Goal: Task Accomplishment & Management: Use online tool/utility

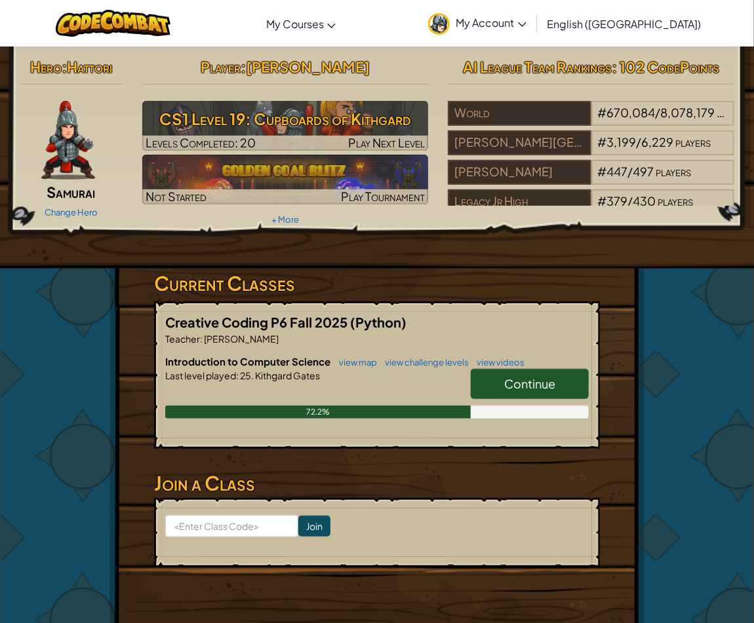
click at [547, 374] on link "Continue" at bounding box center [530, 384] width 118 height 30
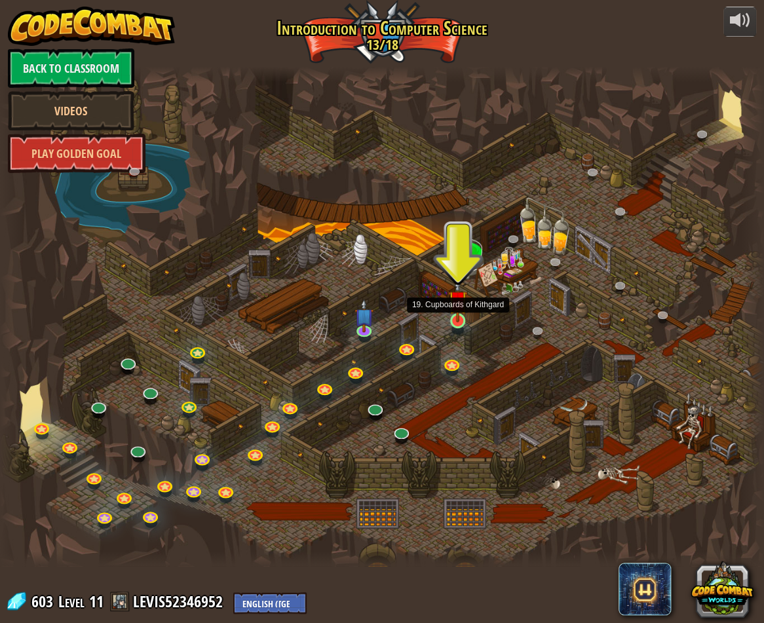
click at [465, 319] on img at bounding box center [457, 300] width 19 height 45
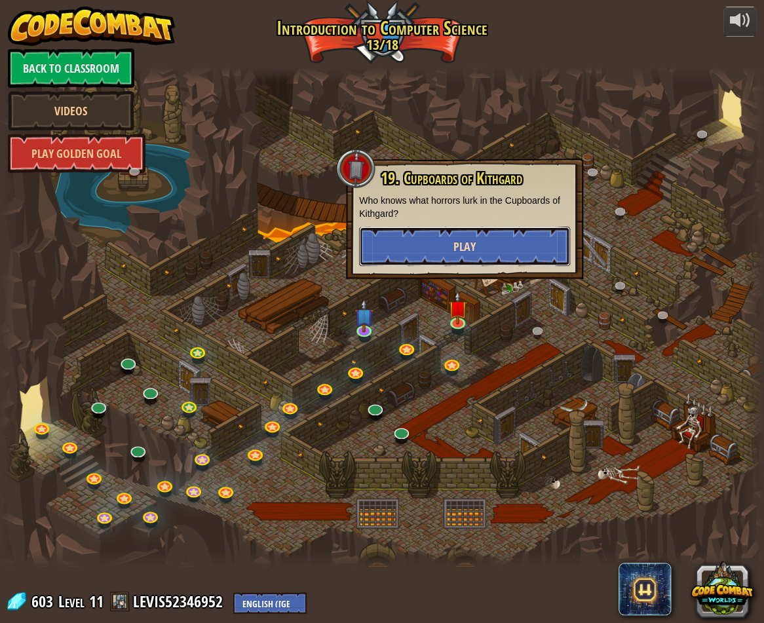
click at [488, 243] on button "Play" at bounding box center [464, 246] width 211 height 39
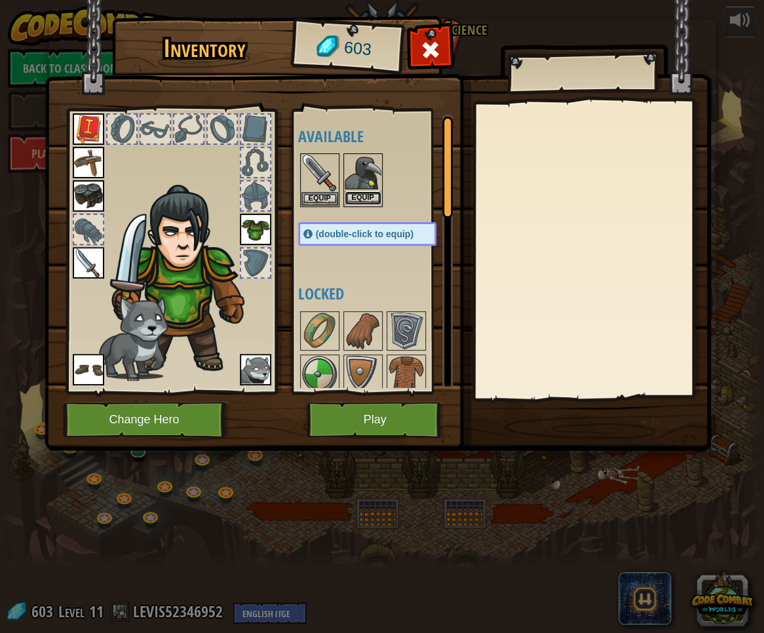
click at [367, 200] on button "Equip" at bounding box center [363, 198] width 37 height 14
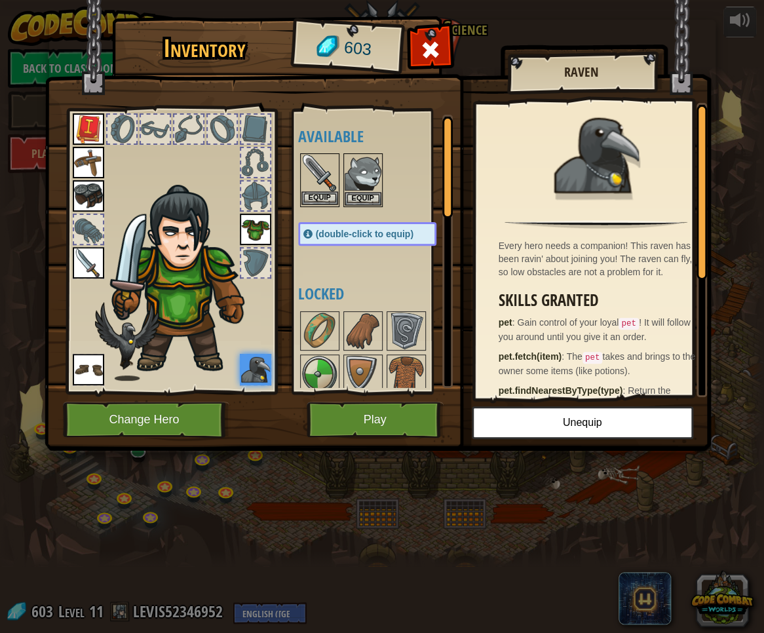
click at [320, 173] on img at bounding box center [320, 173] width 37 height 37
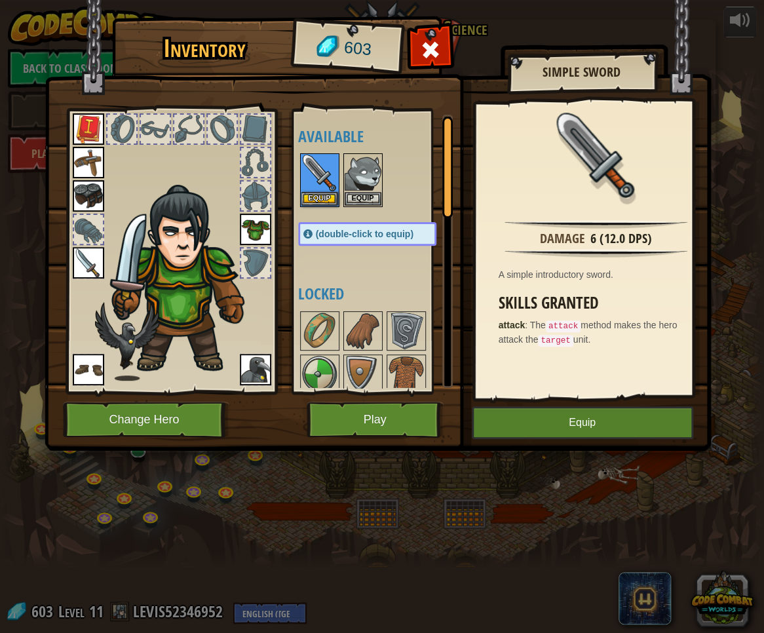
click at [91, 259] on img at bounding box center [88, 262] width 31 height 31
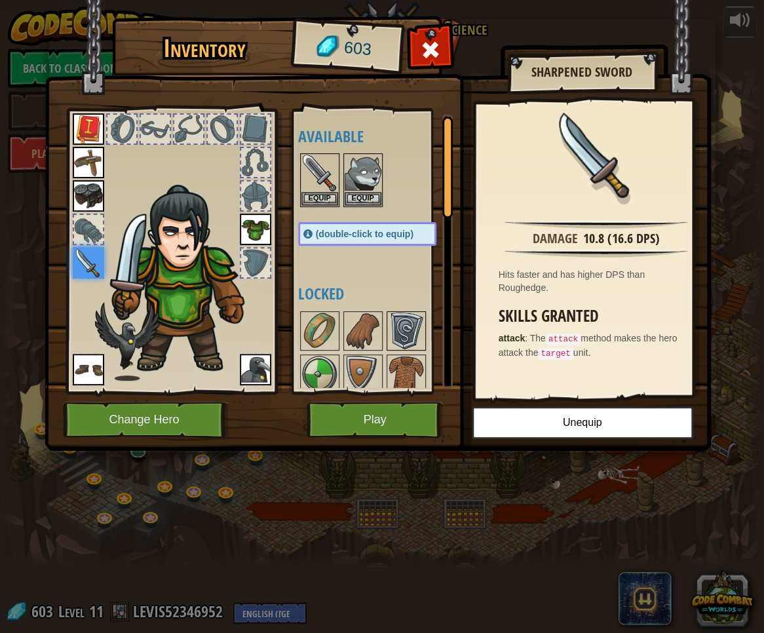
click at [406, 318] on img at bounding box center [406, 331] width 37 height 37
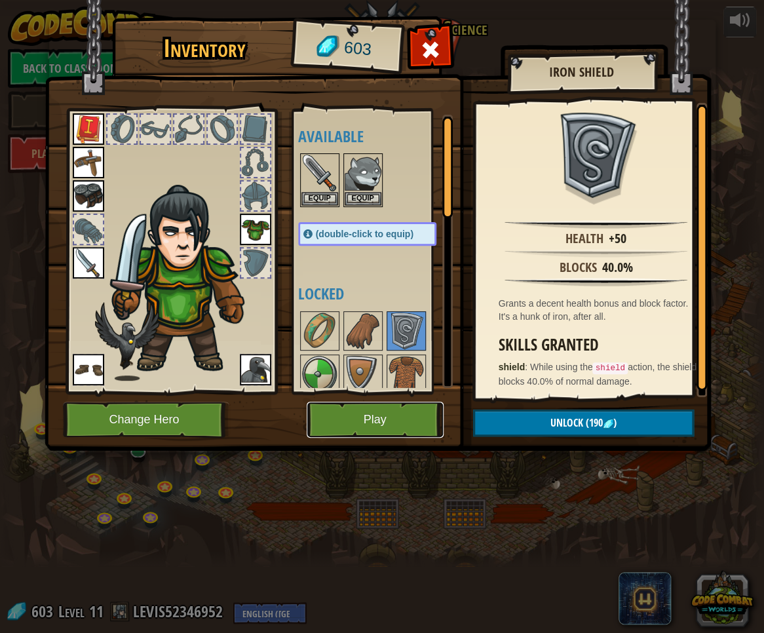
click at [389, 408] on button "Play" at bounding box center [375, 420] width 137 height 36
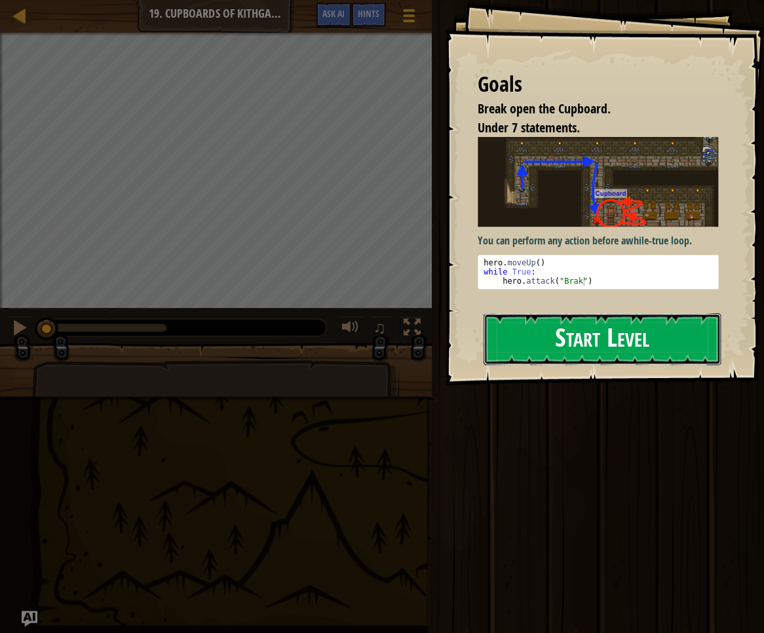
click at [593, 340] on button "Start Level" at bounding box center [602, 339] width 237 height 52
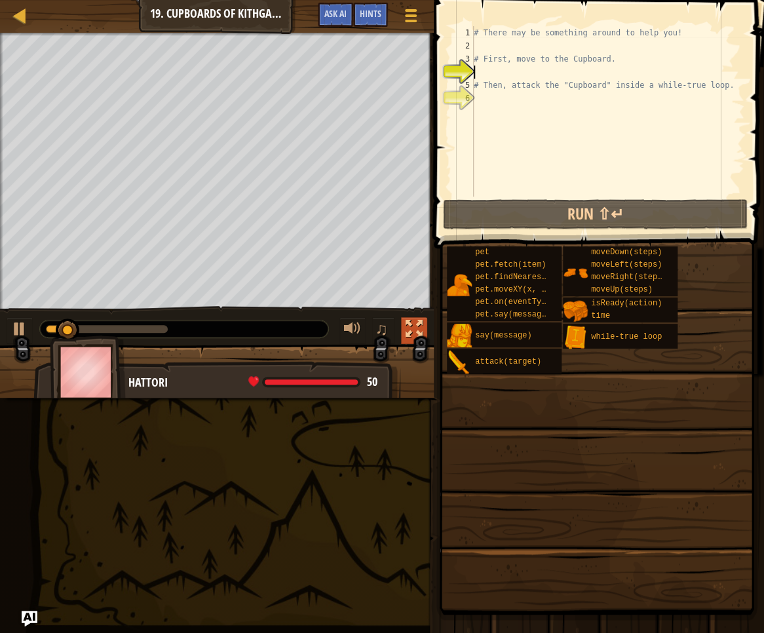
click at [409, 321] on div at bounding box center [414, 329] width 17 height 17
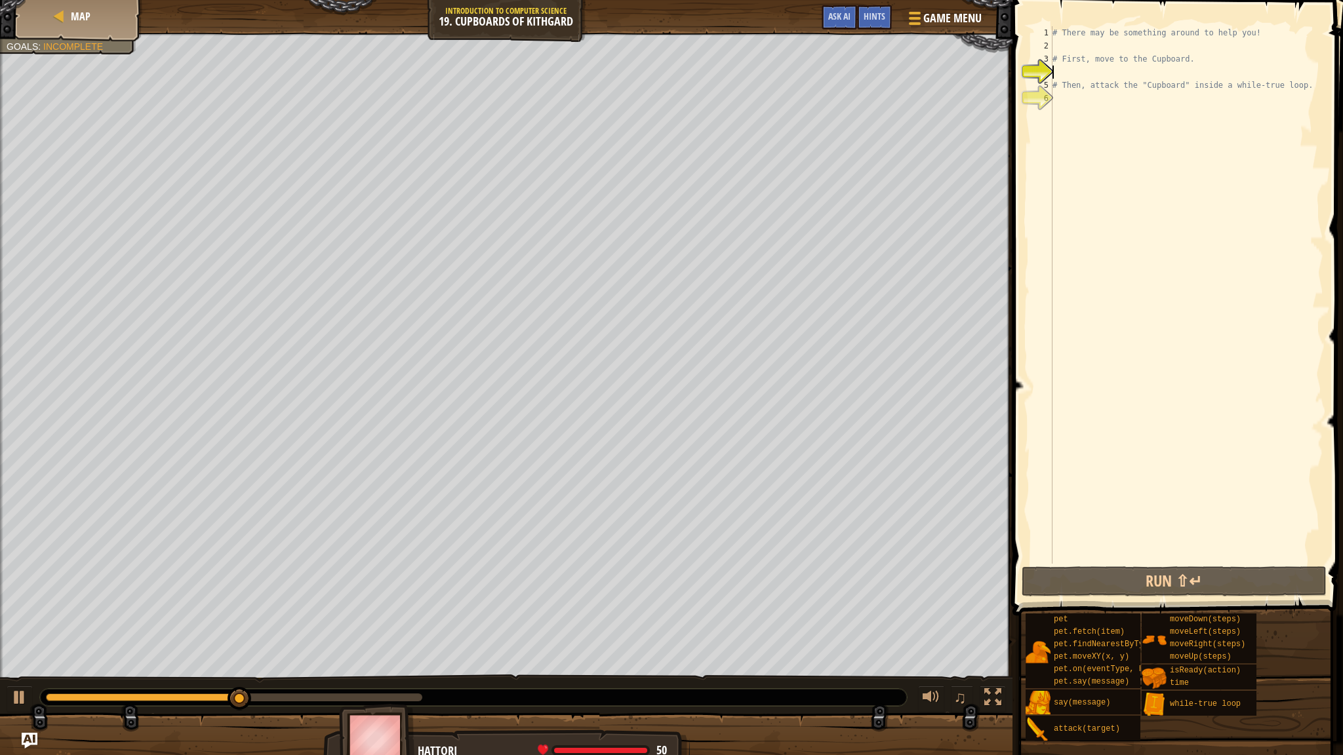
type textarea "u"
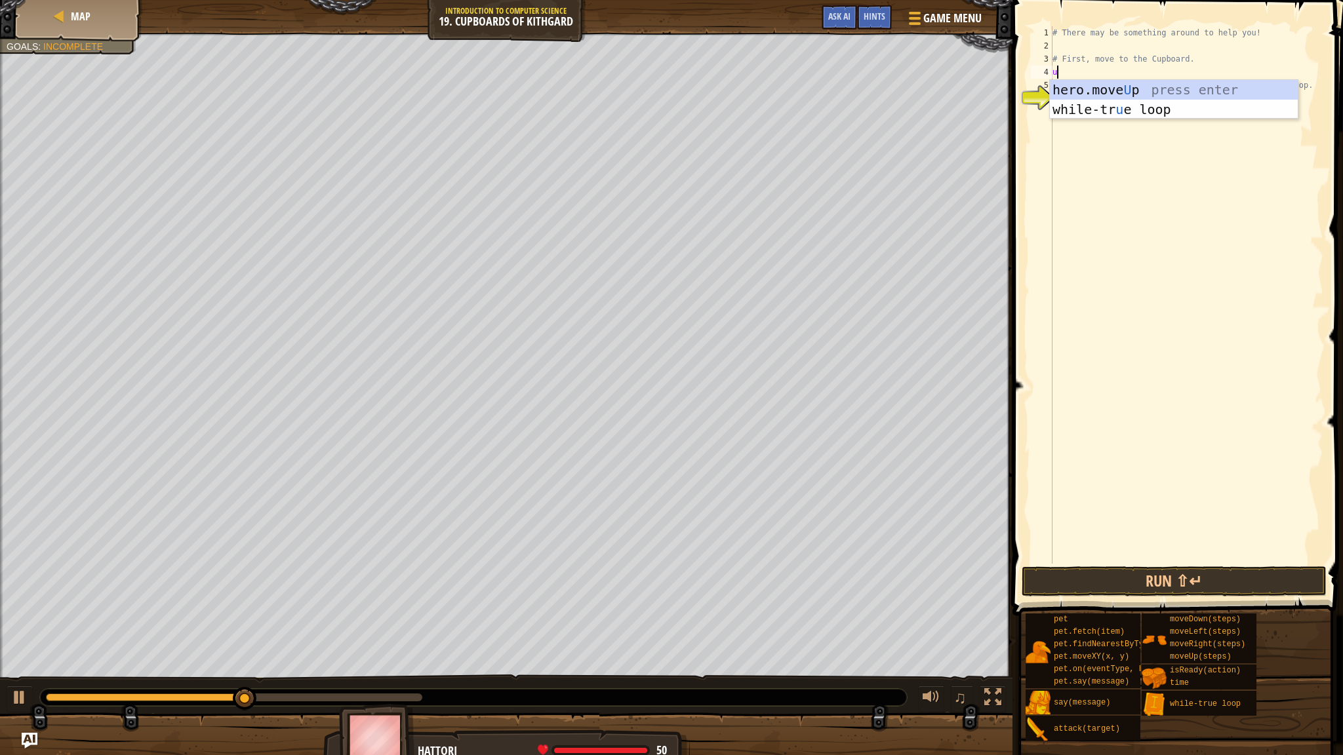
scroll to position [6, 0]
click at [753, 89] on div "hero.move U p press enter while-tr u e loop press enter" at bounding box center [1173, 119] width 248 height 79
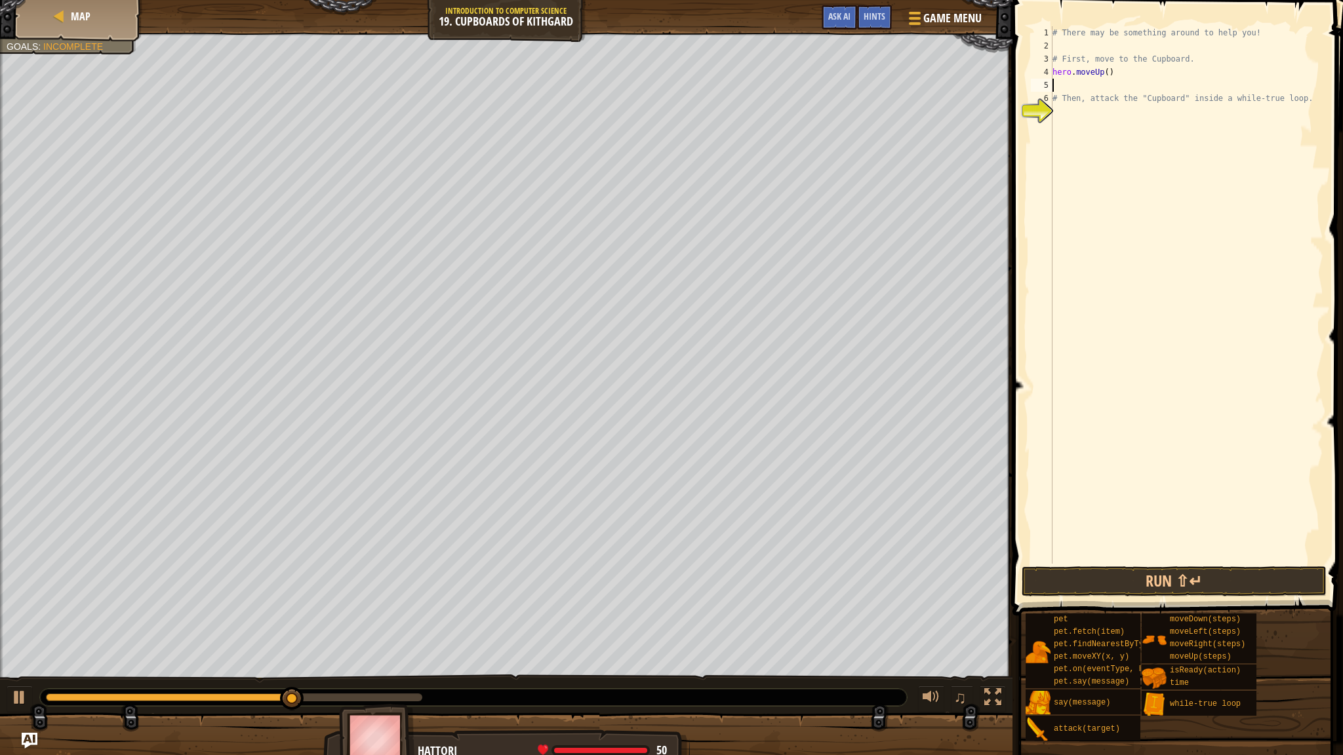
type textarea "r"
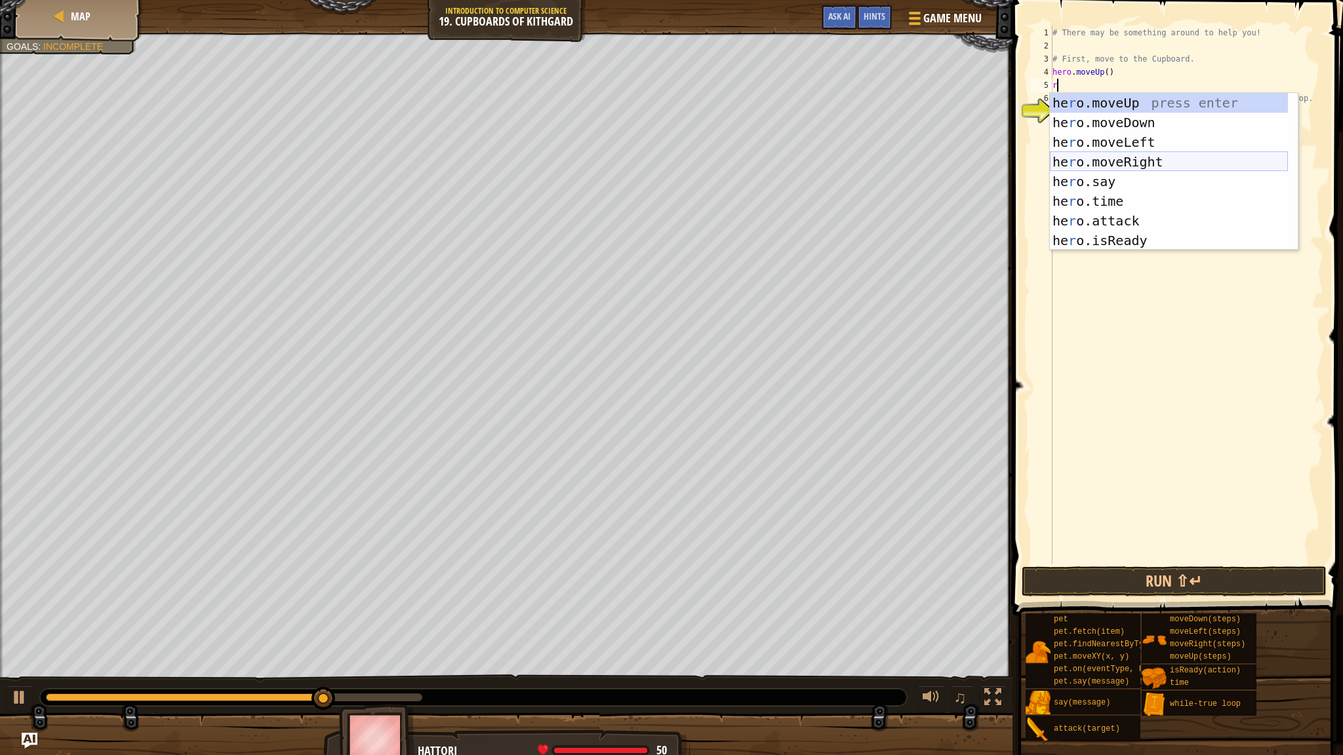
click at [753, 159] on div "he r o.moveUp press enter he r o.moveDown press enter he r o.moveLeft press ent…" at bounding box center [1168, 191] width 238 height 197
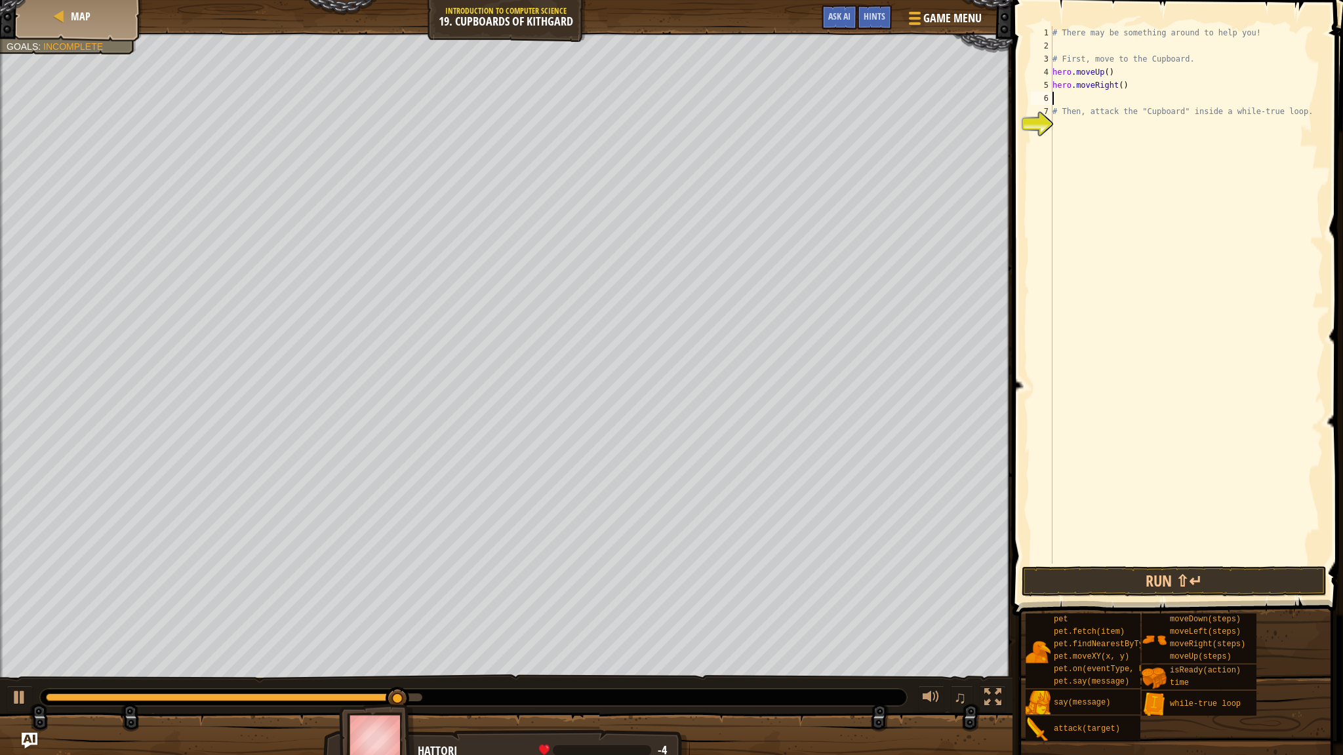
click at [753, 71] on div "# There may be something around to help you! # First, move to the Cupboard. her…" at bounding box center [1185, 308] width 273 height 564
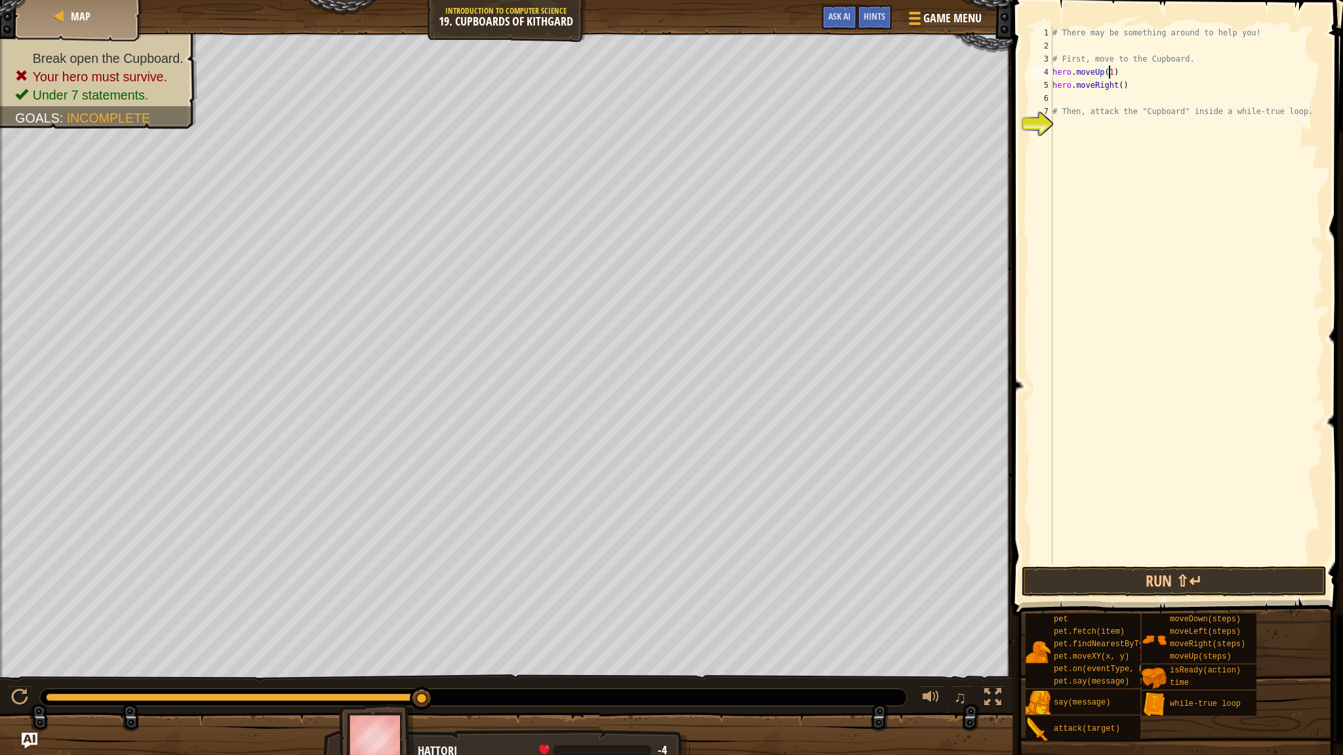
scroll to position [6, 4]
click at [753, 84] on div "# There may be something around to help you! # First, move to the Cupboard. her…" at bounding box center [1185, 308] width 273 height 564
type textarea "hero.moveRight(2)"
click at [753, 100] on div "# There may be something around to help you! # First, move to the Cupboard. her…" at bounding box center [1185, 308] width 273 height 564
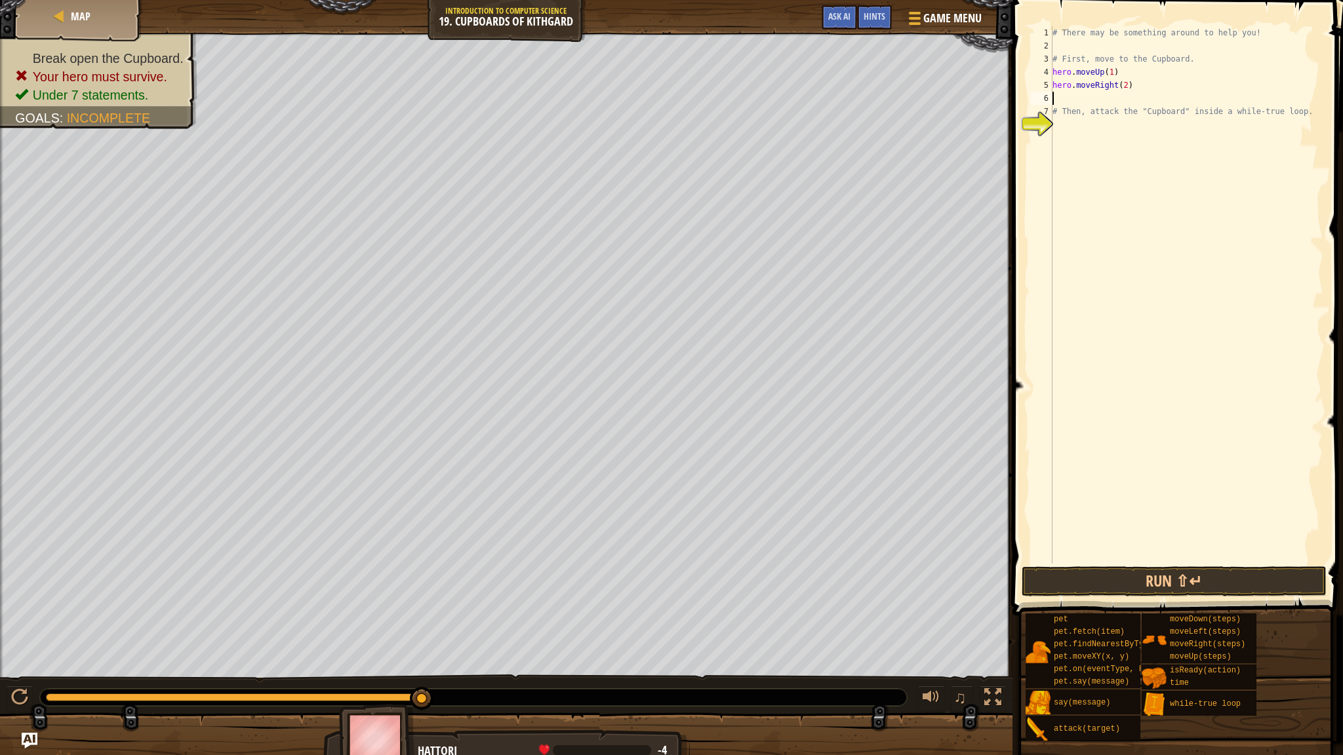
scroll to position [6, 0]
type textarea "d"
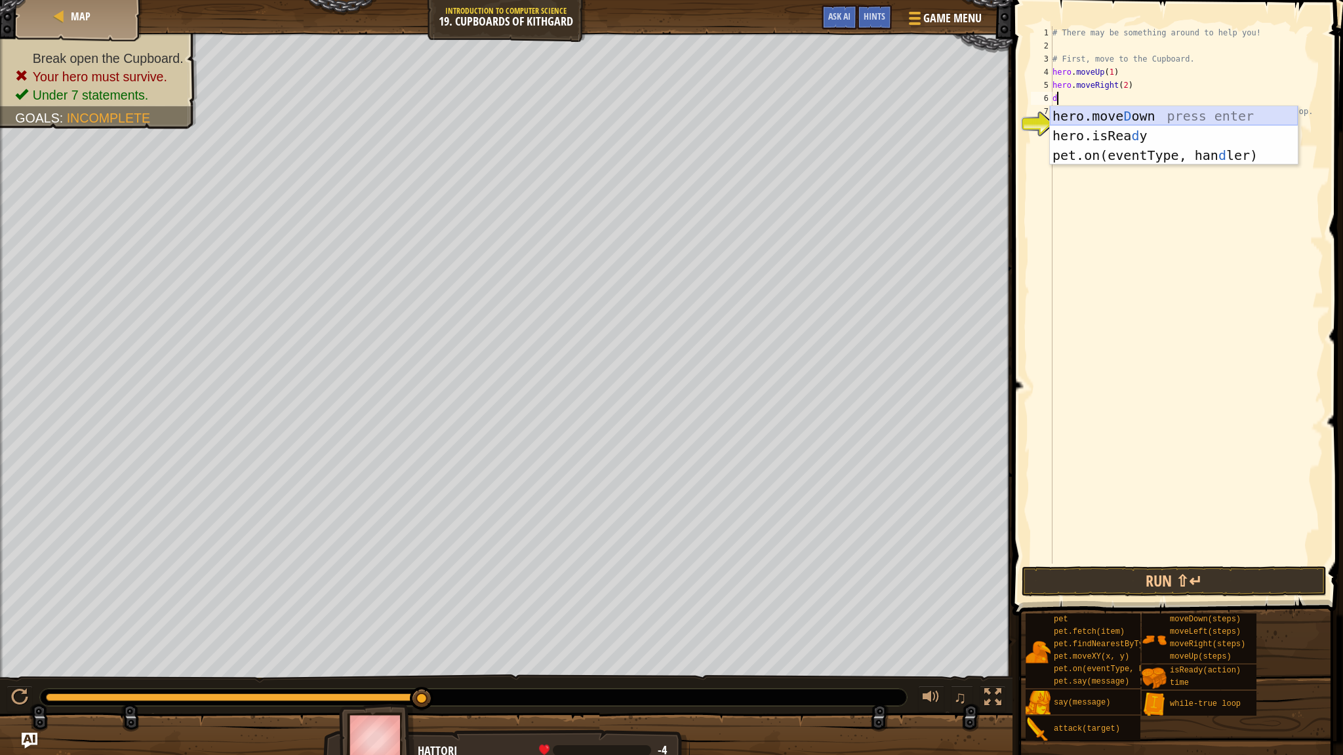
click at [753, 118] on div "hero.[PERSON_NAME] own press enter hero.isRea d y press enter pet.on(eventType,…" at bounding box center [1173, 155] width 248 height 98
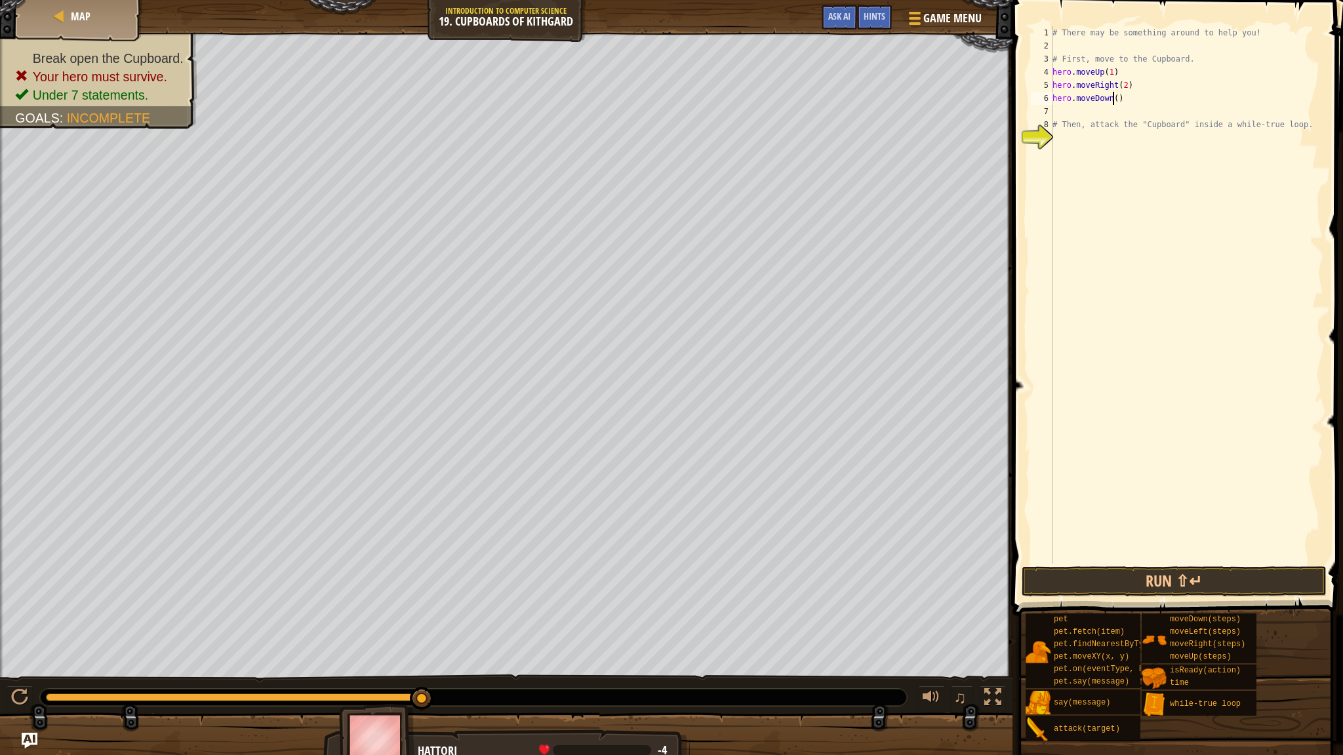
click at [753, 97] on div "# There may be something around to help you! # First, move to the Cupboard. her…" at bounding box center [1185, 308] width 273 height 564
type textarea "hero.moveDown(2)"
click at [753, 108] on div "# There may be something around to help you! # First, move to the Cupboard. her…" at bounding box center [1185, 308] width 273 height 564
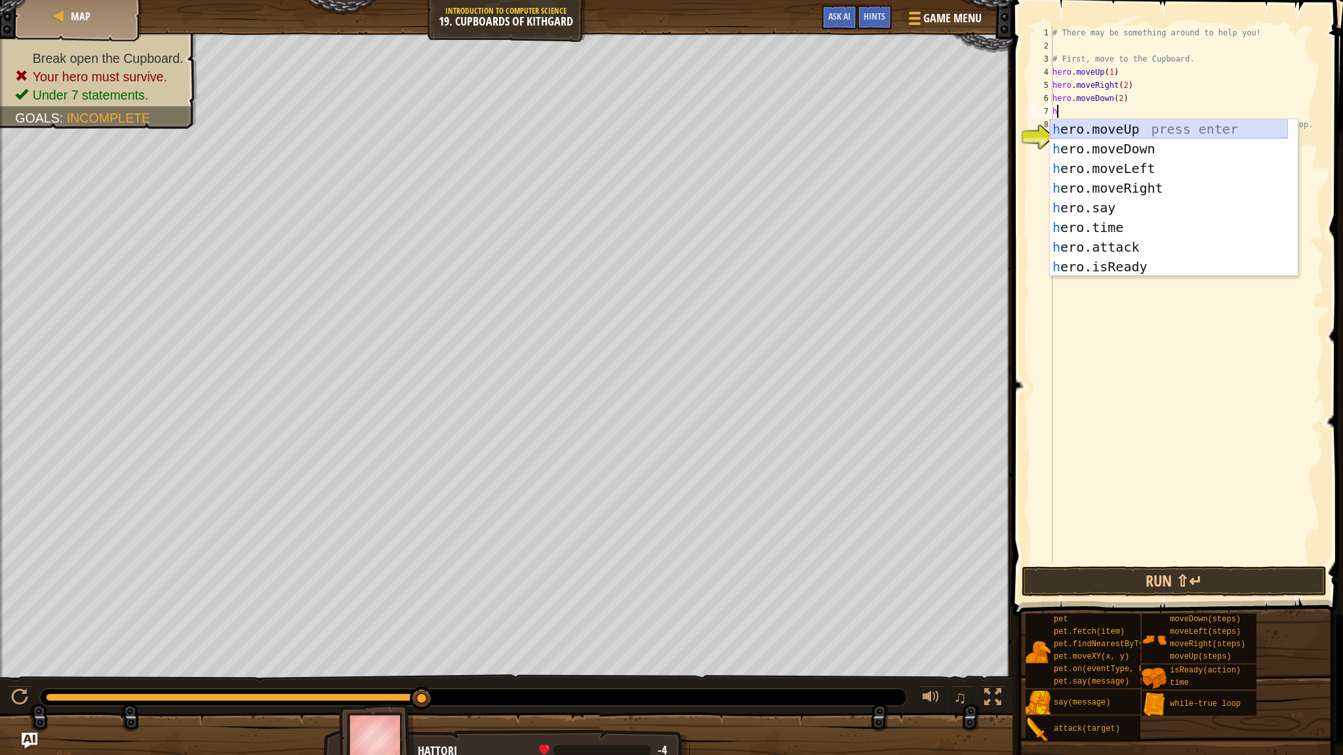
type textarea "hi"
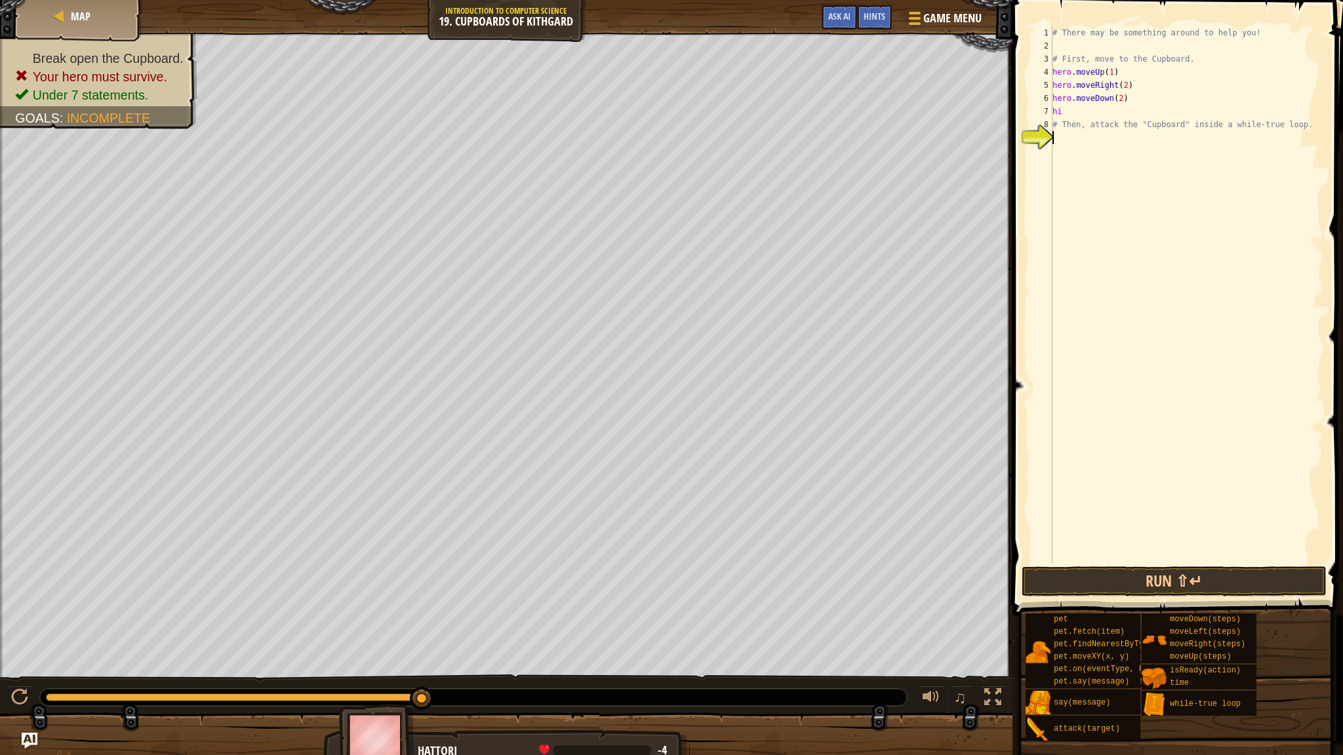
click at [753, 291] on div "# There may be something around to help you! # First, move to the Cupboard. her…" at bounding box center [1185, 308] width 273 height 564
click at [753, 112] on div "# There may be something around to help you! # First, move to the Cupboard. her…" at bounding box center [1185, 308] width 273 height 564
type textarea "h"
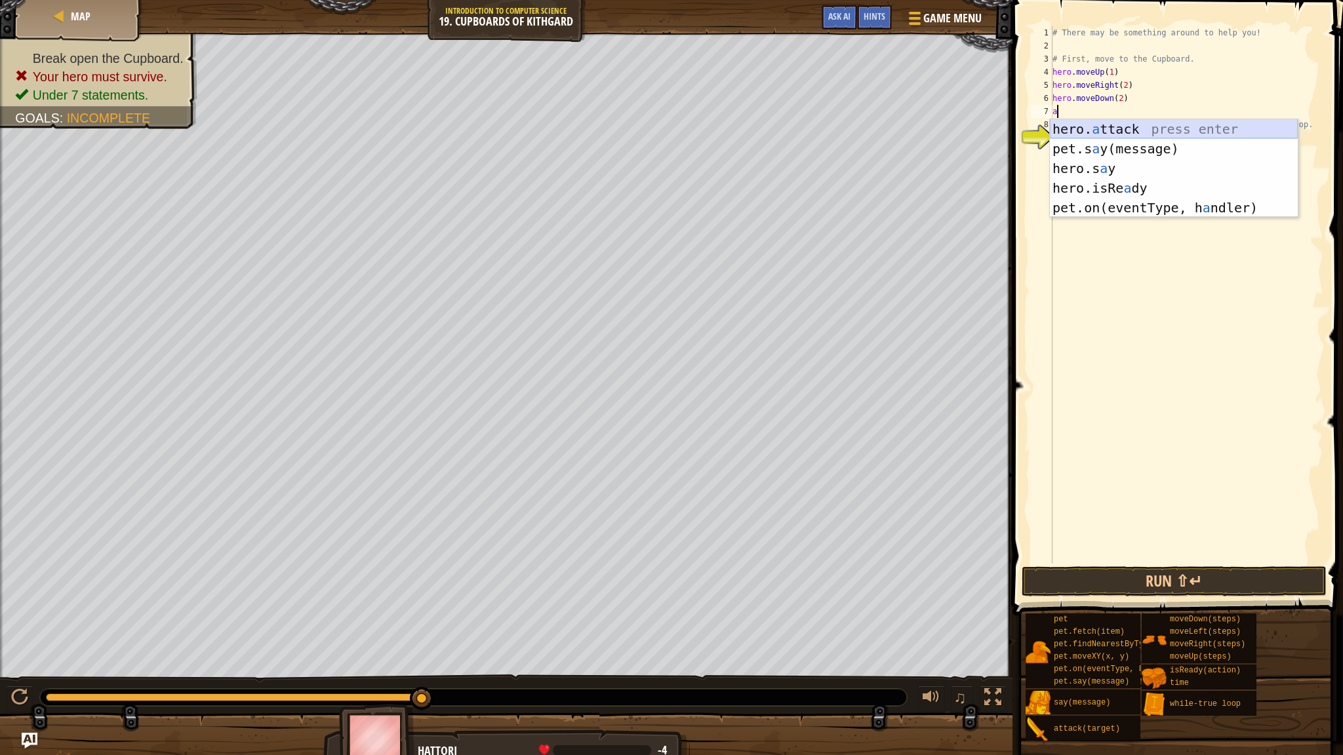
click at [753, 128] on div "hero. a ttack press enter pet.s a y(message) press enter hero.s a y press enter…" at bounding box center [1173, 188] width 248 height 138
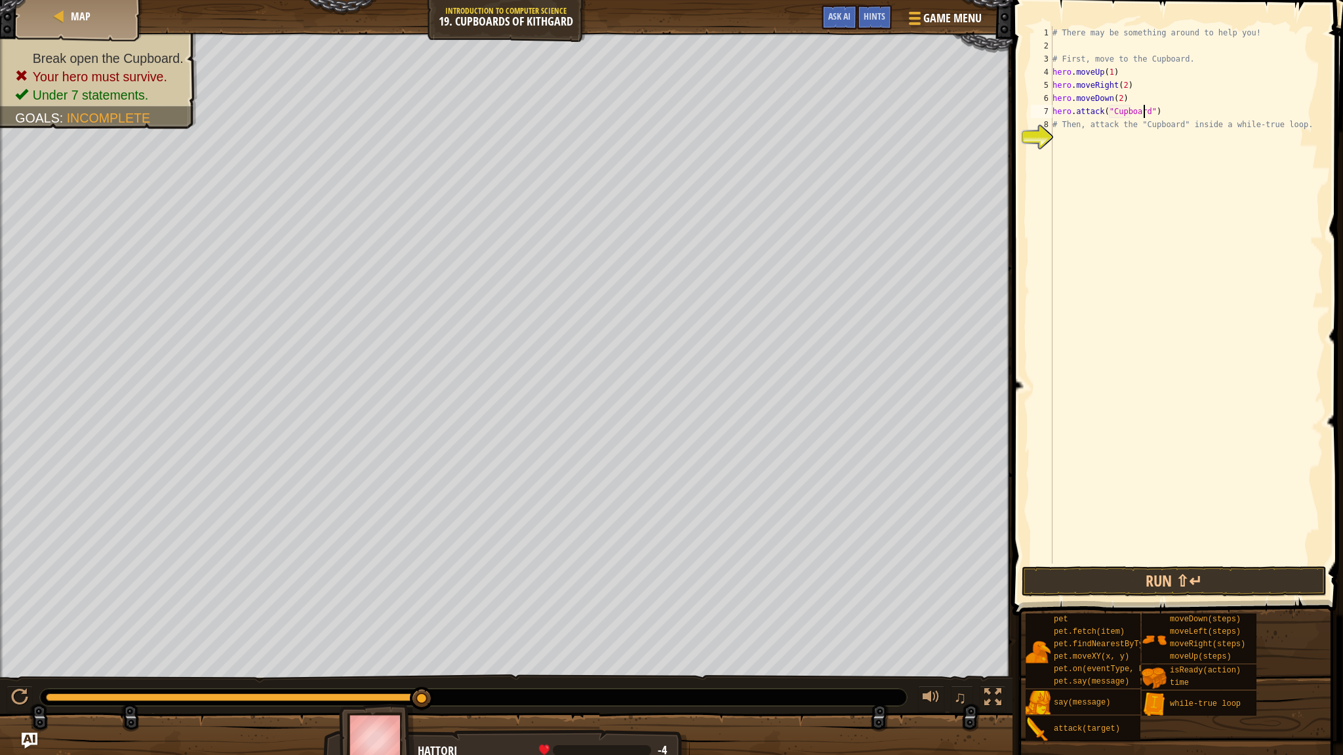
scroll to position [6, 7]
click at [753, 97] on div "# There may be something around to help you! # First, move to the Cupboard. her…" at bounding box center [1185, 308] width 273 height 564
type textarea "hero.moveDown(2)"
type textarea "w"
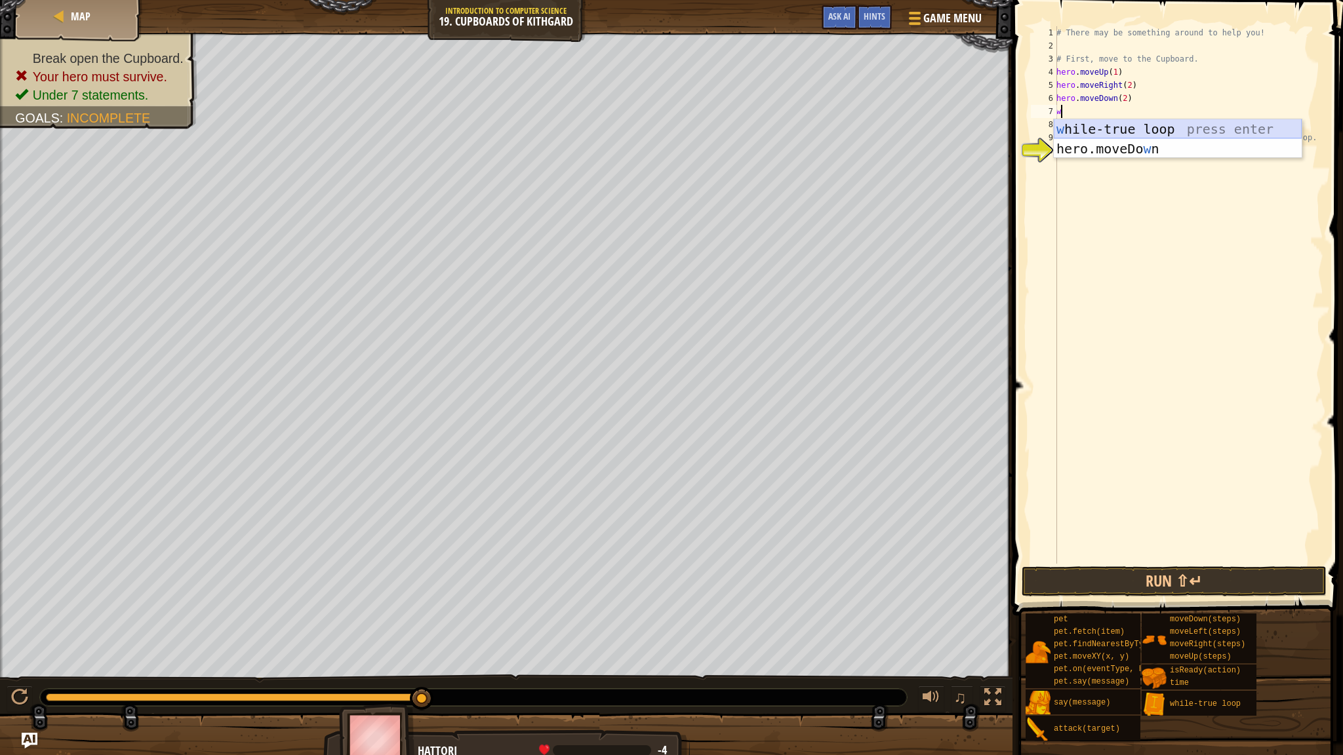
click at [753, 133] on div "w [PERSON_NAME]-true loop press enter hero.moveDo w n press enter" at bounding box center [1177, 158] width 248 height 79
drag, startPoint x: 1061, startPoint y: 136, endPoint x: 1157, endPoint y: 142, distance: 96.5
click at [753, 142] on div "# There may be something around to help you! # First, move to the Cupboard. her…" at bounding box center [1187, 308] width 269 height 564
type textarea "hero.attack("Cupboard")"
drag, startPoint x: 1057, startPoint y: 136, endPoint x: 1166, endPoint y: 139, distance: 108.9
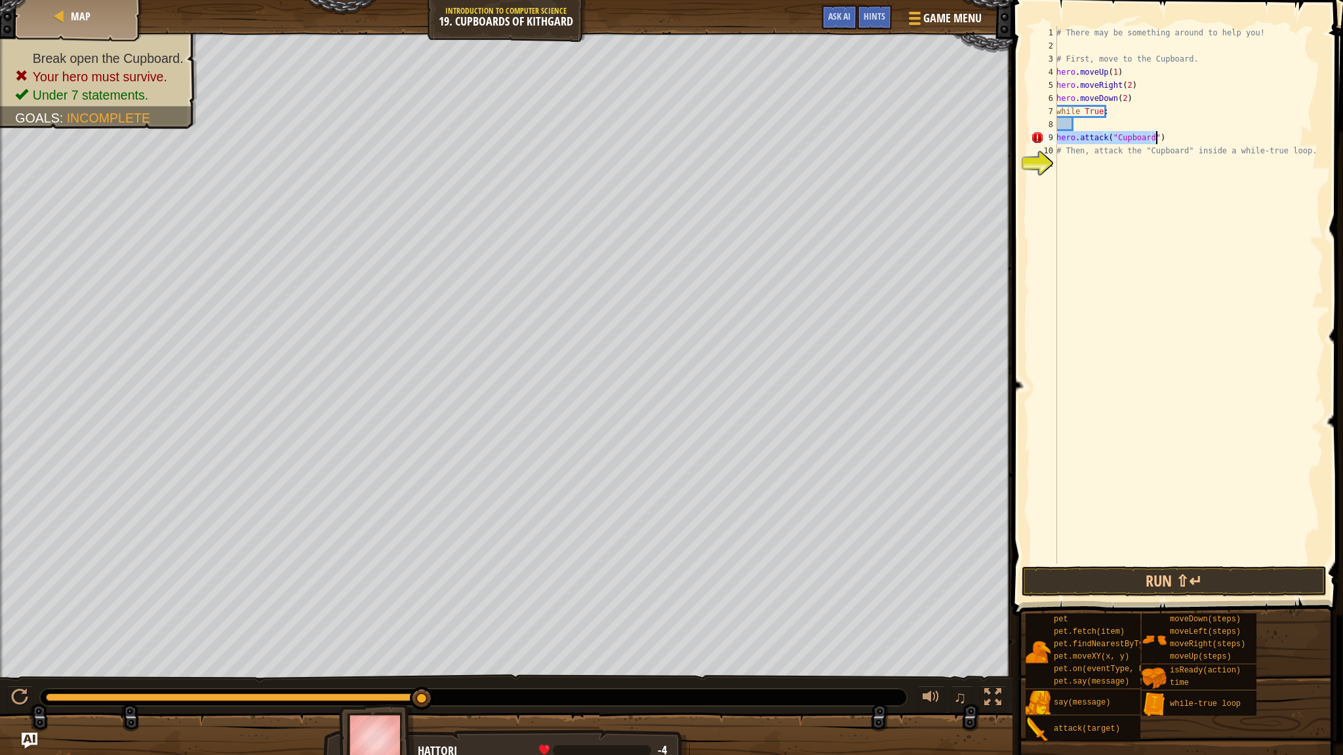
click at [753, 139] on div "# There may be something around to help you! # First, move to the Cupboard. her…" at bounding box center [1187, 308] width 269 height 564
click at [753, 126] on div "# There may be something around to help you! # First, move to the Cupboard. her…" at bounding box center [1187, 308] width 269 height 564
paste textarea "hero.attack("Cupboard")"
drag, startPoint x: 1135, startPoint y: 139, endPoint x: 1057, endPoint y: 138, distance: 78.7
click at [753, 138] on div "# There may be something around to help you! # First, move to the Cupboard. her…" at bounding box center [1187, 308] width 269 height 564
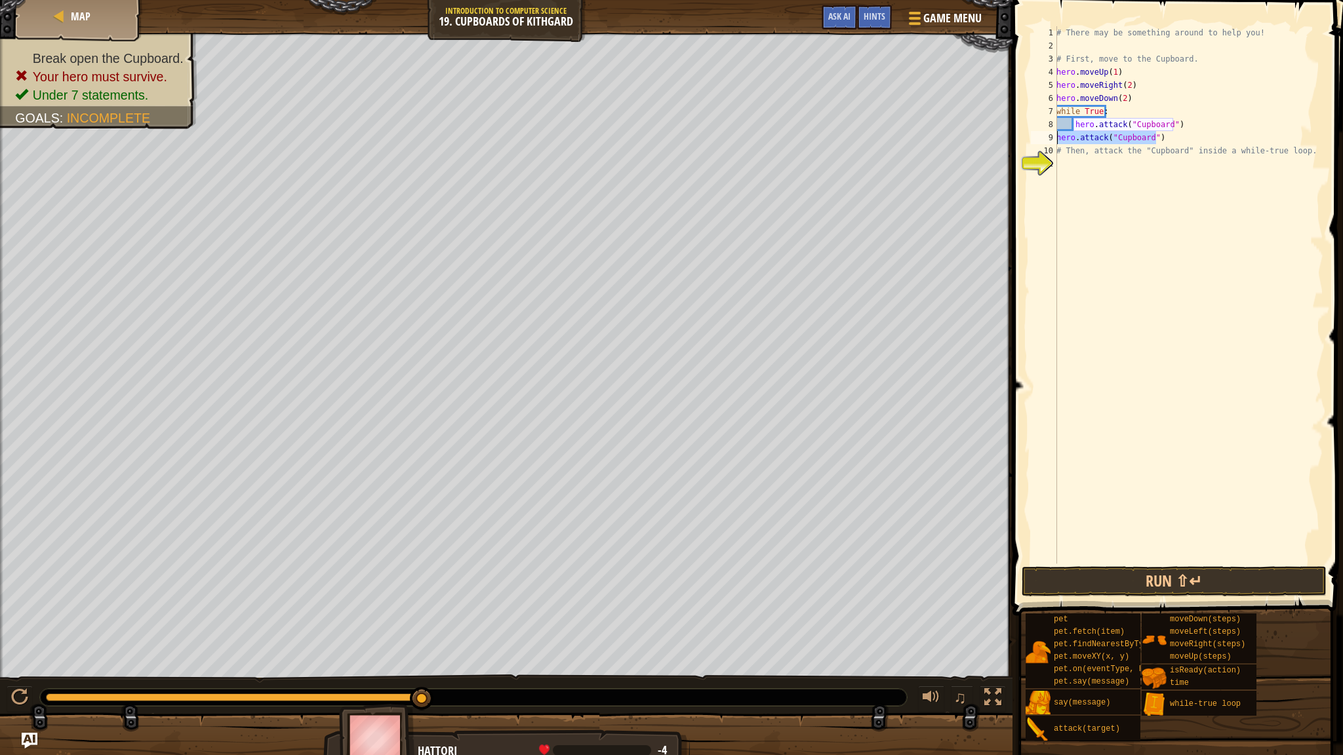
type textarea "hero.attack("Cupboard")"
drag, startPoint x: 1288, startPoint y: 149, endPoint x: 1056, endPoint y: 149, distance: 232.1
click at [753, 149] on div "1 2 3 4 5 6 7 8 9 10 11 # There may be something around to help you! # First, m…" at bounding box center [1175, 295] width 295 height 538
type textarea "."
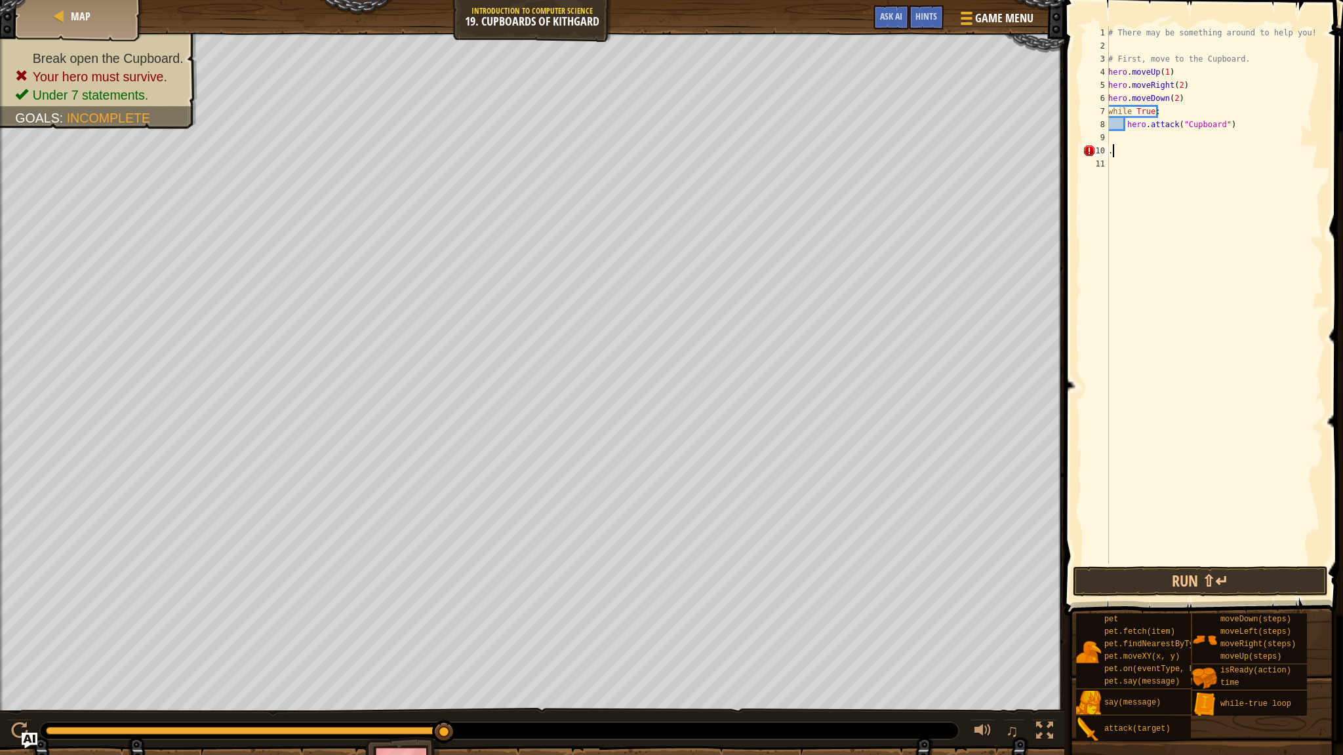
click at [753, 151] on div "# There may be something around to help you! # First, move to the Cupboard. her…" at bounding box center [1239, 308] width 269 height 564
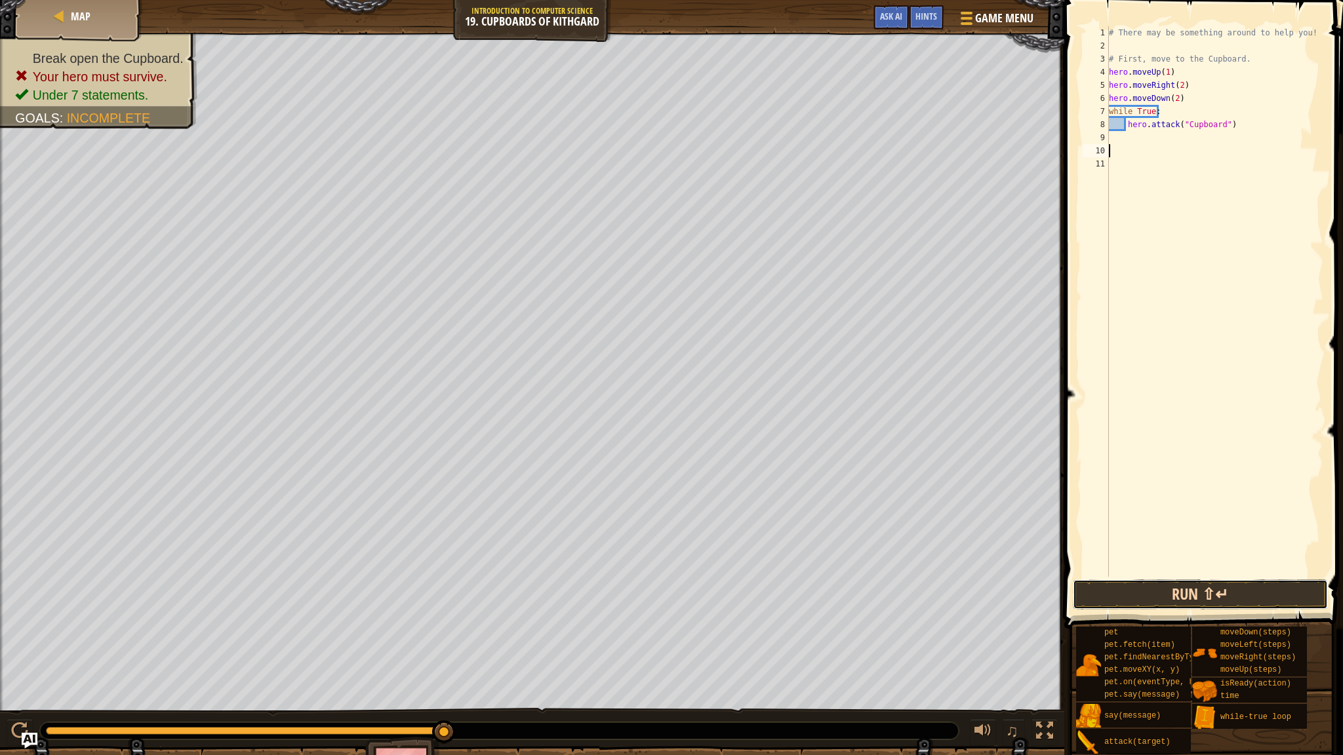
click at [753, 590] on button "Run ⇧↵" at bounding box center [1199, 594] width 255 height 30
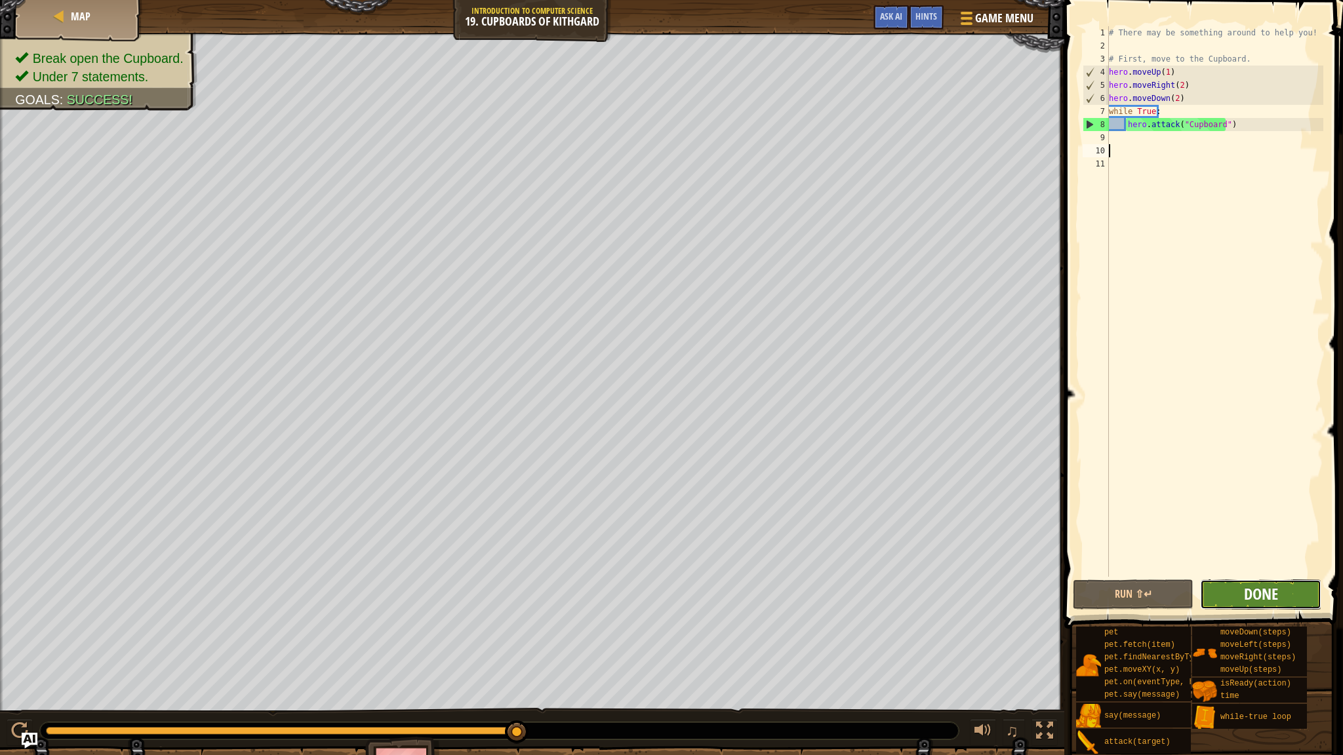
click at [753, 597] on span "Done" at bounding box center [1261, 593] width 34 height 21
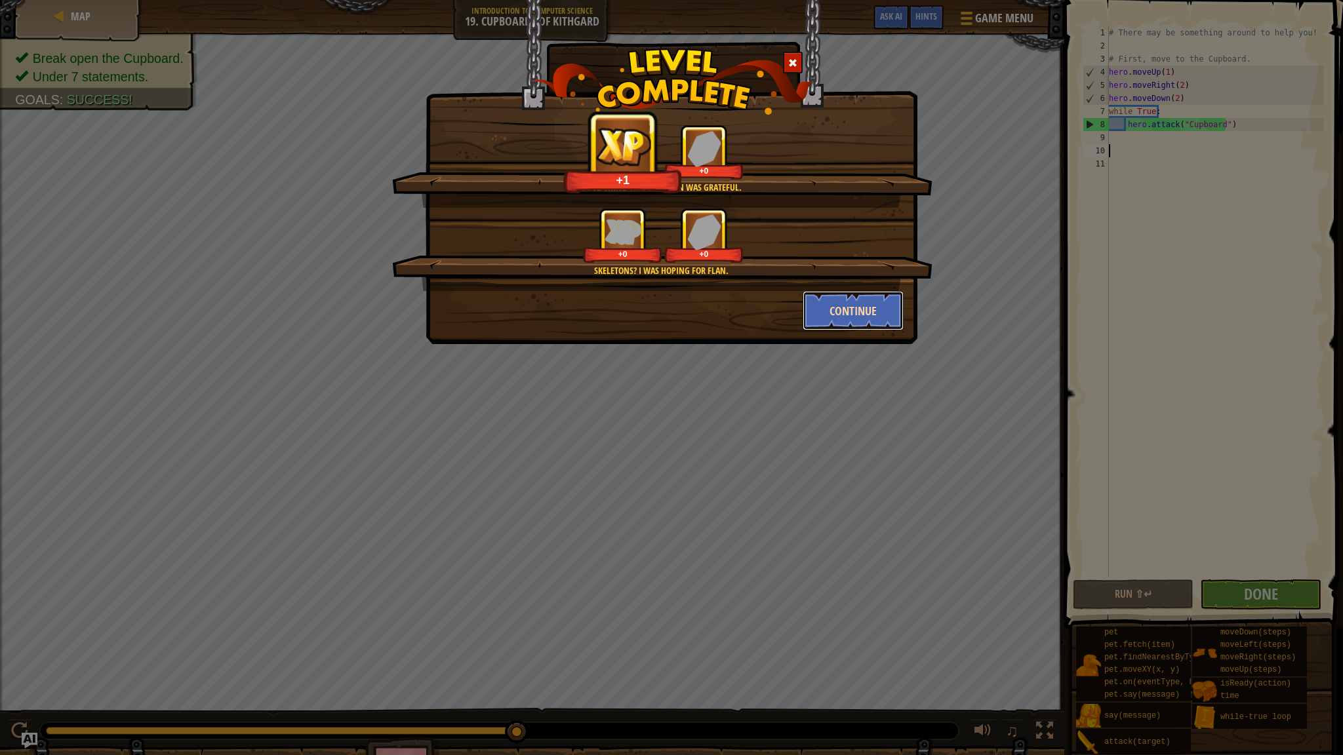
click at [753, 308] on button "Continue" at bounding box center [853, 310] width 102 height 39
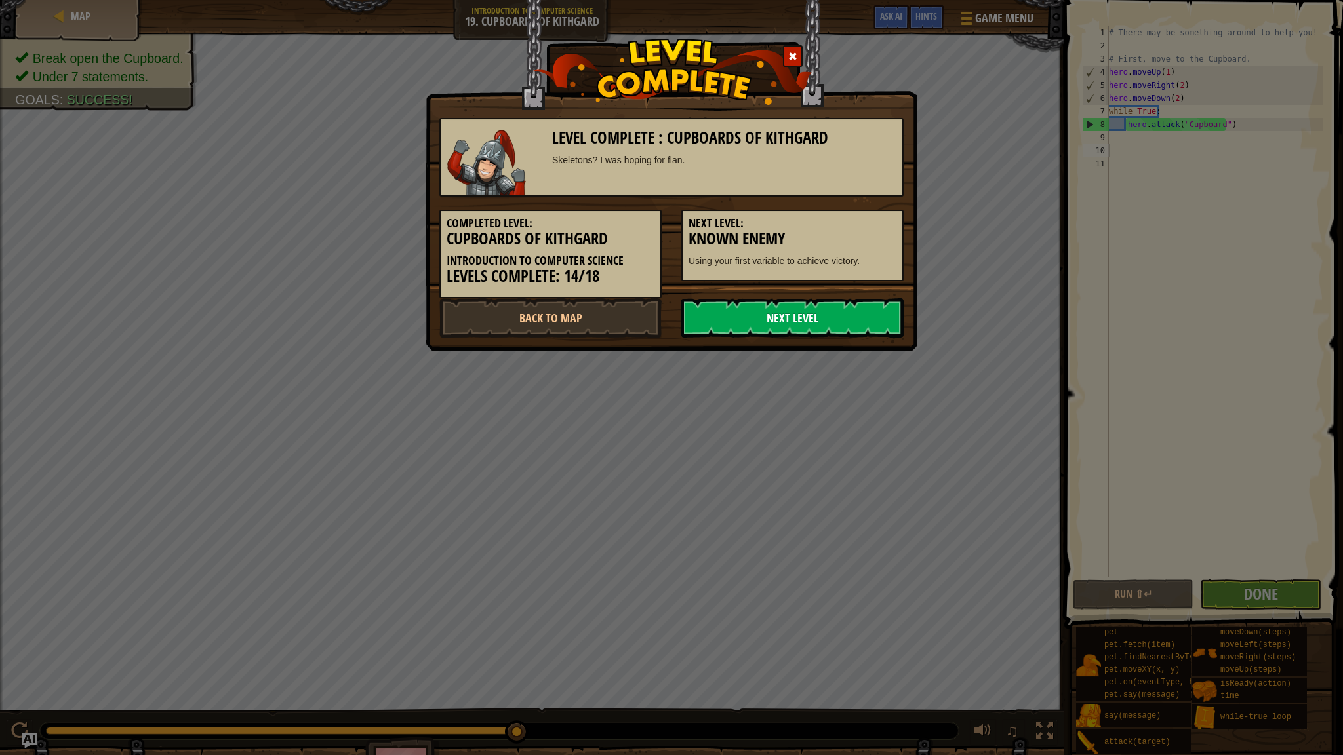
click at [753, 306] on link "Next Level" at bounding box center [792, 317] width 222 height 39
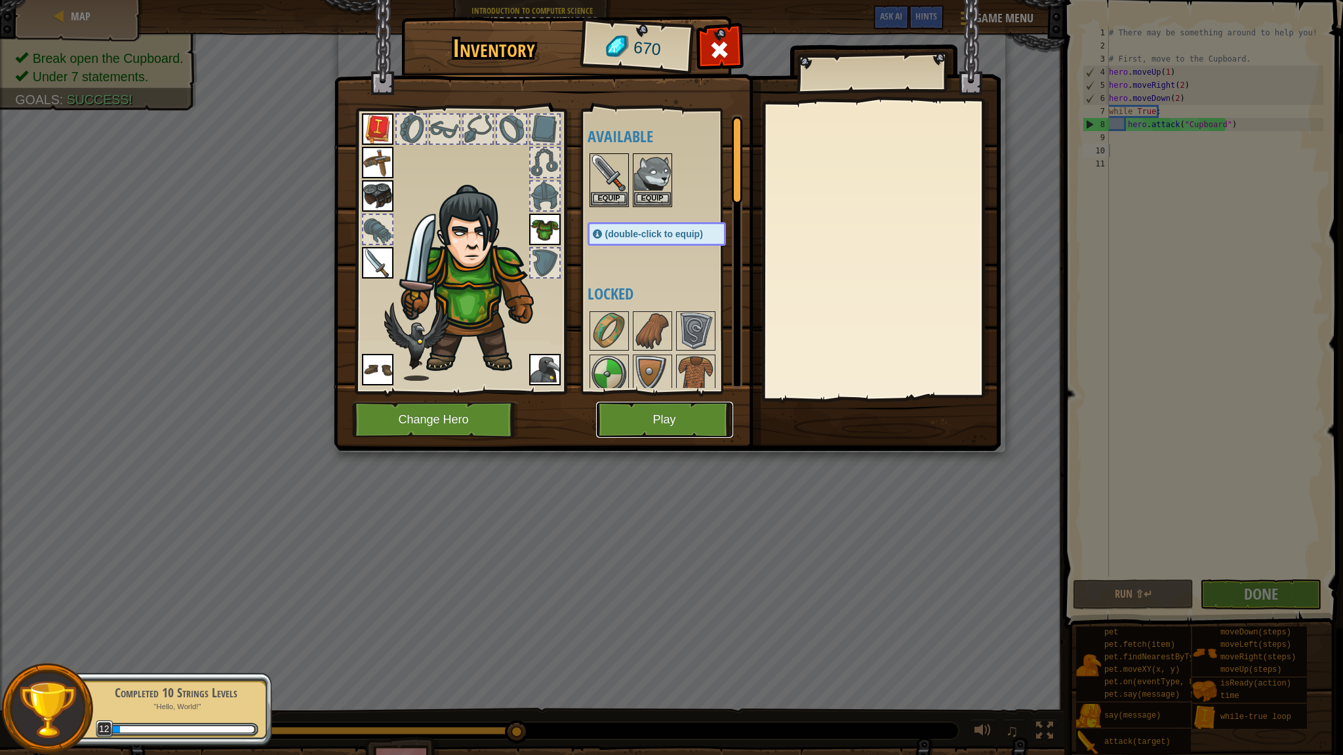
click at [650, 423] on button "Play" at bounding box center [664, 420] width 137 height 36
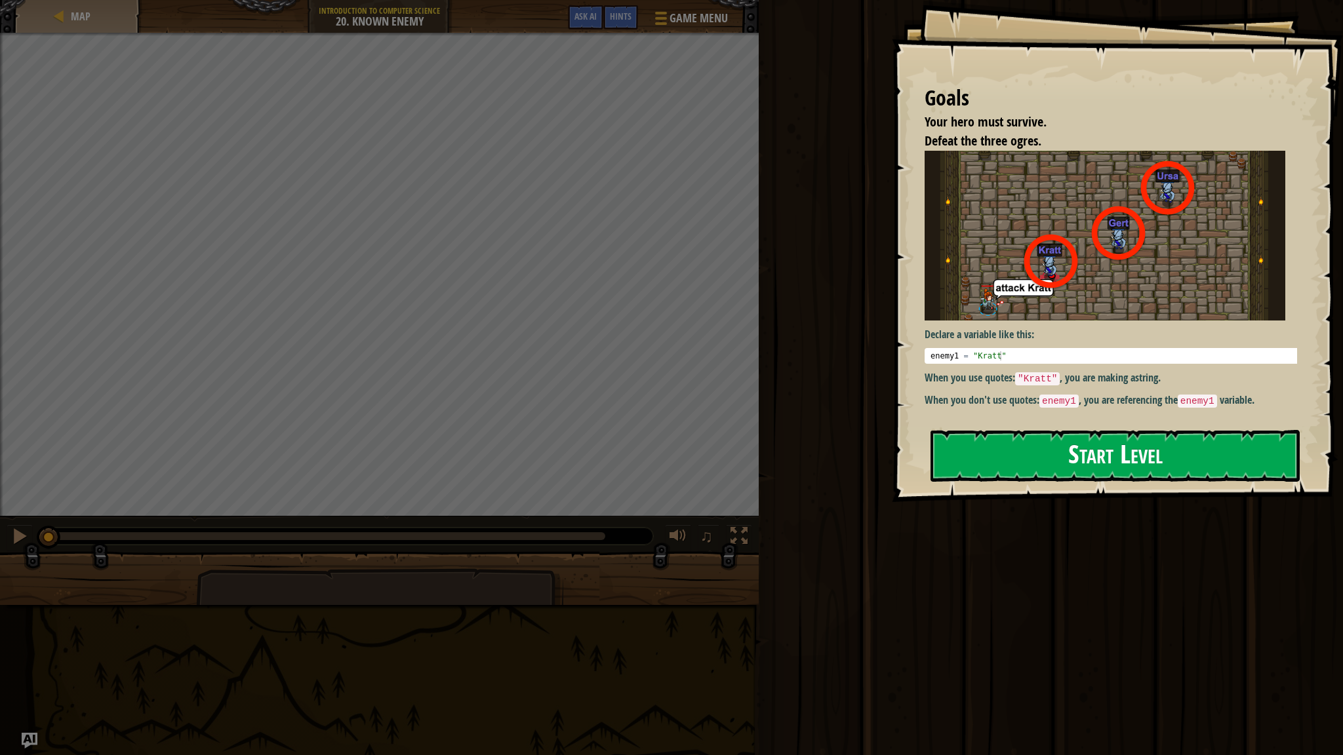
click at [753, 462] on button "Start Level" at bounding box center [1114, 456] width 369 height 52
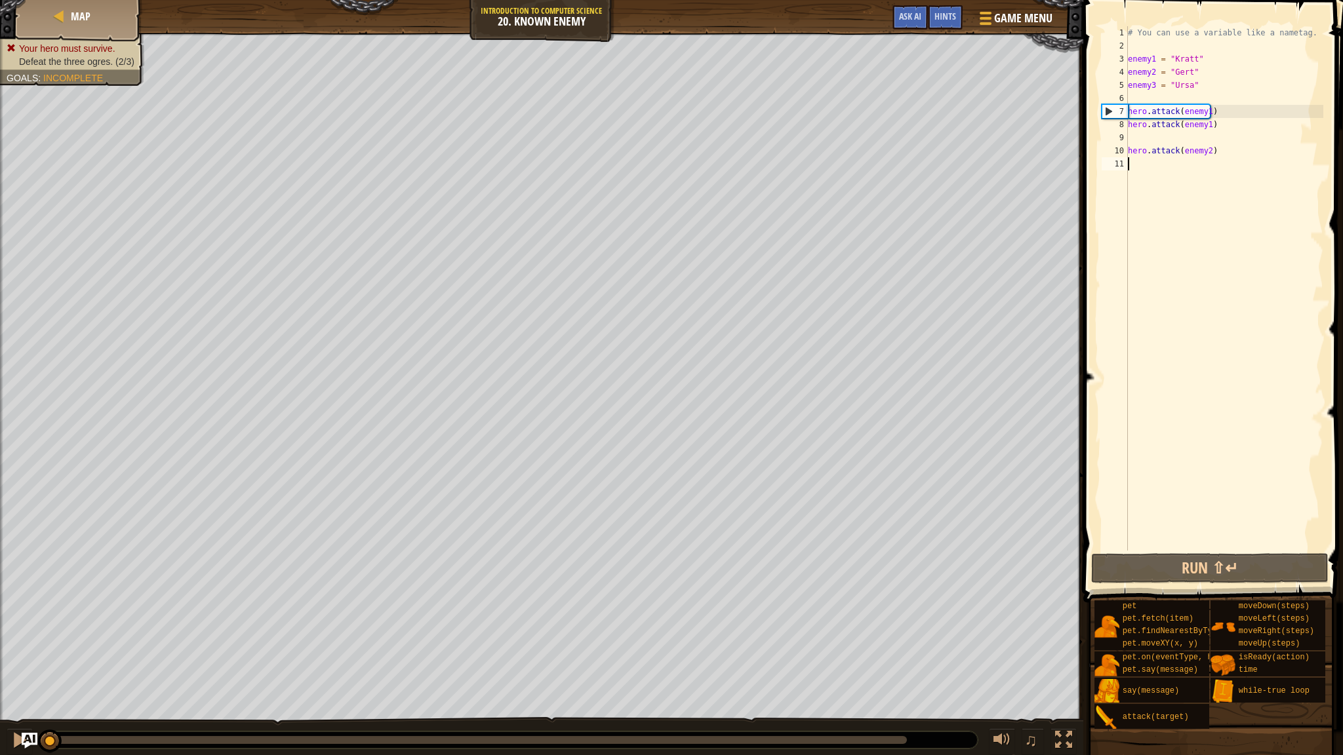
click at [753, 139] on div "# You can use a variable like a nametag. enemy1 = "[PERSON_NAME]" enemy2 = "[PE…" at bounding box center [1224, 301] width 198 height 551
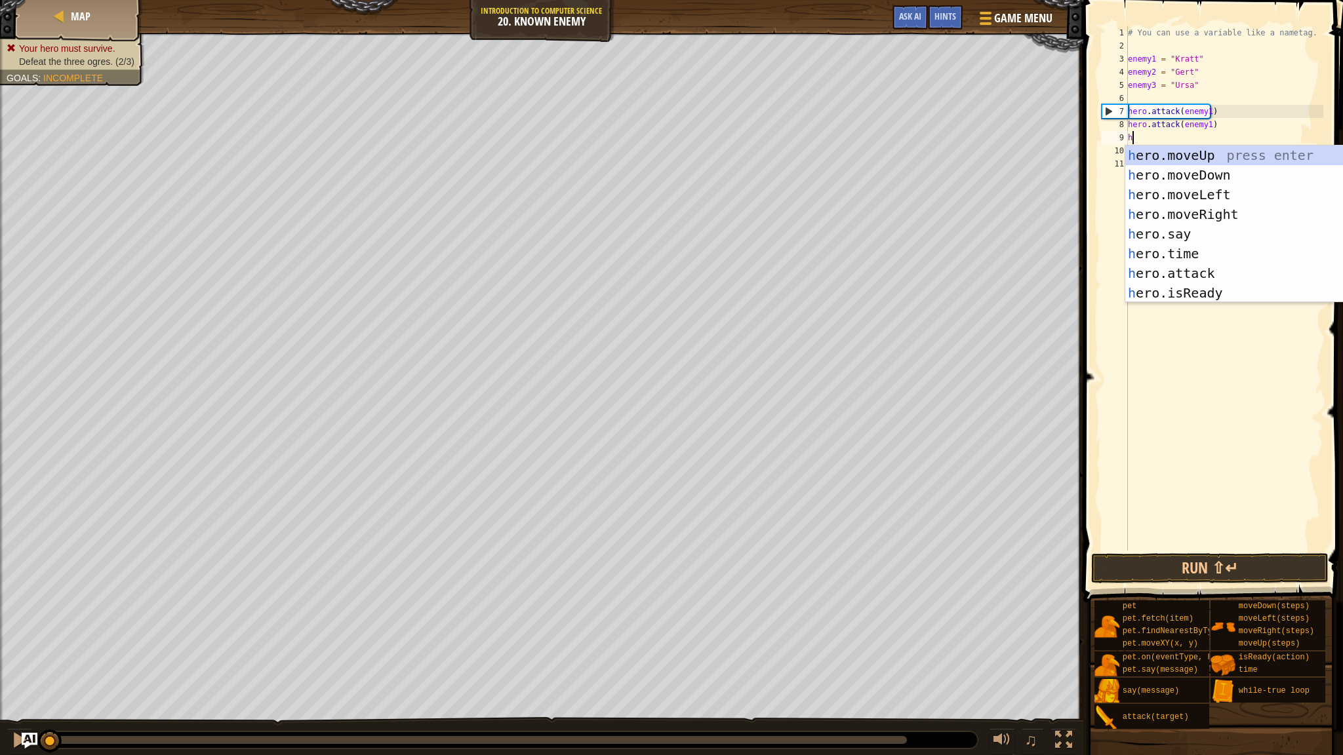
scroll to position [6, 0]
click at [753, 265] on div "h ero.moveUp press enter h ero.moveDown press enter h ero.moveLeft press enter …" at bounding box center [1244, 244] width 238 height 197
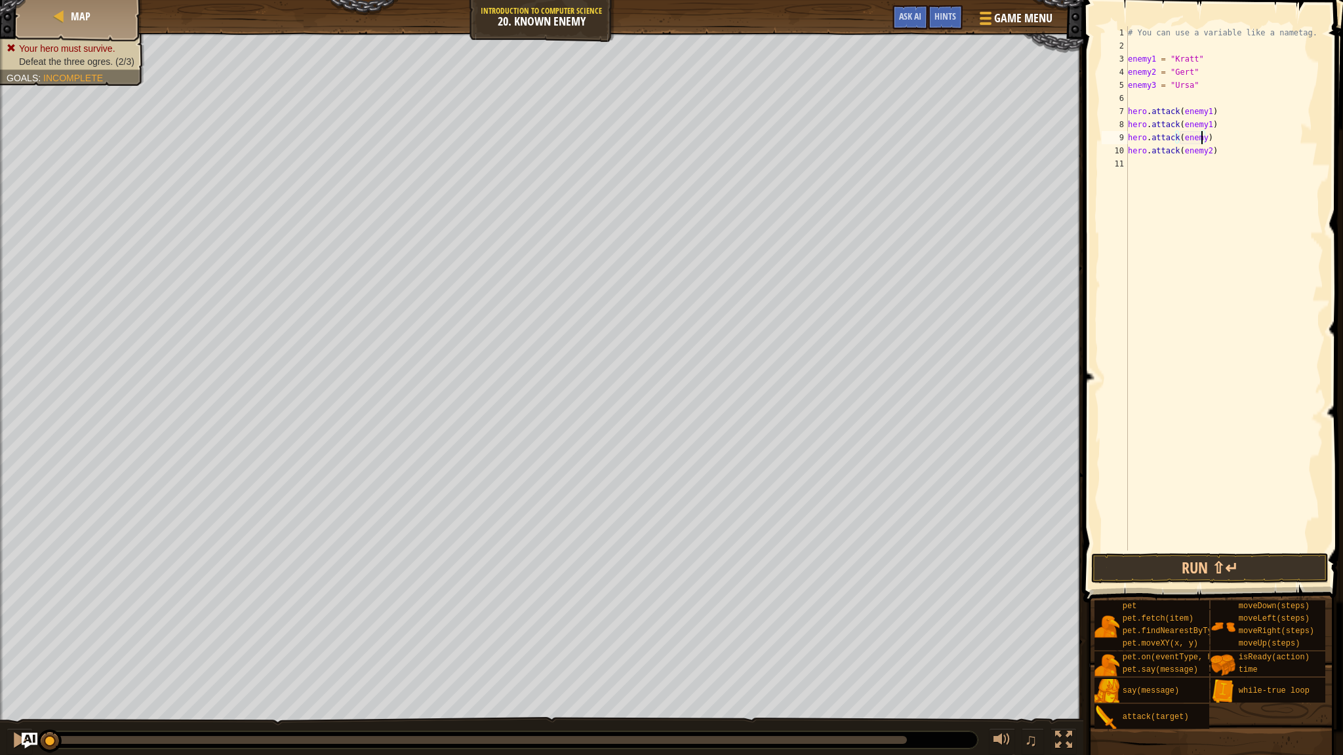
type textarea "hero.attack(enemy2)"
click at [753, 165] on div "# You can use a variable like a nametag. enemy1 = "[PERSON_NAME]" enemy2 = "[PE…" at bounding box center [1224, 301] width 198 height 551
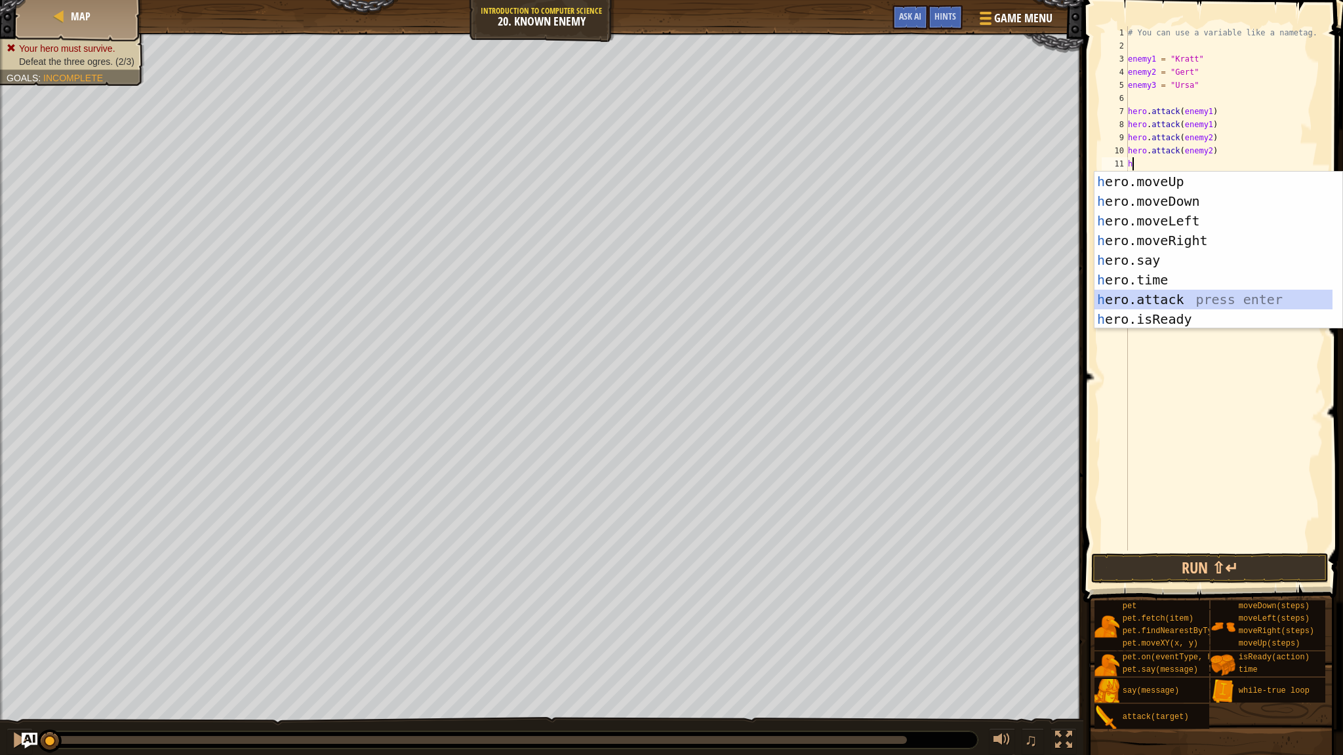
drag, startPoint x: 1165, startPoint y: 305, endPoint x: 1165, endPoint y: 296, distance: 8.5
click at [753, 305] on div "h ero.moveUp press enter h ero.moveDown press enter h ero.moveLeft press enter …" at bounding box center [1213, 270] width 238 height 197
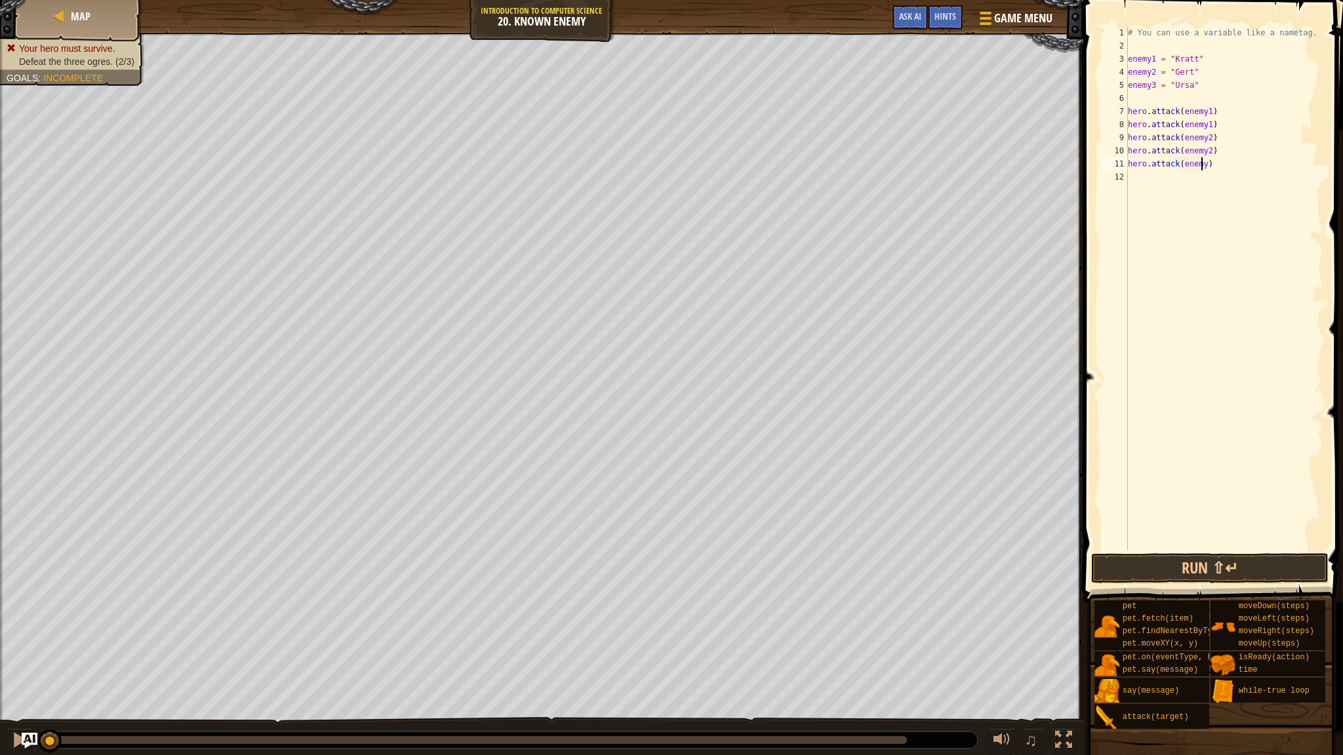
type textarea "hero.attack(enemy3)"
click at [753, 180] on div "# You can use a variable like a nametag. enemy1 = "[PERSON_NAME]" enemy2 = "[PE…" at bounding box center [1224, 301] width 198 height 551
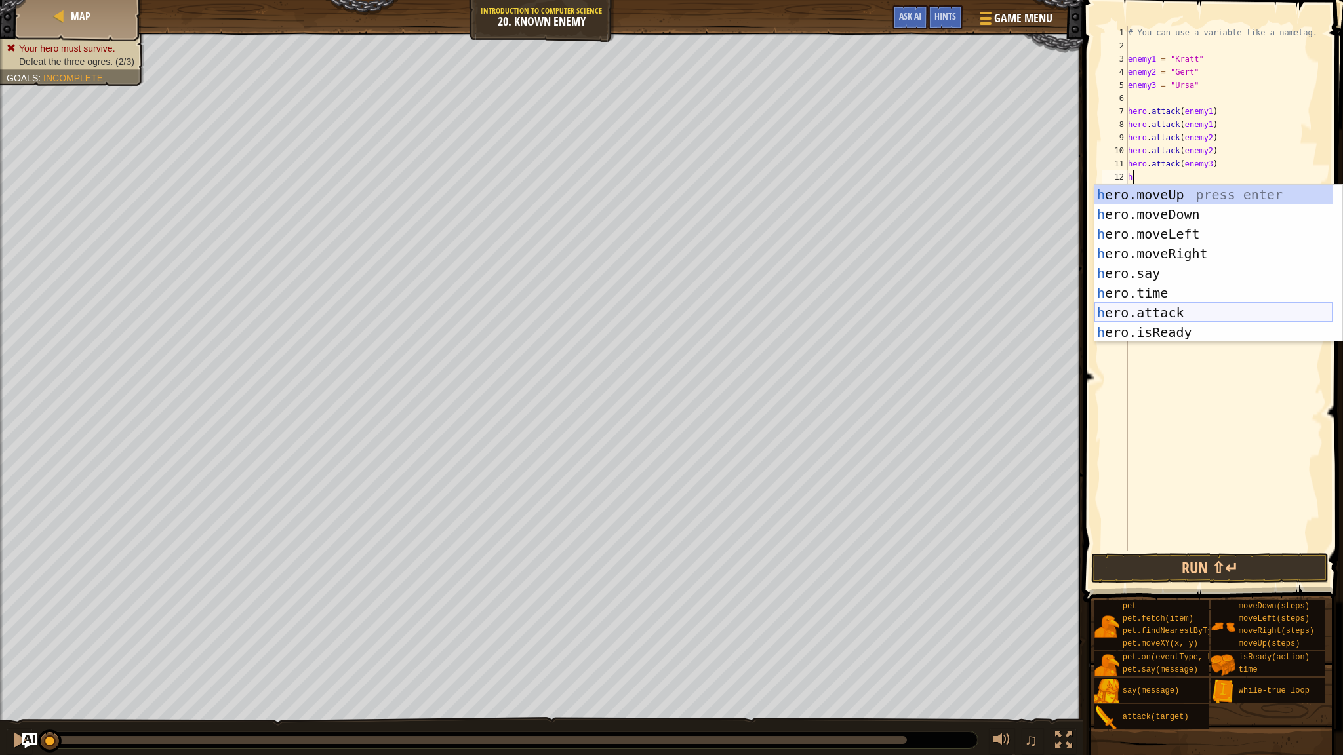
click at [753, 307] on div "h ero.moveUp press enter h ero.moveDown press enter h ero.moveLeft press enter …" at bounding box center [1213, 283] width 238 height 197
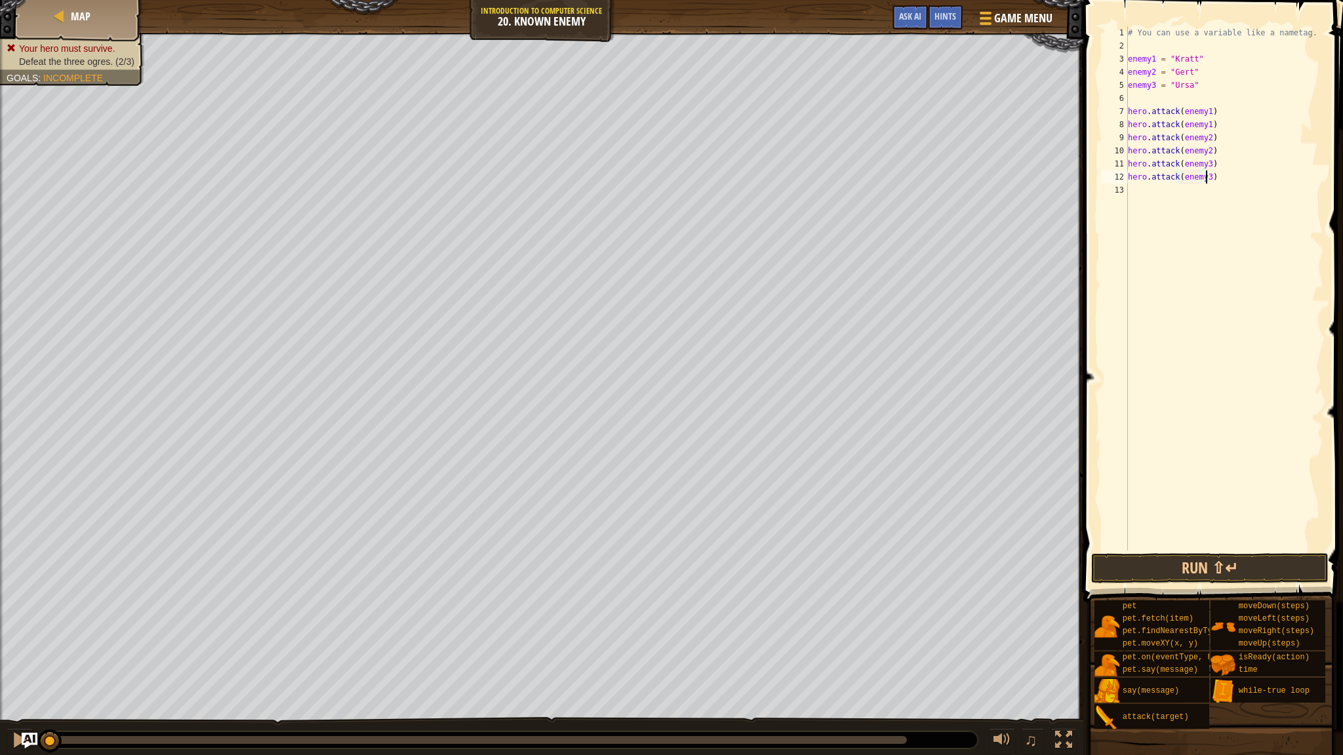
scroll to position [6, 5]
type textarea "hero.attack(enemy3)"
click at [753, 565] on button "Run ⇧↵" at bounding box center [1209, 568] width 237 height 30
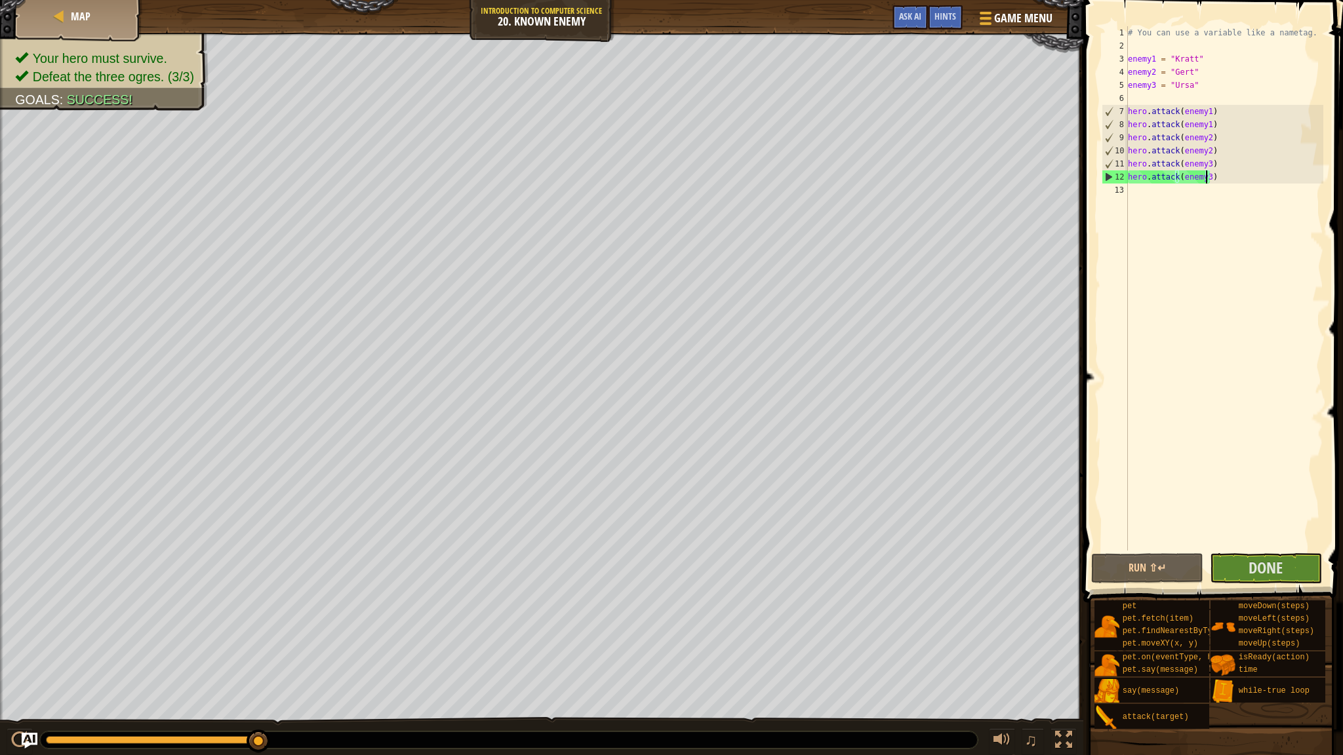
click at [753, 584] on span at bounding box center [1214, 282] width 270 height 641
click at [753, 577] on span "Done" at bounding box center [1265, 567] width 34 height 21
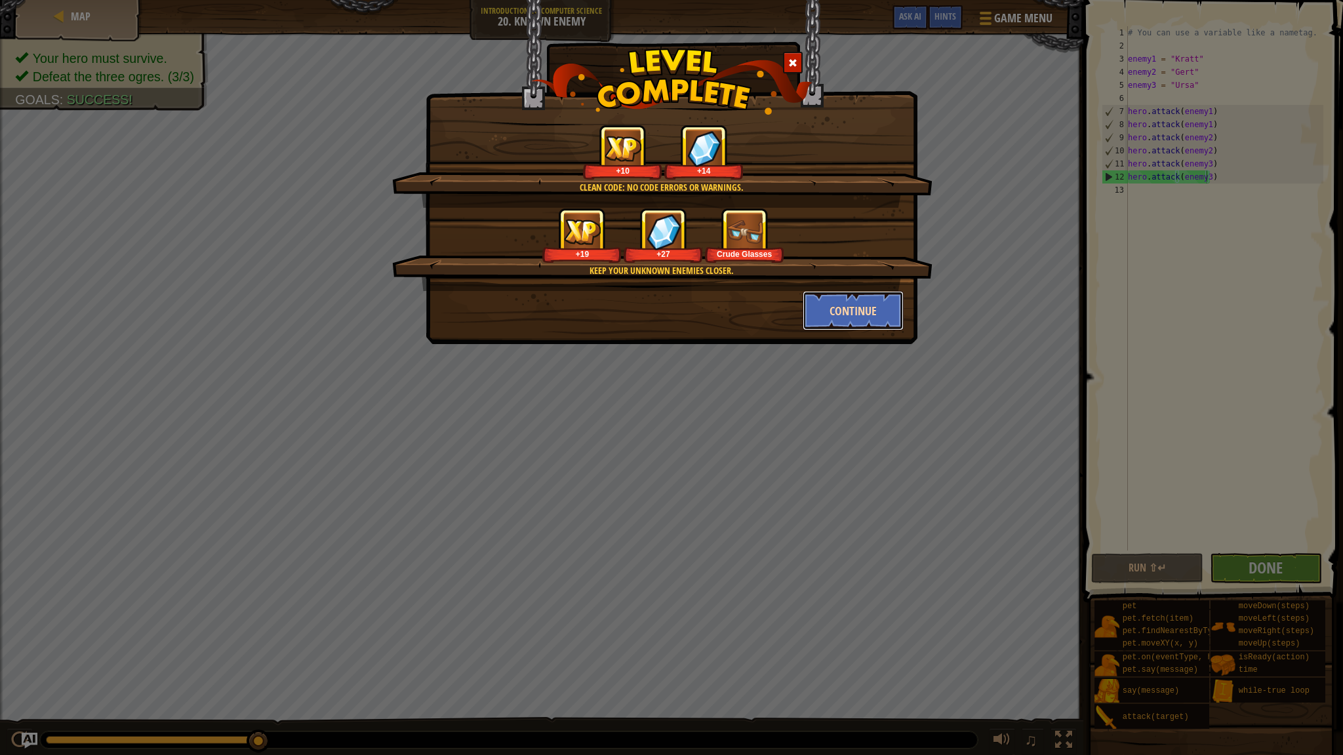
click at [753, 308] on button "Continue" at bounding box center [853, 310] width 102 height 39
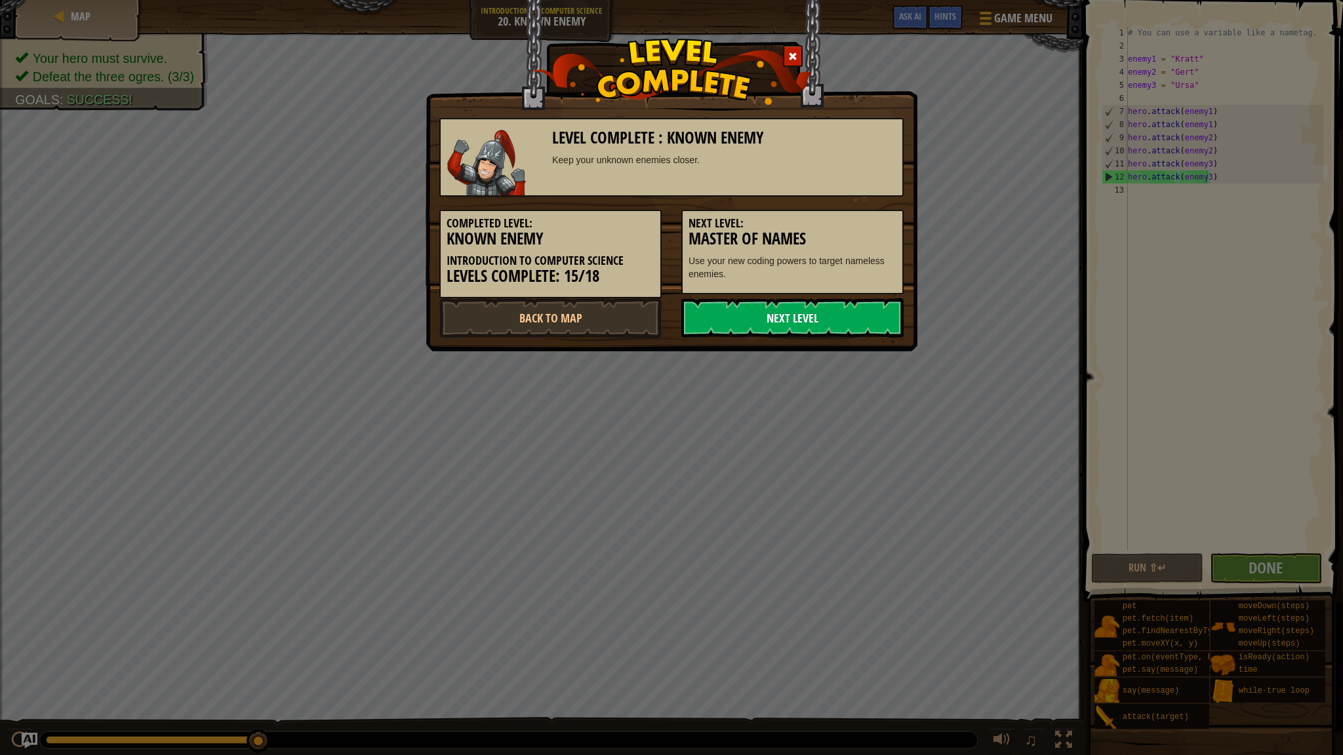
click at [753, 309] on link "Next Level" at bounding box center [792, 317] width 222 height 39
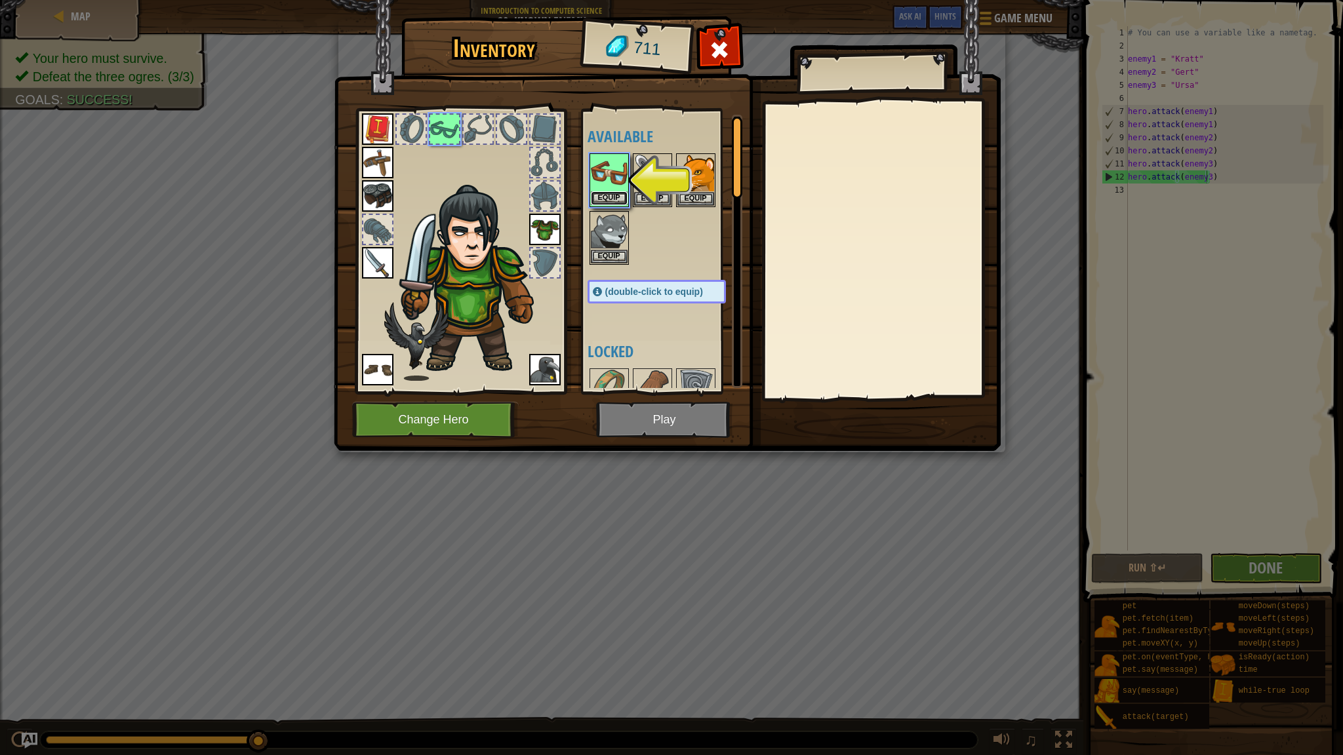
click at [610, 199] on button "Equip" at bounding box center [609, 198] width 37 height 14
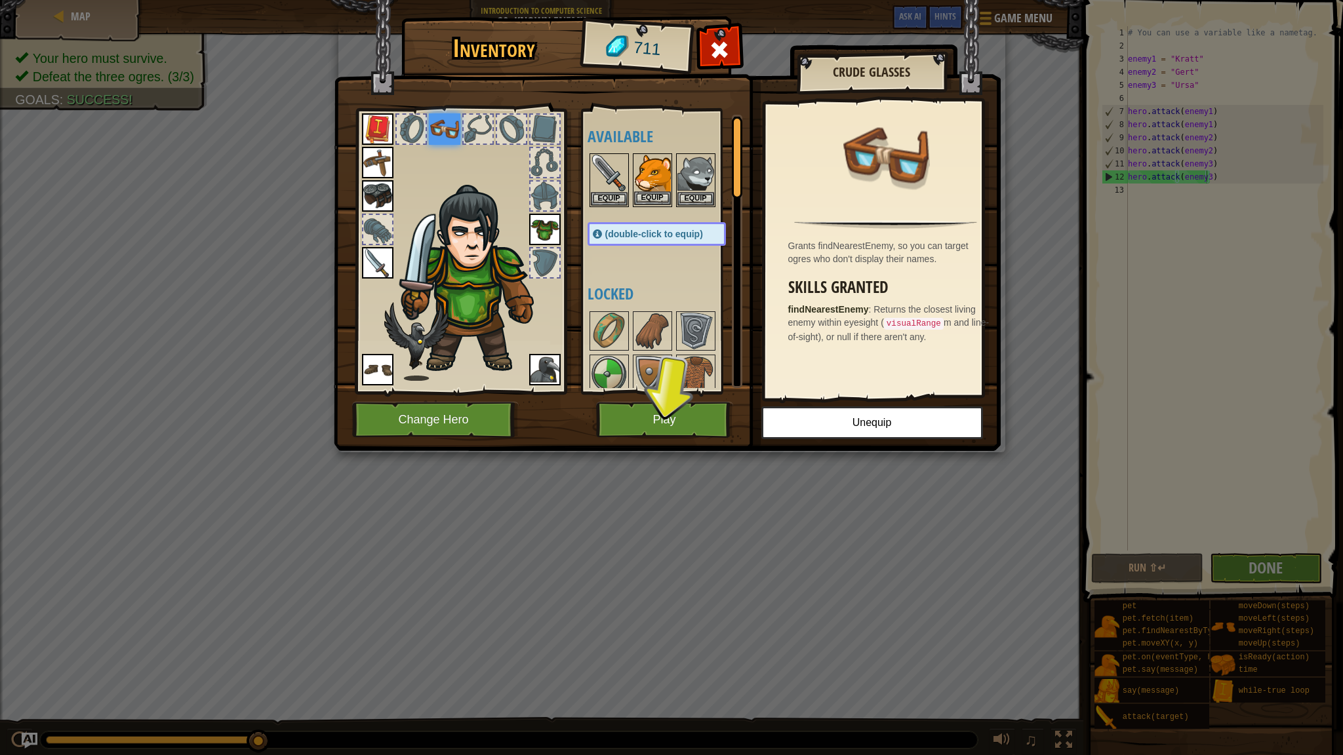
click at [650, 179] on img at bounding box center [652, 173] width 37 height 37
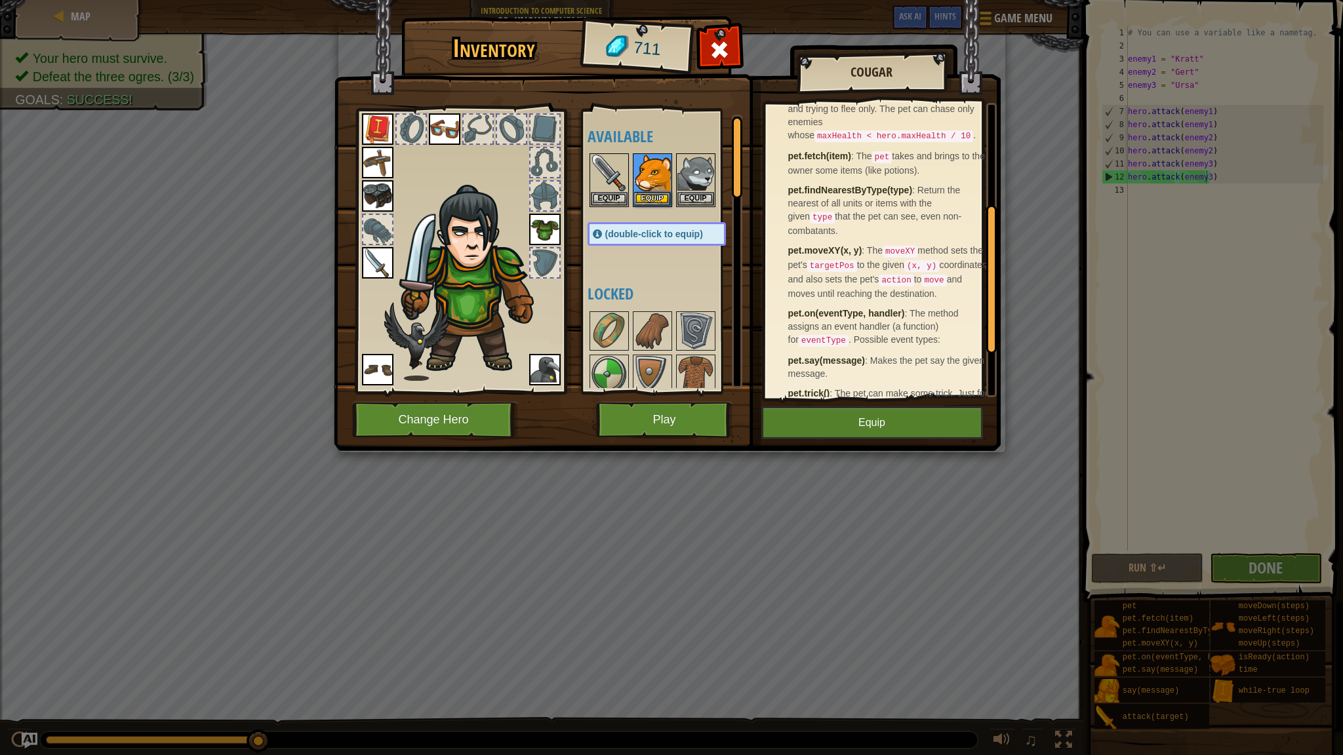
scroll to position [197, 0]
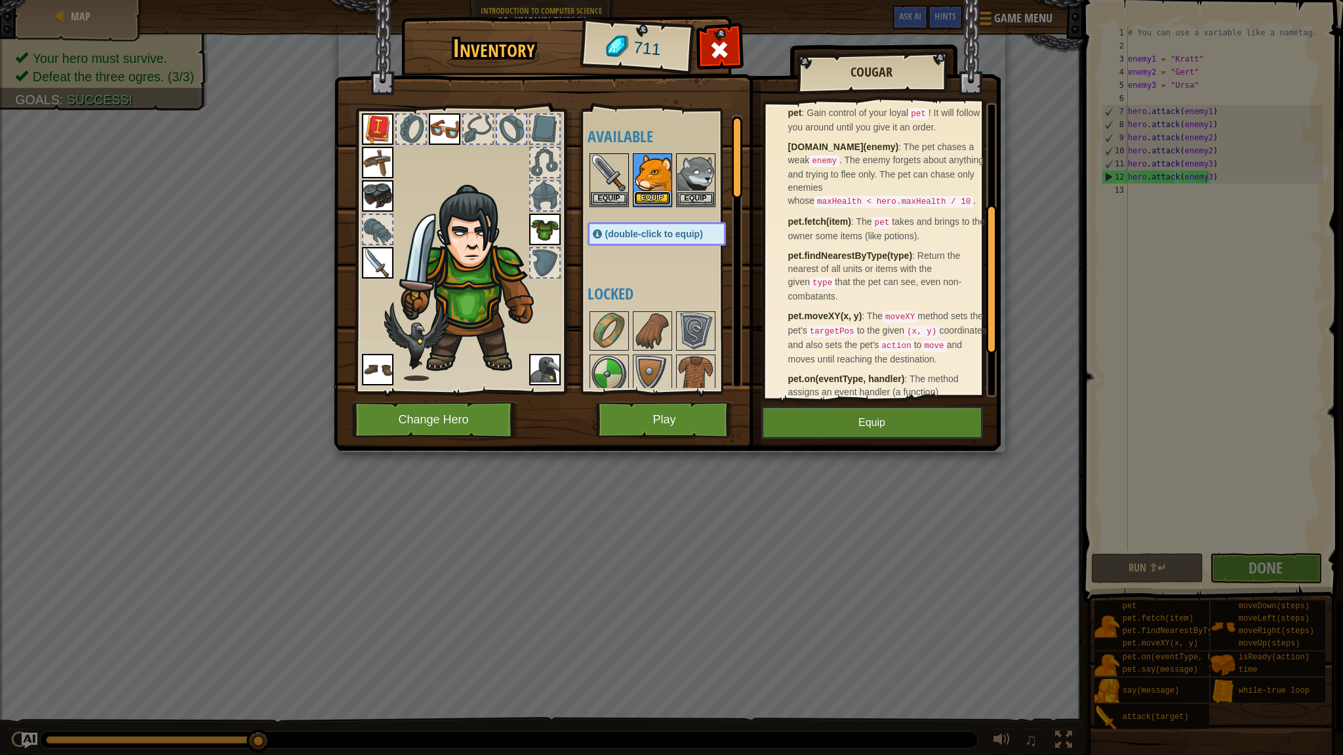
click at [646, 195] on button "Equip" at bounding box center [652, 198] width 37 height 14
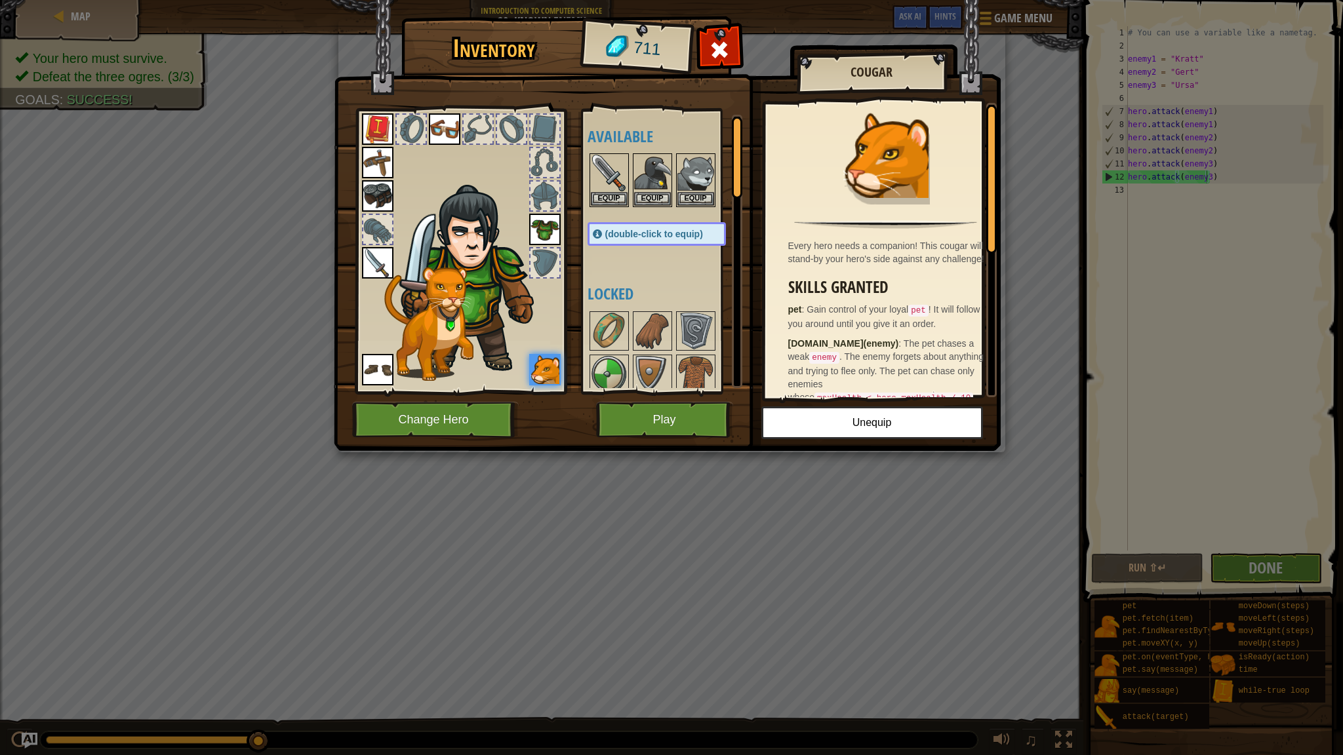
click at [718, 31] on img at bounding box center [667, 213] width 667 height 476
click at [720, 49] on span at bounding box center [719, 49] width 21 height 21
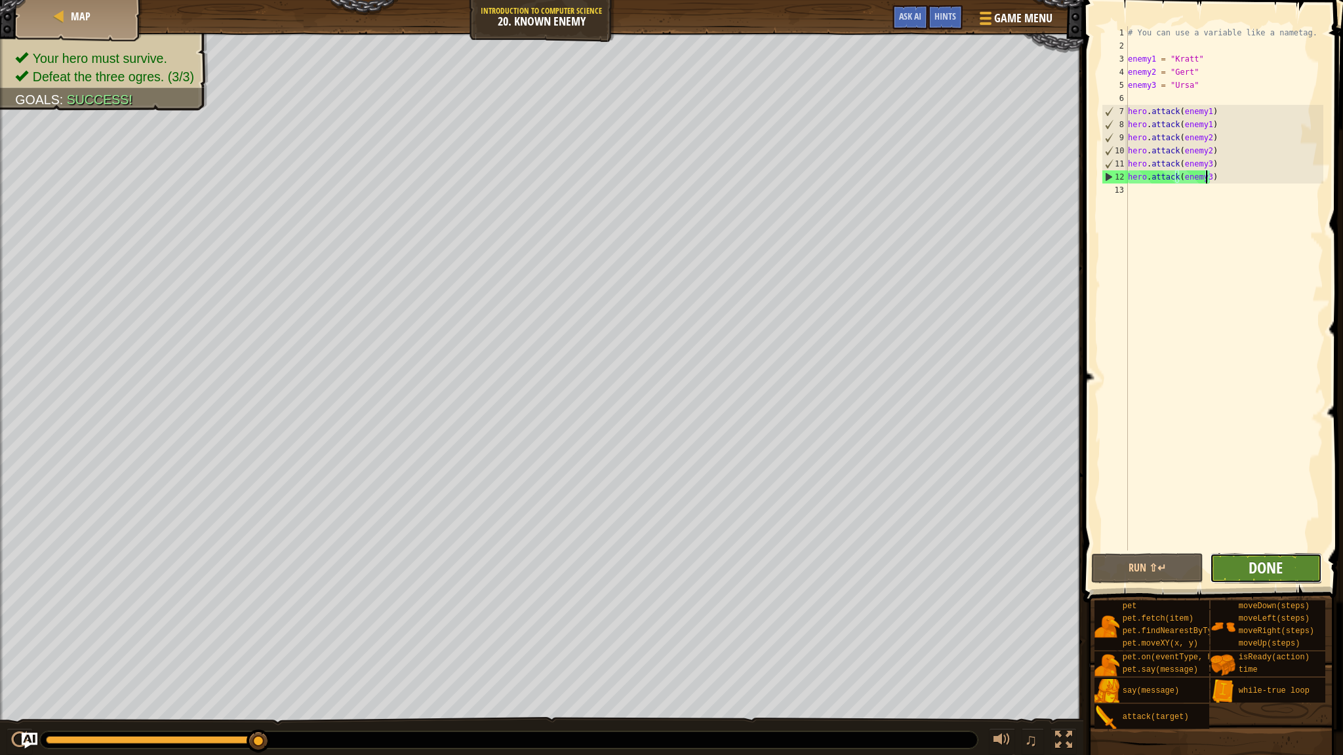
click at [753, 570] on span "Done" at bounding box center [1265, 567] width 34 height 21
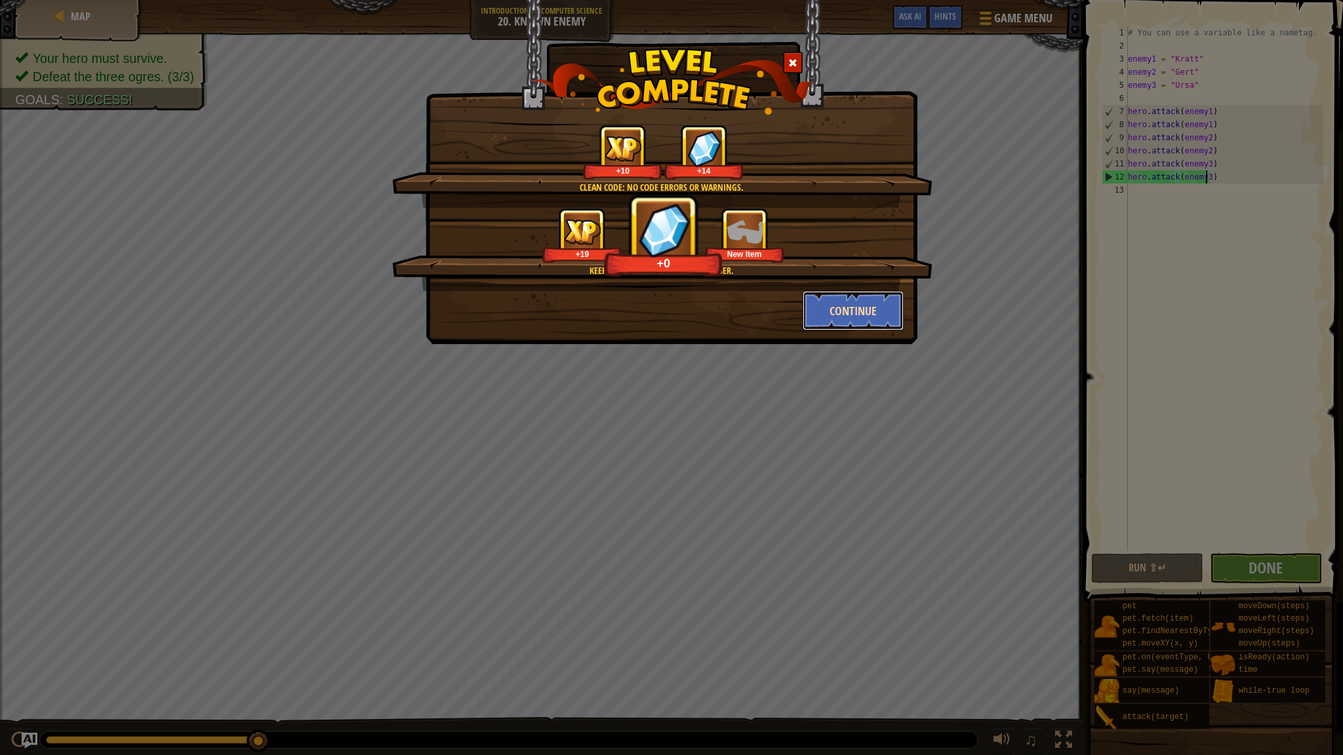
click at [753, 304] on button "Continue" at bounding box center [853, 310] width 102 height 39
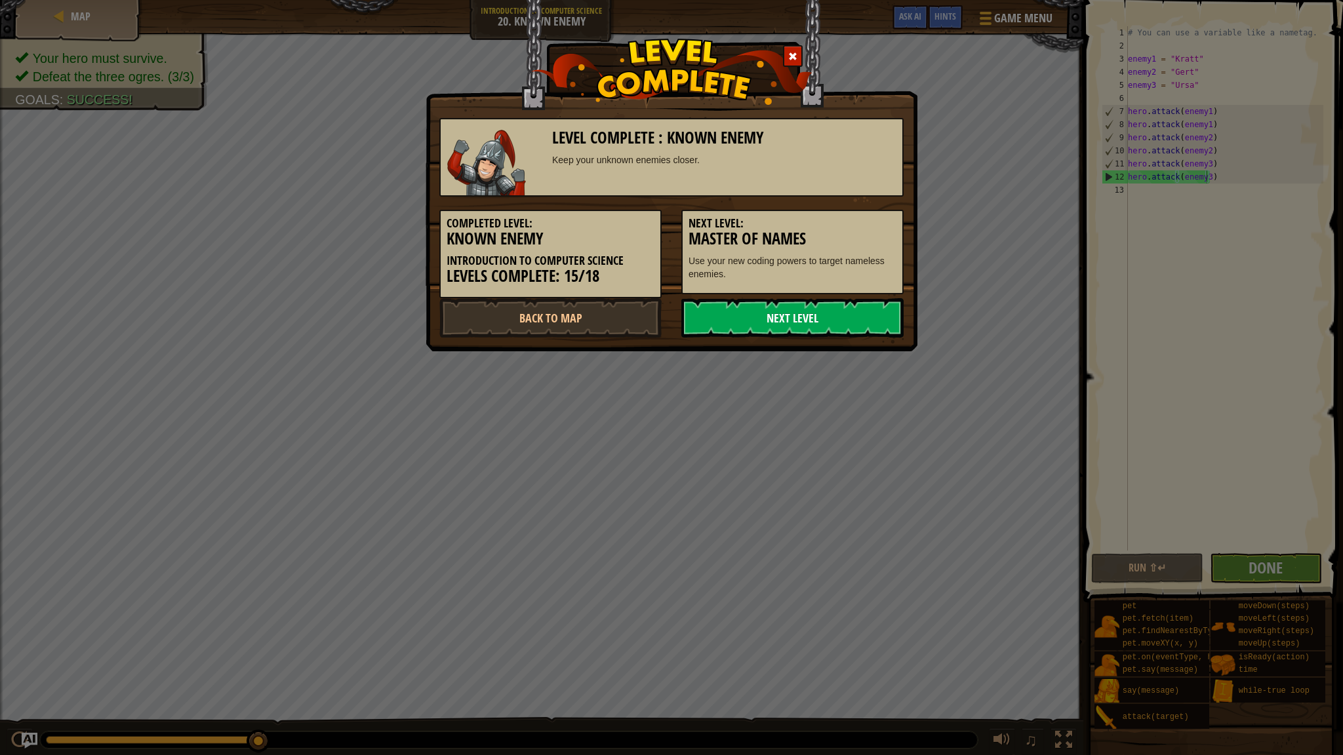
click at [753, 315] on link "Next Level" at bounding box center [792, 317] width 222 height 39
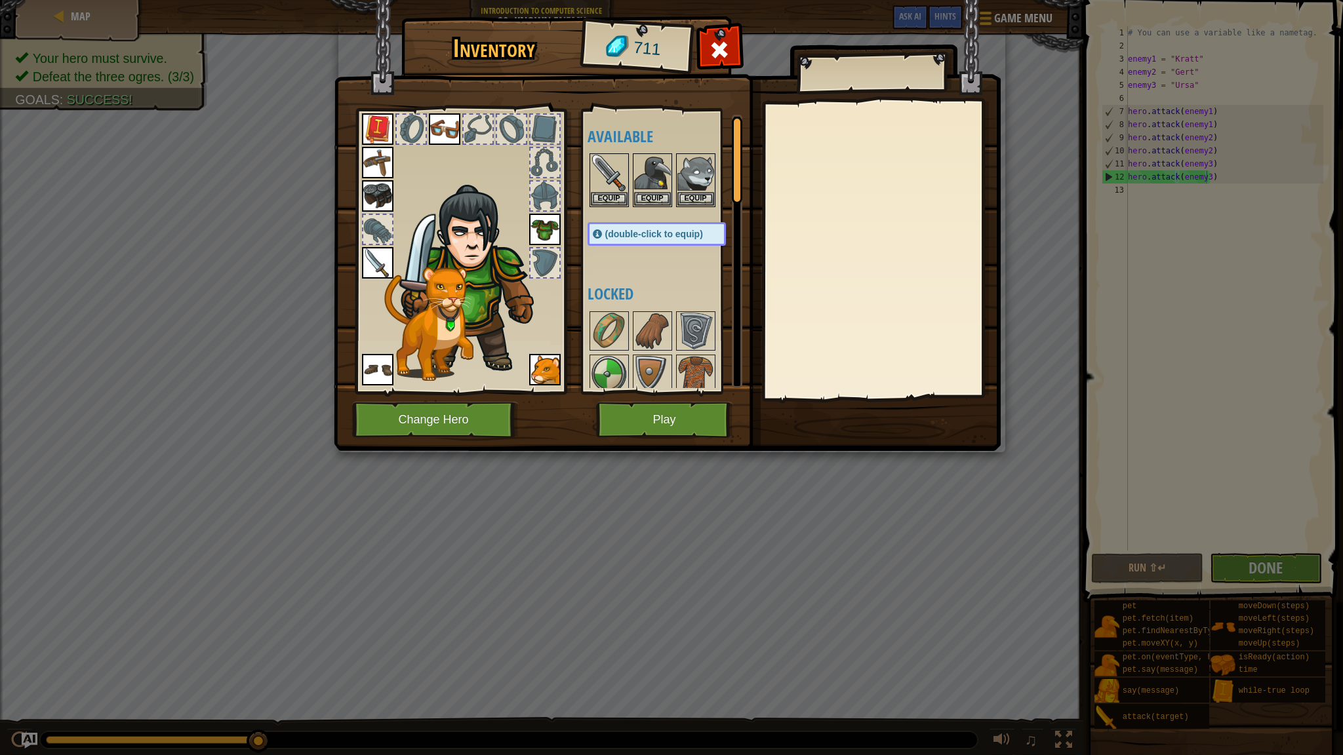
click at [445, 127] on img at bounding box center [444, 128] width 31 height 31
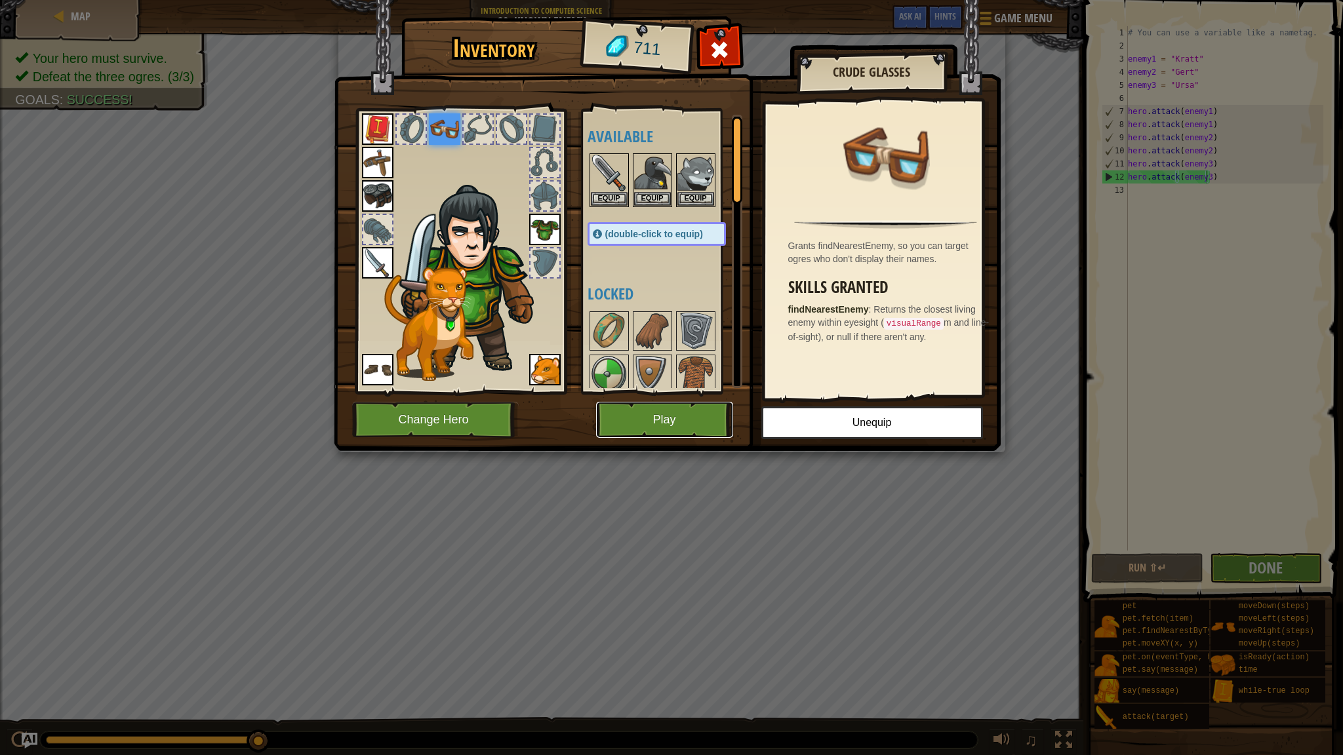
click at [649, 433] on button "Play" at bounding box center [664, 420] width 137 height 36
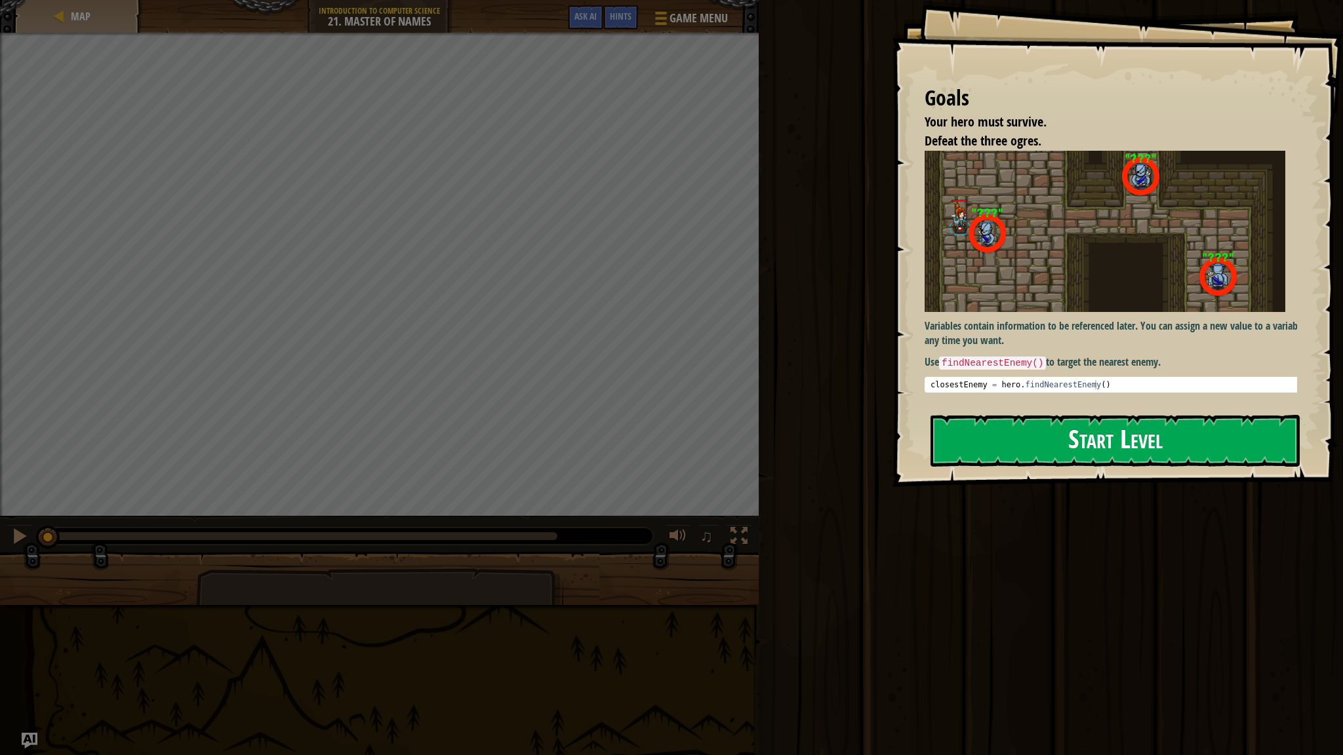
click at [753, 447] on button "Start Level" at bounding box center [1114, 441] width 369 height 52
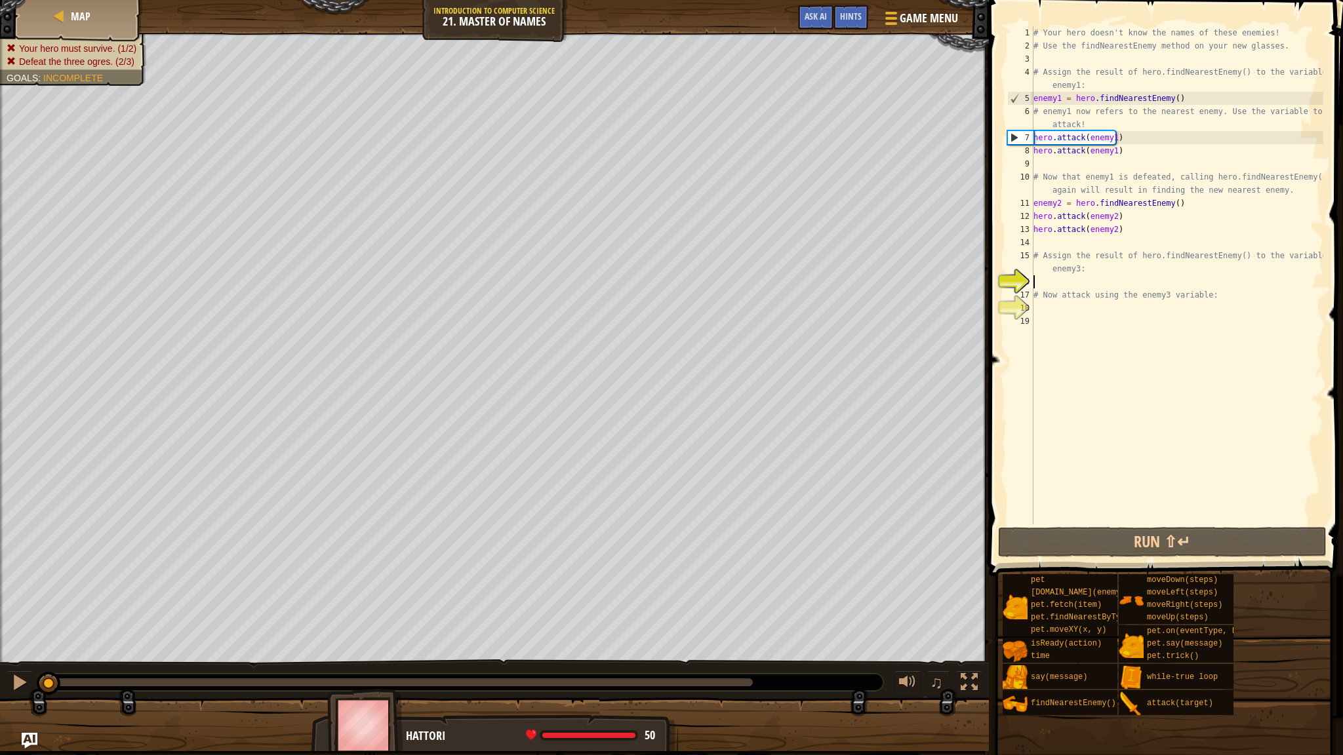
scroll to position [6, 0]
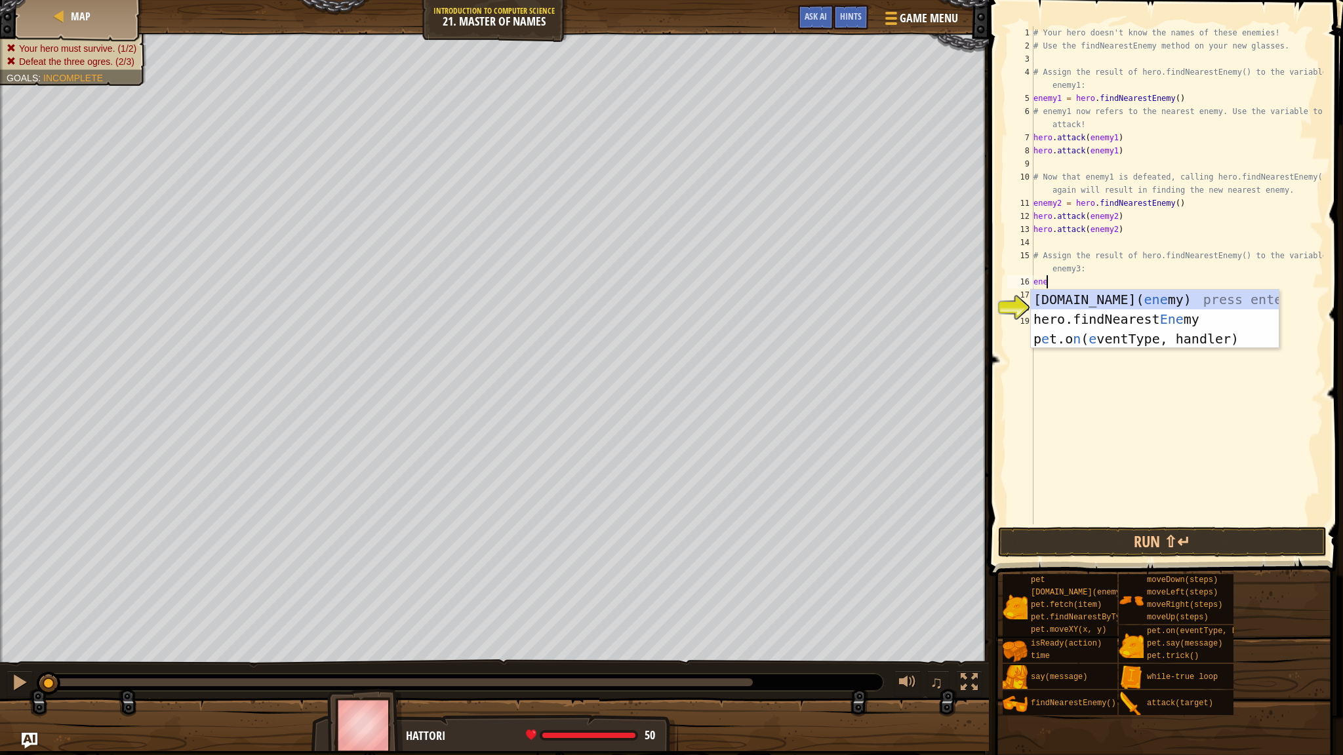
type textarea "enem"
click at [753, 328] on div "# Your hero doesn't know the names of these enemies! # Use the findNearestEnemy…" at bounding box center [1176, 288] width 292 height 524
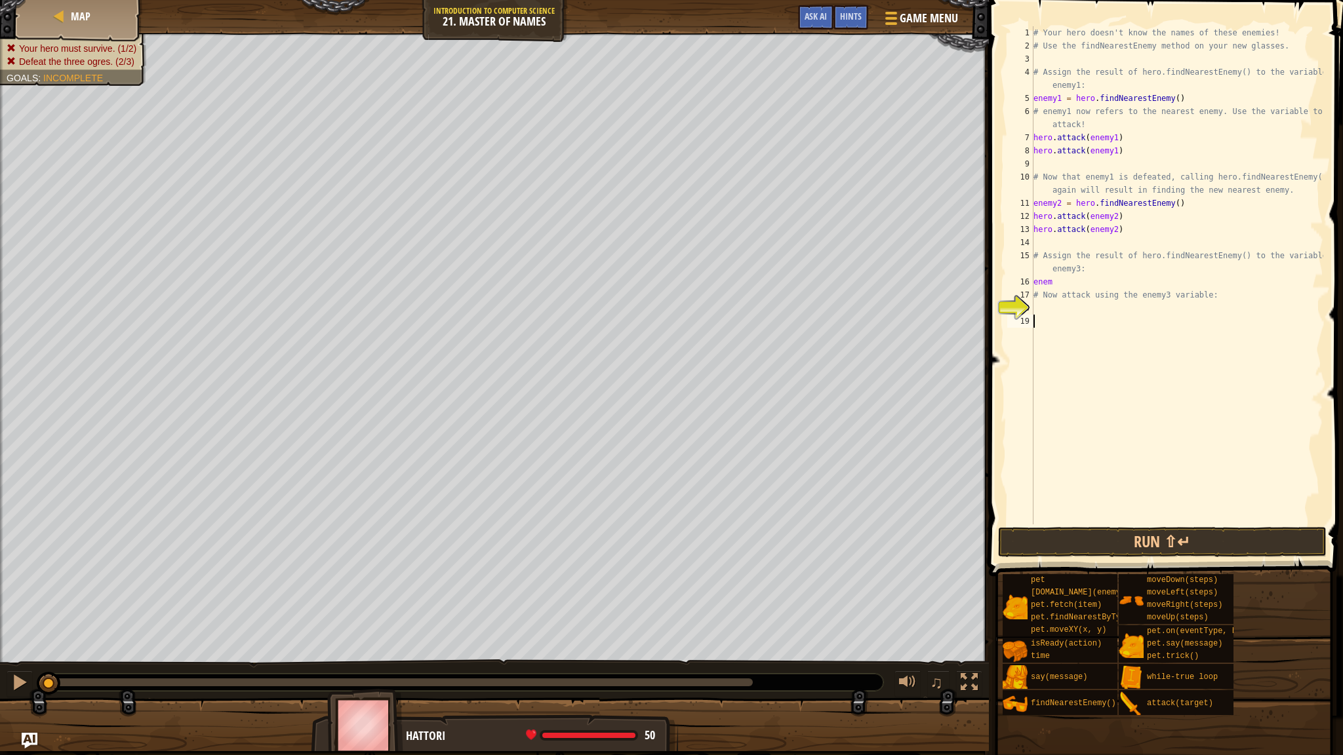
click at [753, 288] on div "# Your hero doesn't know the names of these enemies! # Use the findNearestEnemy…" at bounding box center [1176, 288] width 292 height 524
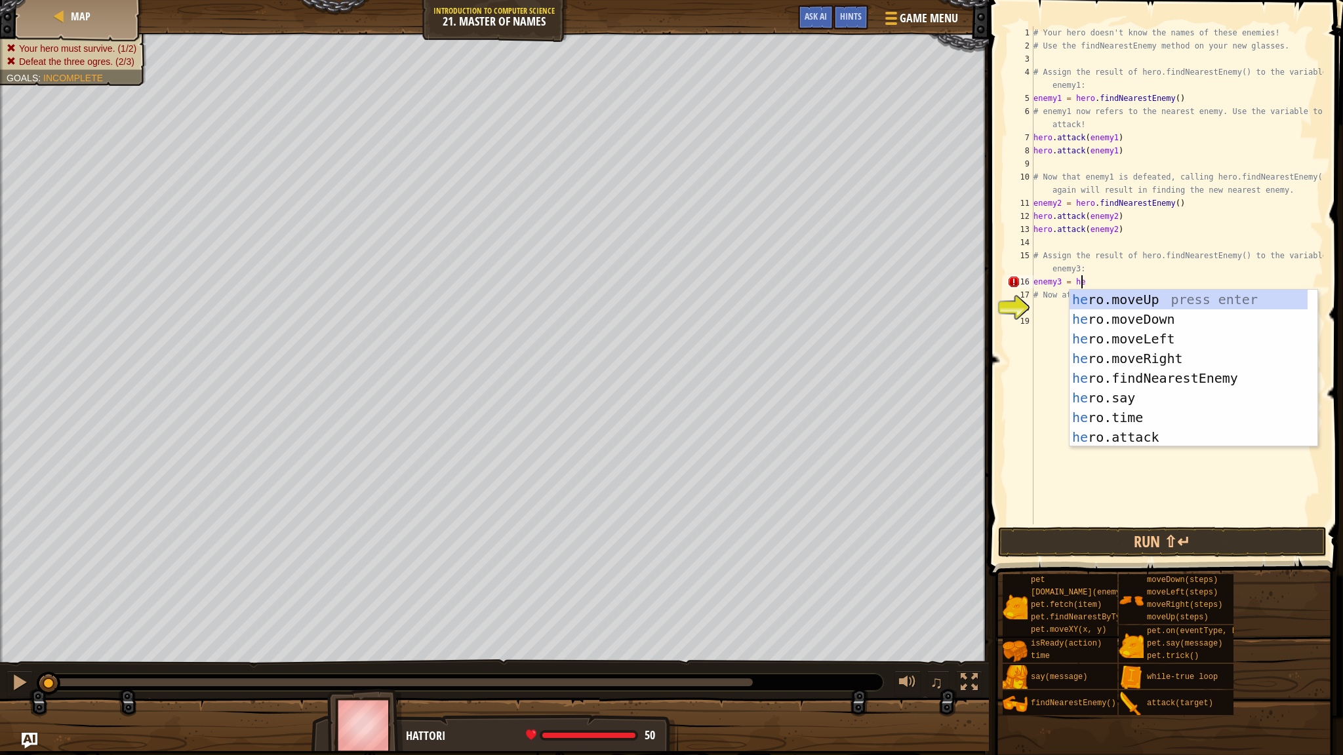
type textarea "enemy3 = her"
click at [753, 376] on div "her o.moveUp press enter her o.moveDown press enter her o.moveLeft press enter …" at bounding box center [1188, 388] width 238 height 197
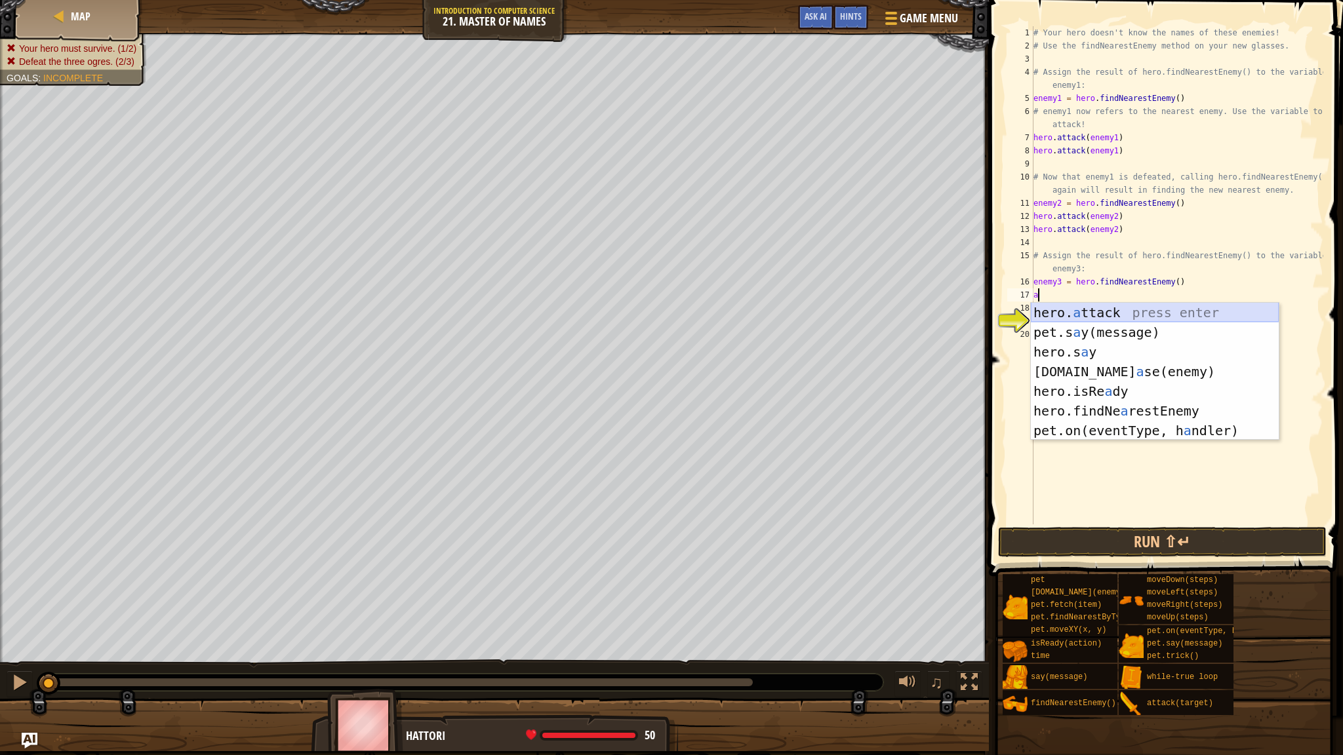
click at [753, 313] on div "hero. a ttack press enter pet.s a y(message) press enter hero.s a y press enter…" at bounding box center [1154, 391] width 248 height 177
type textarea "hero.attack(enemy)"
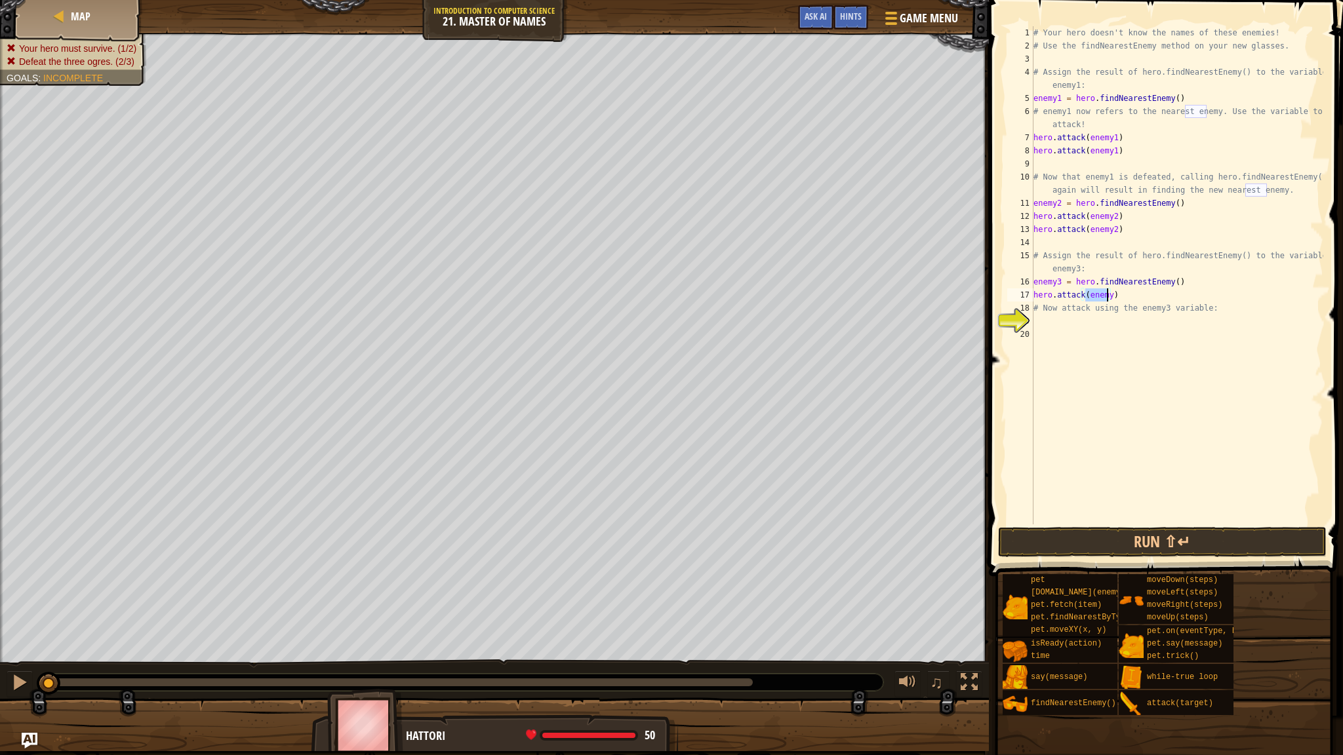
click at [753, 297] on div "# Your hero doesn't know the names of these enemies! # Use the findNearestEnemy…" at bounding box center [1176, 288] width 292 height 524
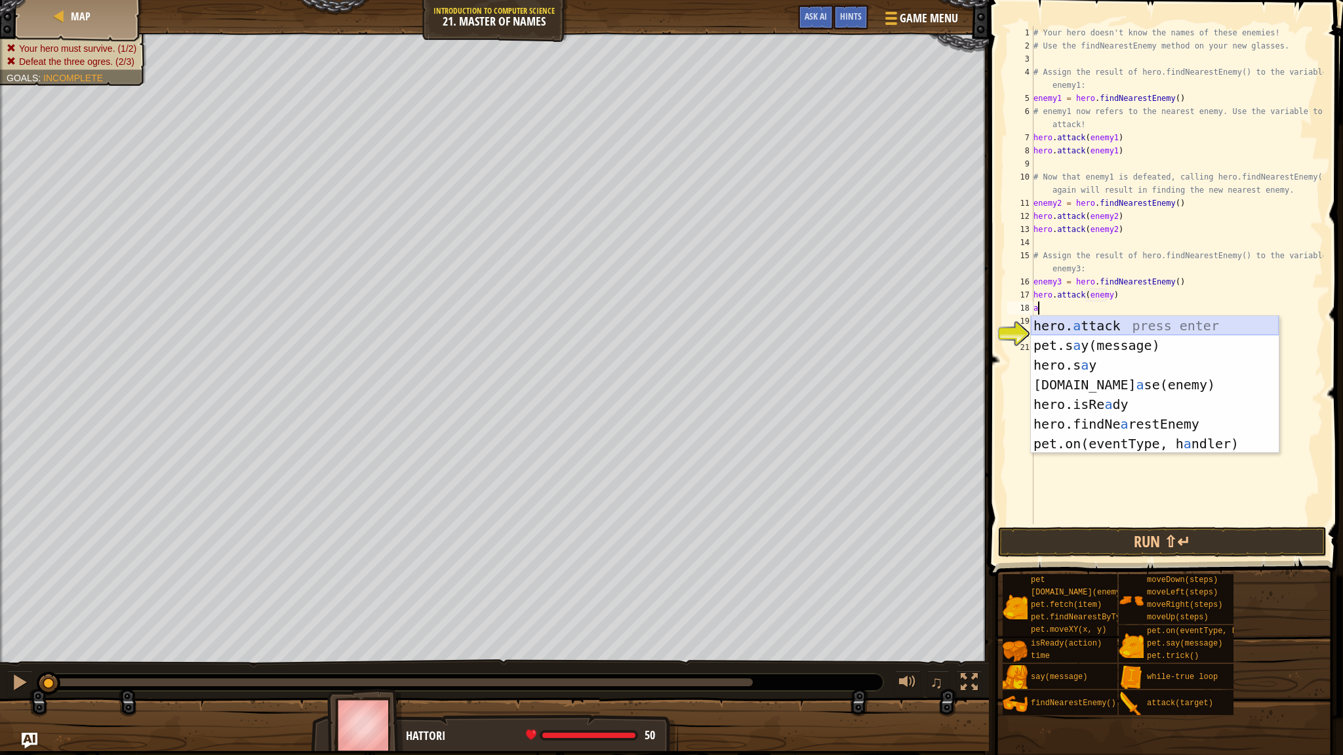
click at [753, 325] on div "hero. a ttack press enter pet.s a y(message) press enter hero.s a y press enter…" at bounding box center [1154, 404] width 248 height 177
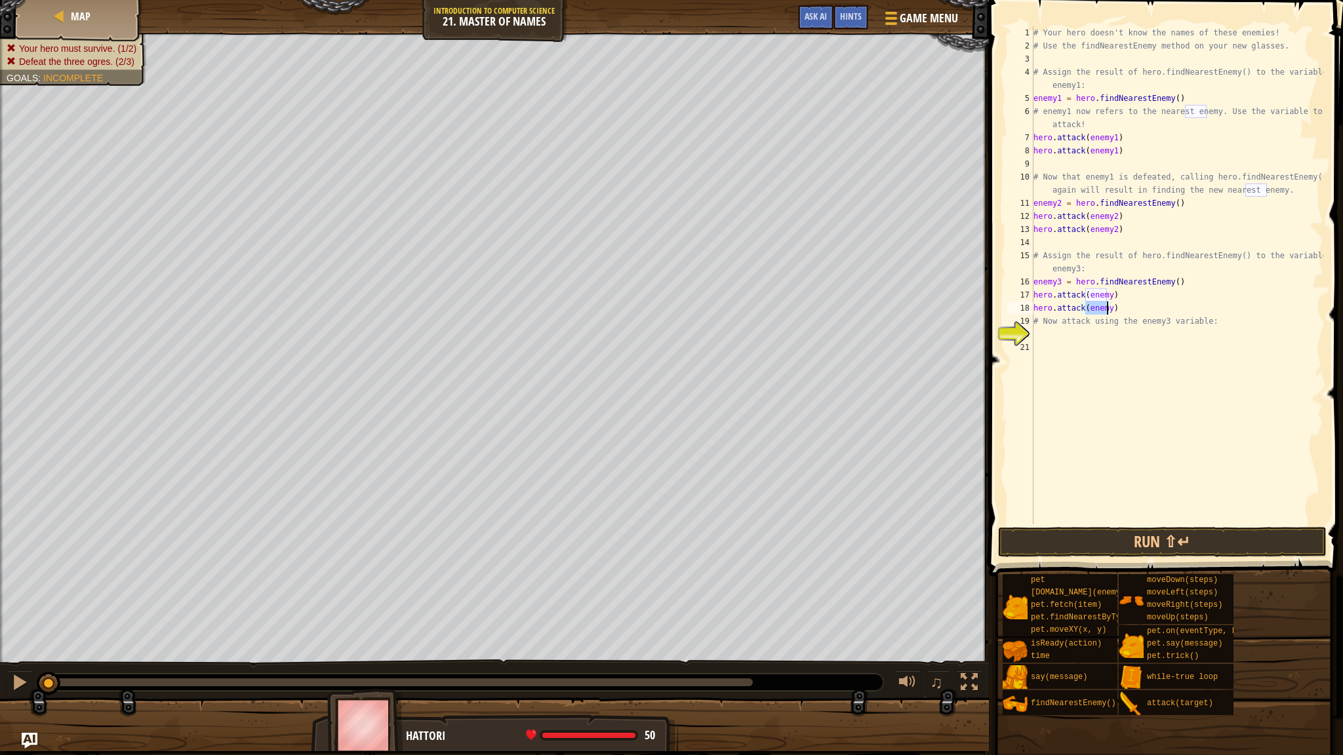
click at [753, 296] on div "# Your hero doesn't know the names of these enemies! # Use the findNearestEnemy…" at bounding box center [1176, 288] width 292 height 524
click at [753, 309] on div "# Your hero doesn't know the names of these enemies! # Use the findNearestEnemy…" at bounding box center [1176, 288] width 292 height 524
click at [753, 308] on div "# Your hero doesn't know the names of these enemies! # Use the findNearestEnemy…" at bounding box center [1176, 288] width 292 height 524
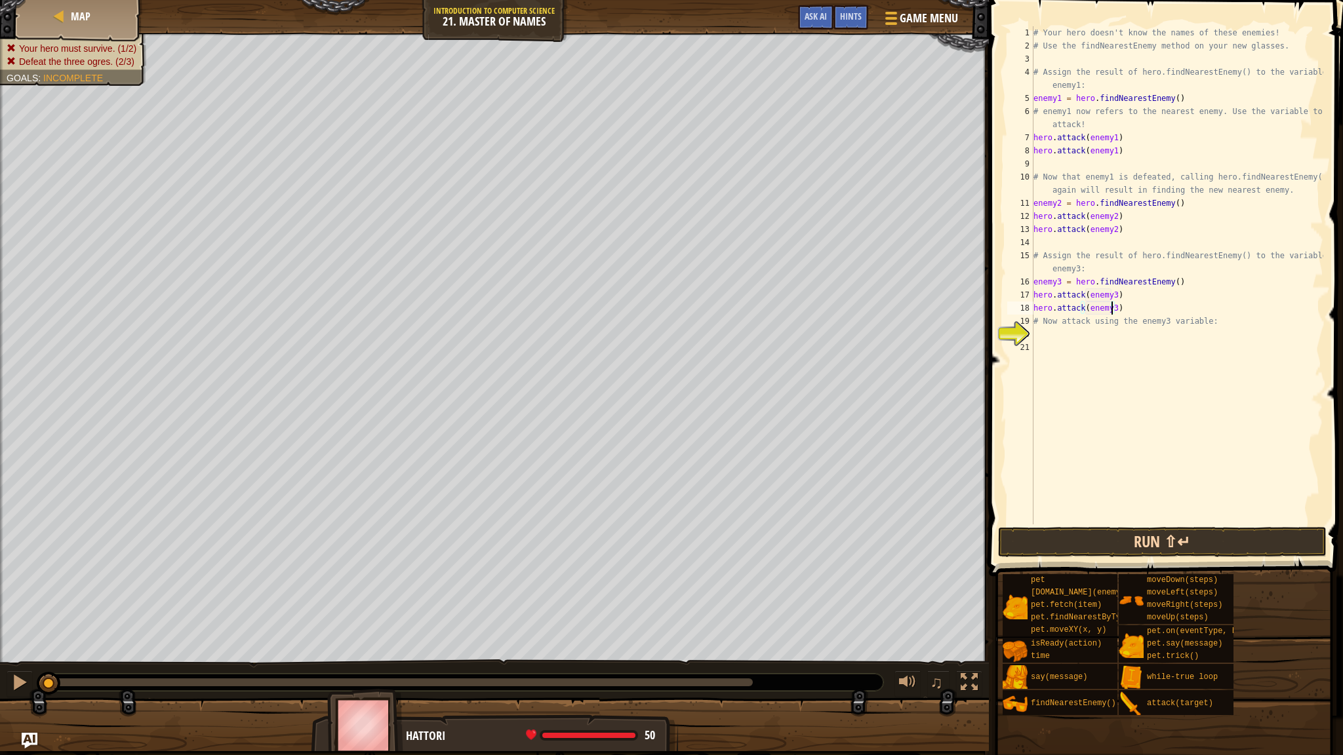
type textarea "hero.attack(enemy3)"
click at [753, 547] on button "Run ⇧↵" at bounding box center [1162, 542] width 328 height 30
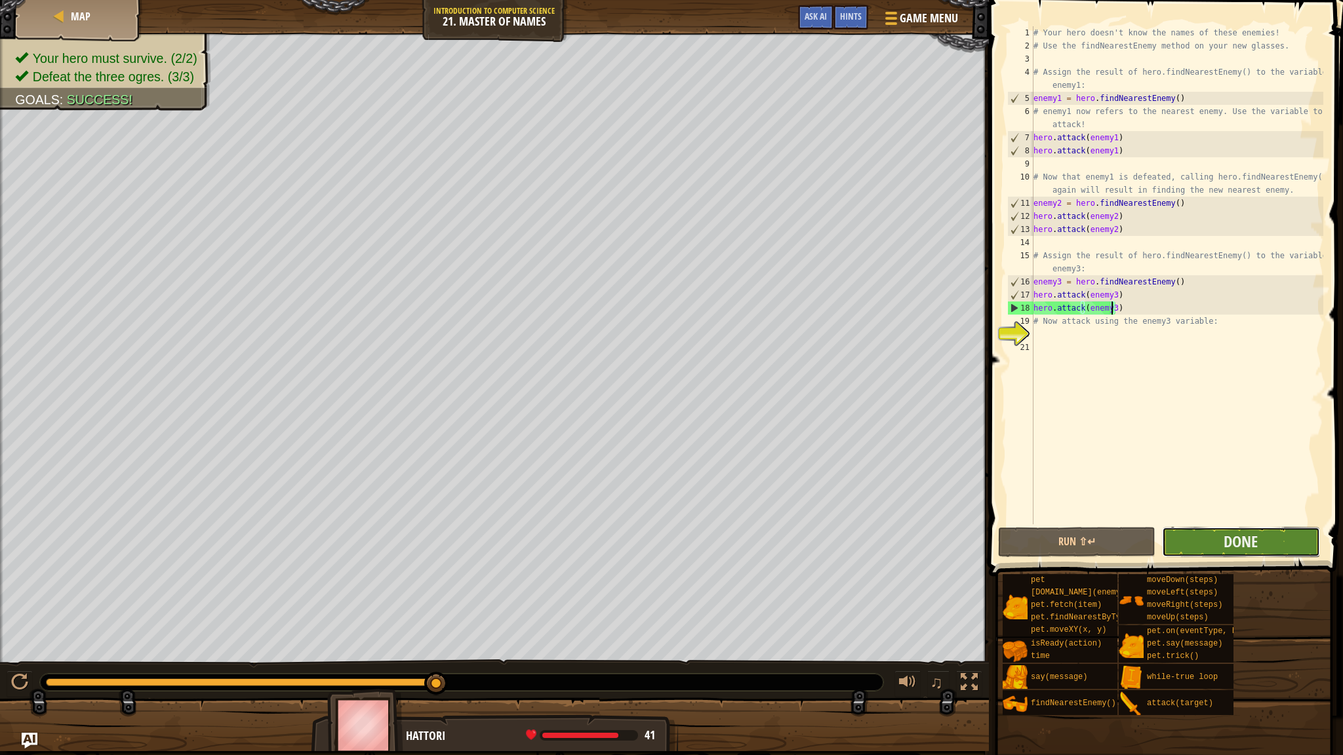
click at [753, 553] on button "Done" at bounding box center [1240, 542] width 157 height 30
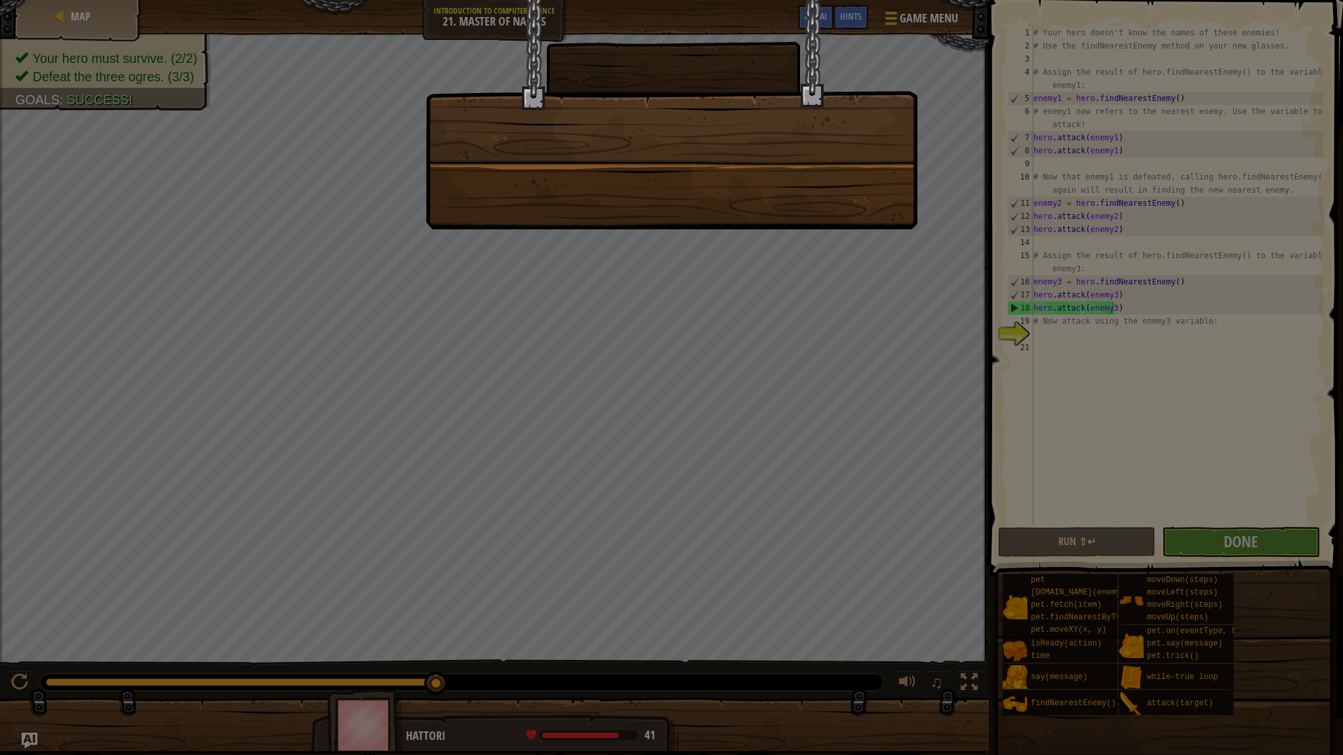
click at [753, 341] on div at bounding box center [671, 377] width 1343 height 755
click at [753, 532] on div at bounding box center [671, 377] width 1343 height 755
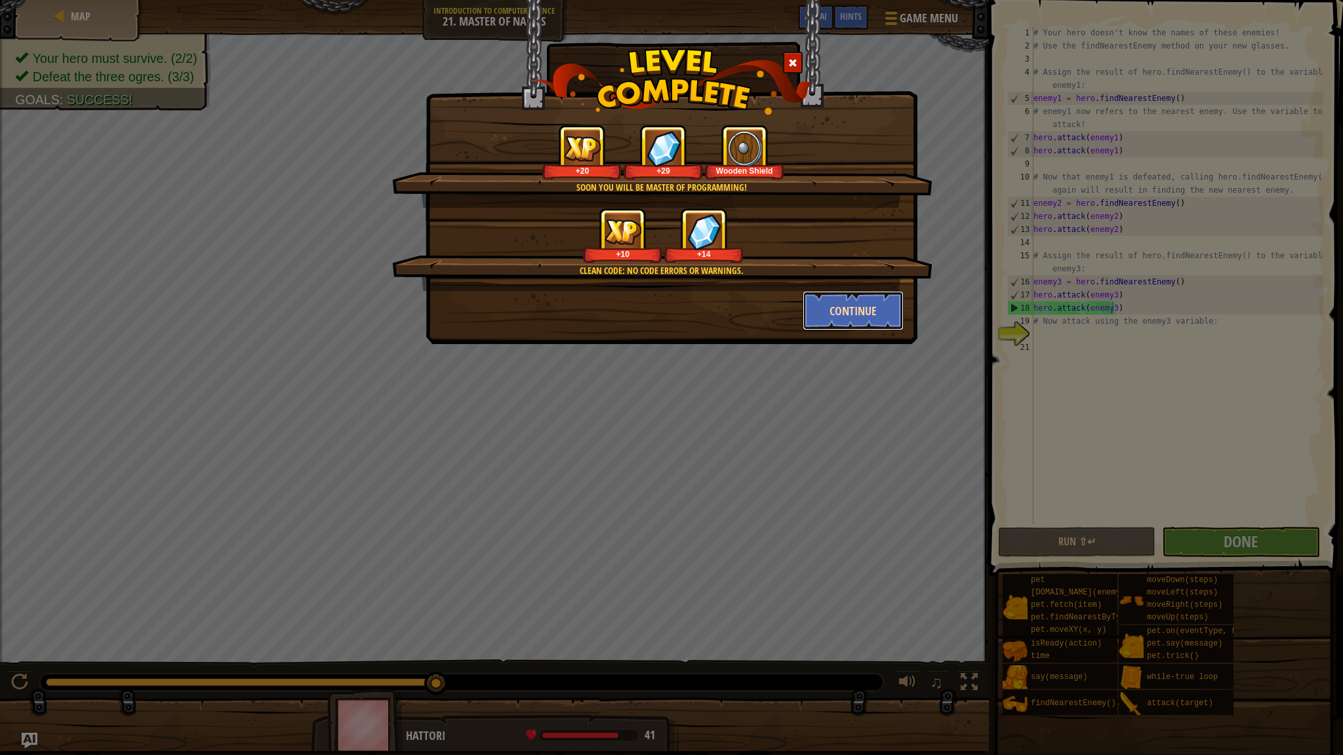
click at [753, 314] on button "Continue" at bounding box center [853, 310] width 102 height 39
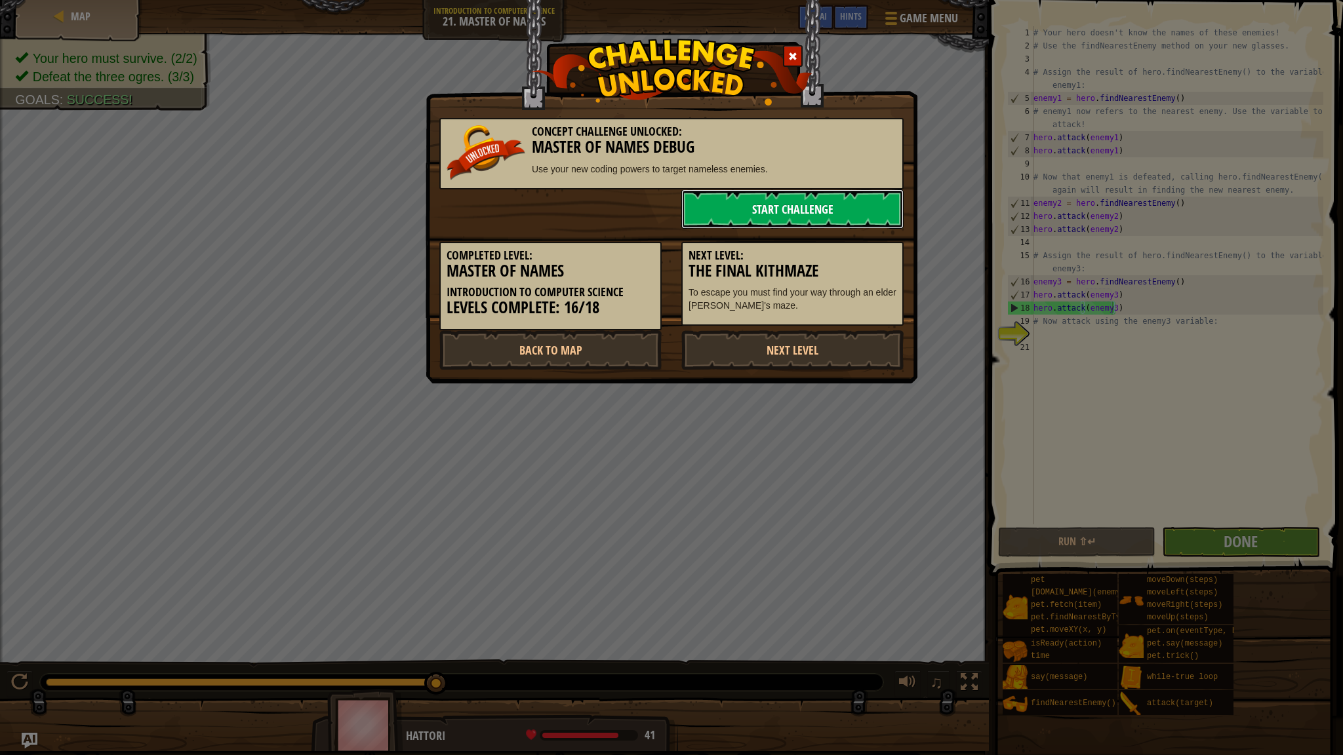
click at [753, 212] on link "Start Challenge" at bounding box center [792, 208] width 222 height 39
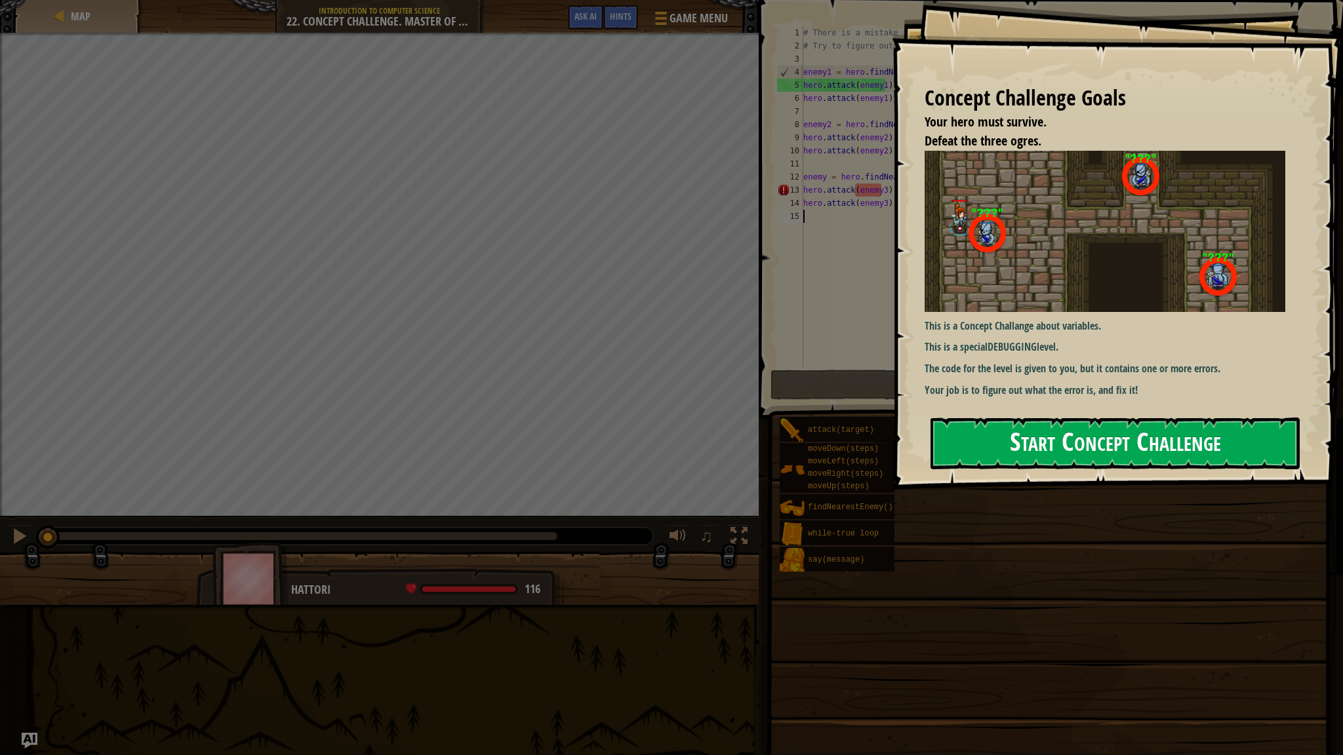
click at [753, 418] on button "Start Concept Challenge" at bounding box center [1114, 444] width 369 height 52
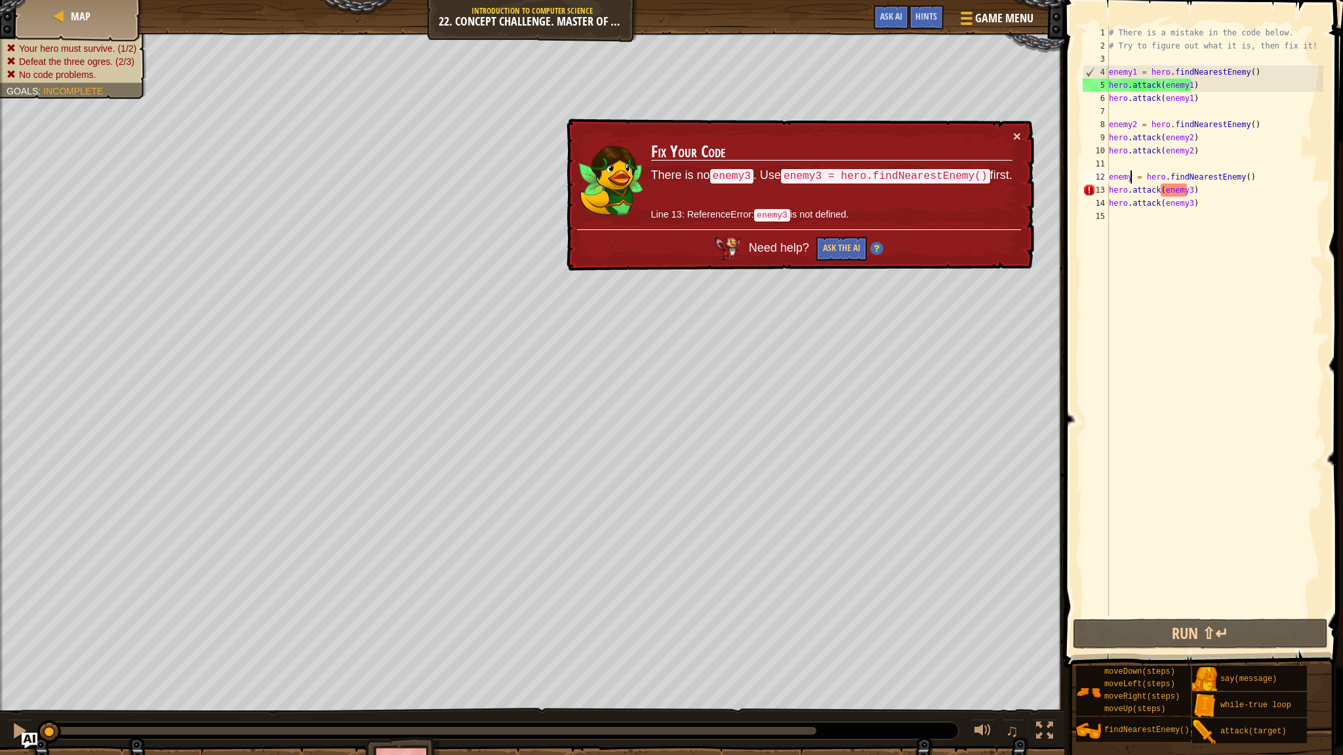
click at [753, 178] on div "# There is a mistake in the code below. # Try to figure out what it is, then fi…" at bounding box center [1214, 334] width 217 height 616
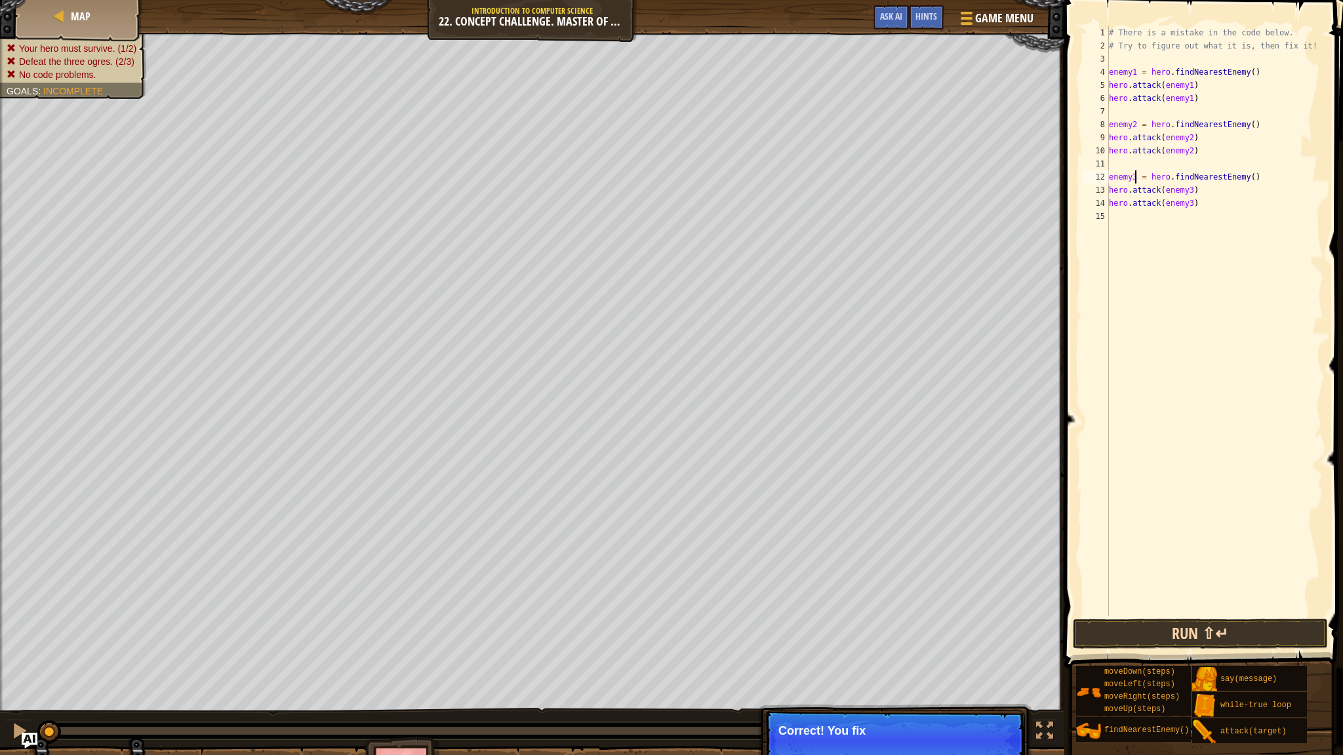
type textarea "enemy3 = hero.findNearestEnemy()"
click at [753, 623] on button "Run ⇧↵" at bounding box center [1199, 634] width 255 height 30
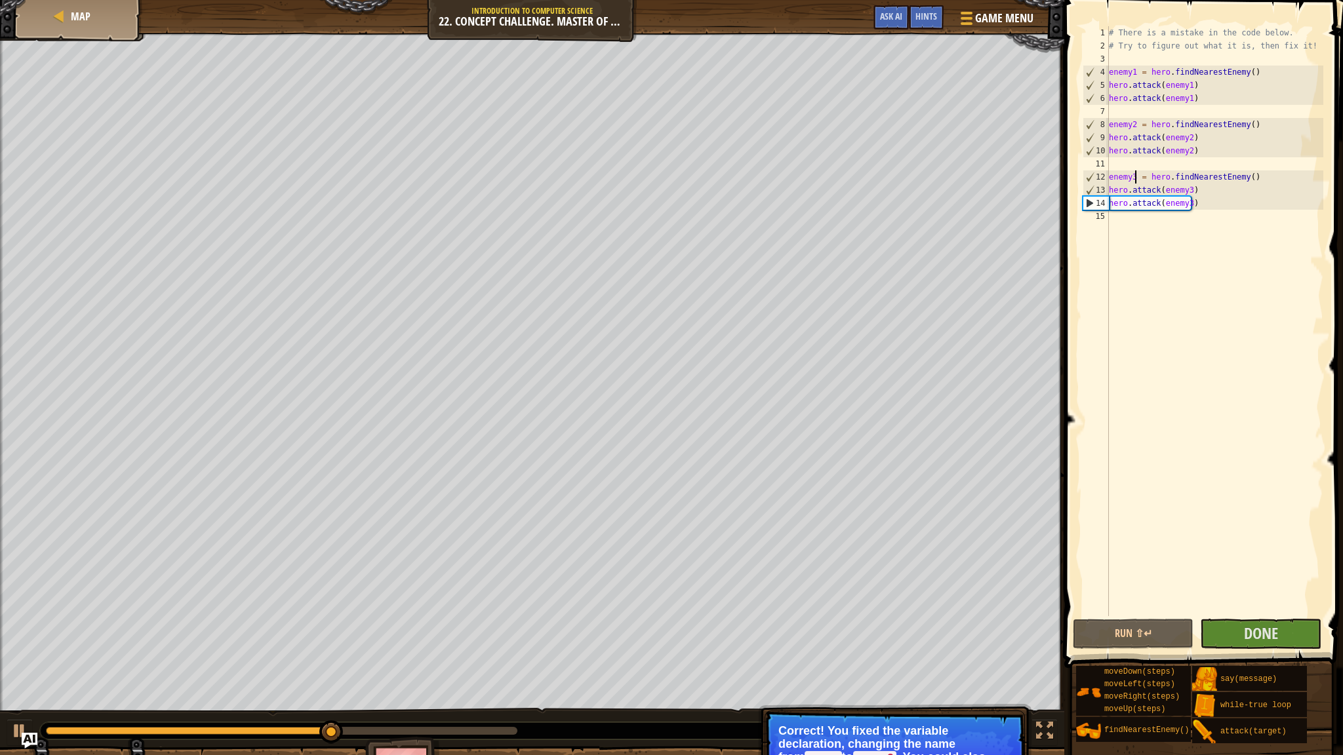
click at [753, 234] on div "# There is a mistake in the code below. # Try to figure out what it is, then fi…" at bounding box center [1214, 334] width 217 height 616
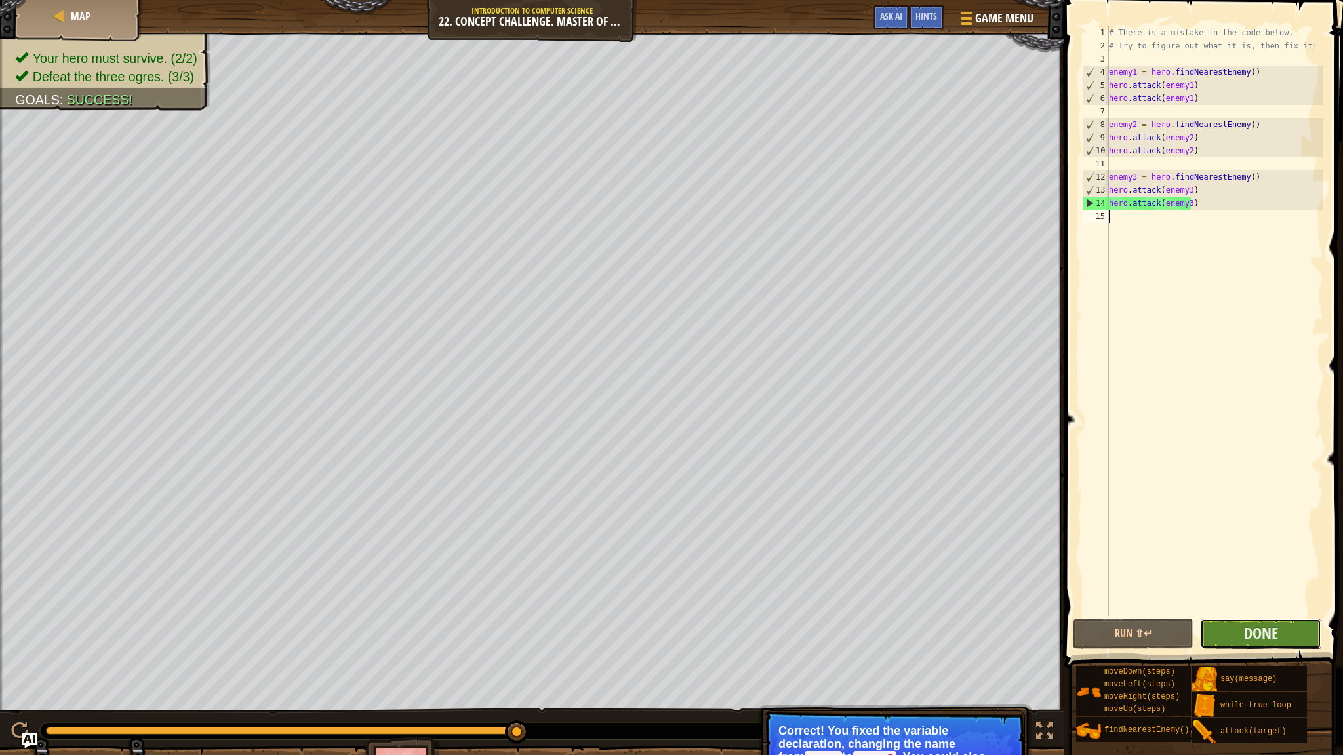
click at [753, 623] on button "Done" at bounding box center [1260, 634] width 121 height 30
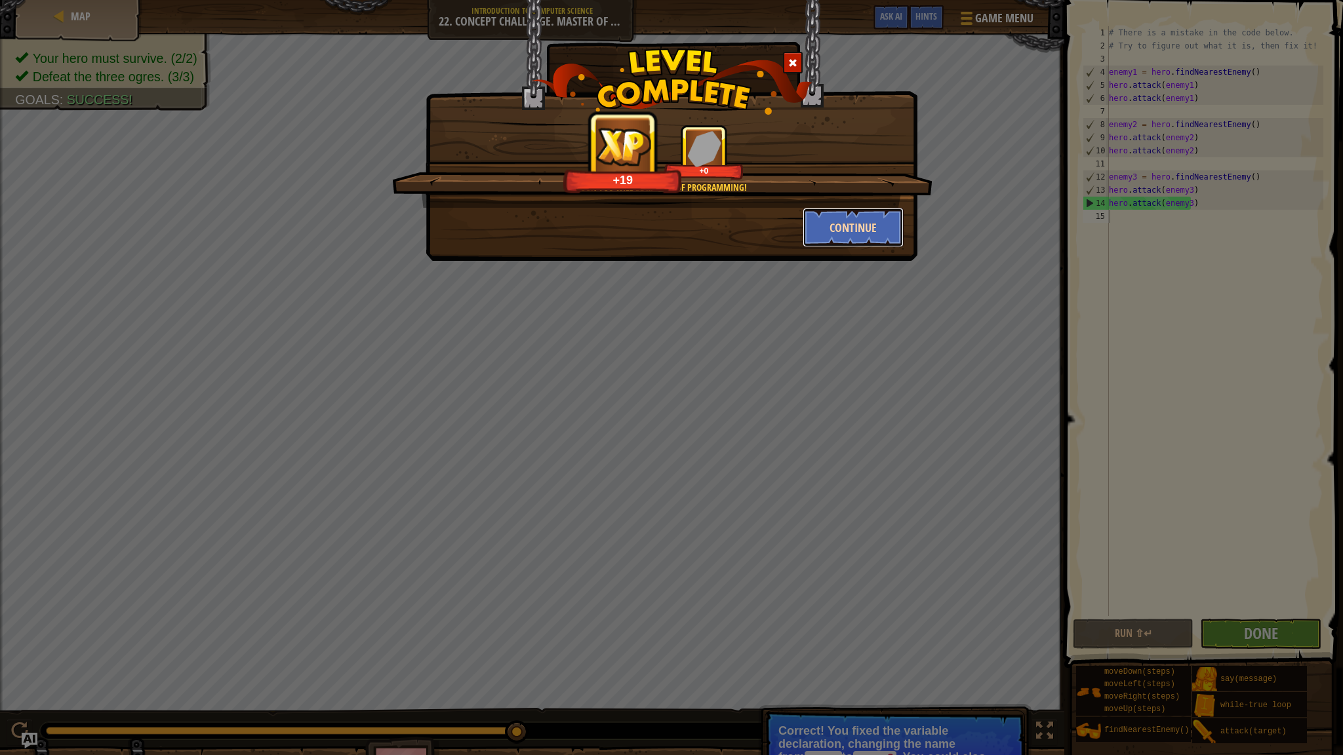
click at [753, 226] on button "Continue" at bounding box center [853, 227] width 102 height 39
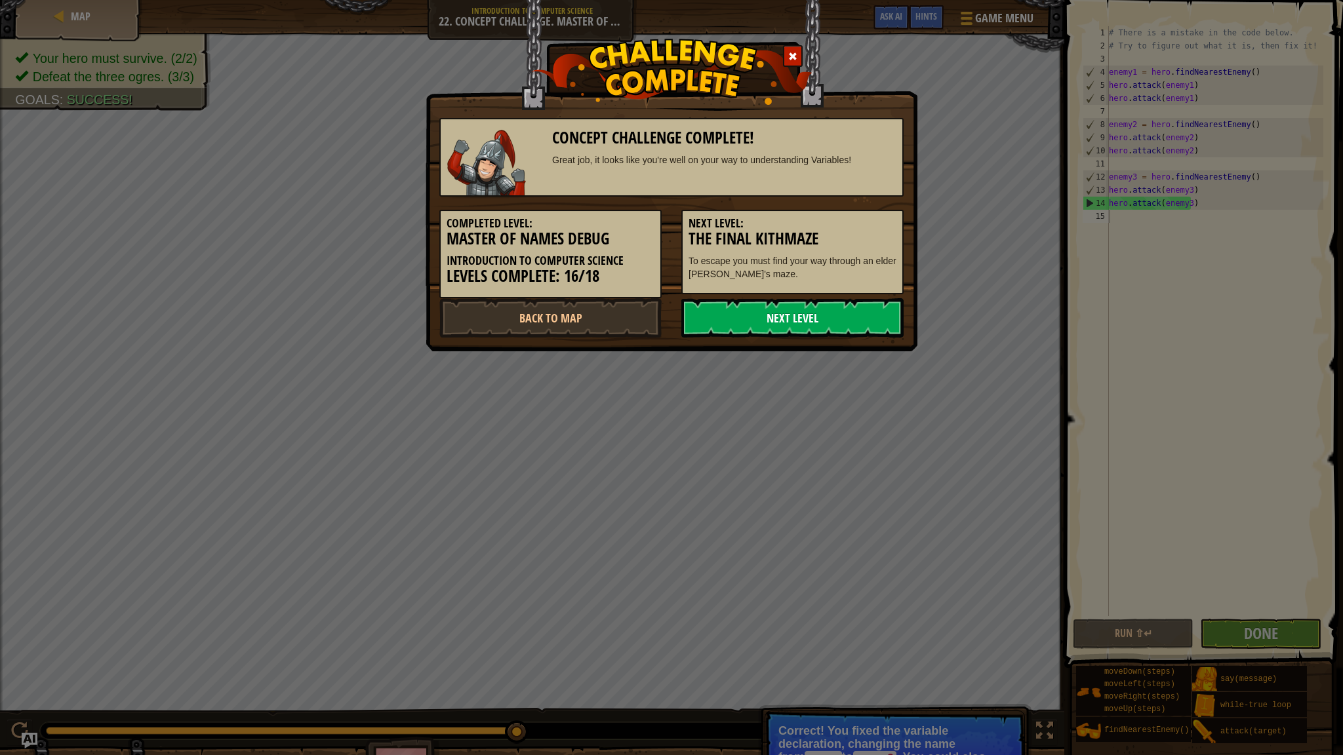
click at [753, 327] on link "Next Level" at bounding box center [792, 317] width 222 height 39
click at [753, 326] on link "Next Level" at bounding box center [792, 317] width 222 height 39
click at [753, 317] on link "Next Level" at bounding box center [792, 317] width 222 height 39
click at [753, 323] on link "Next Level" at bounding box center [792, 317] width 222 height 39
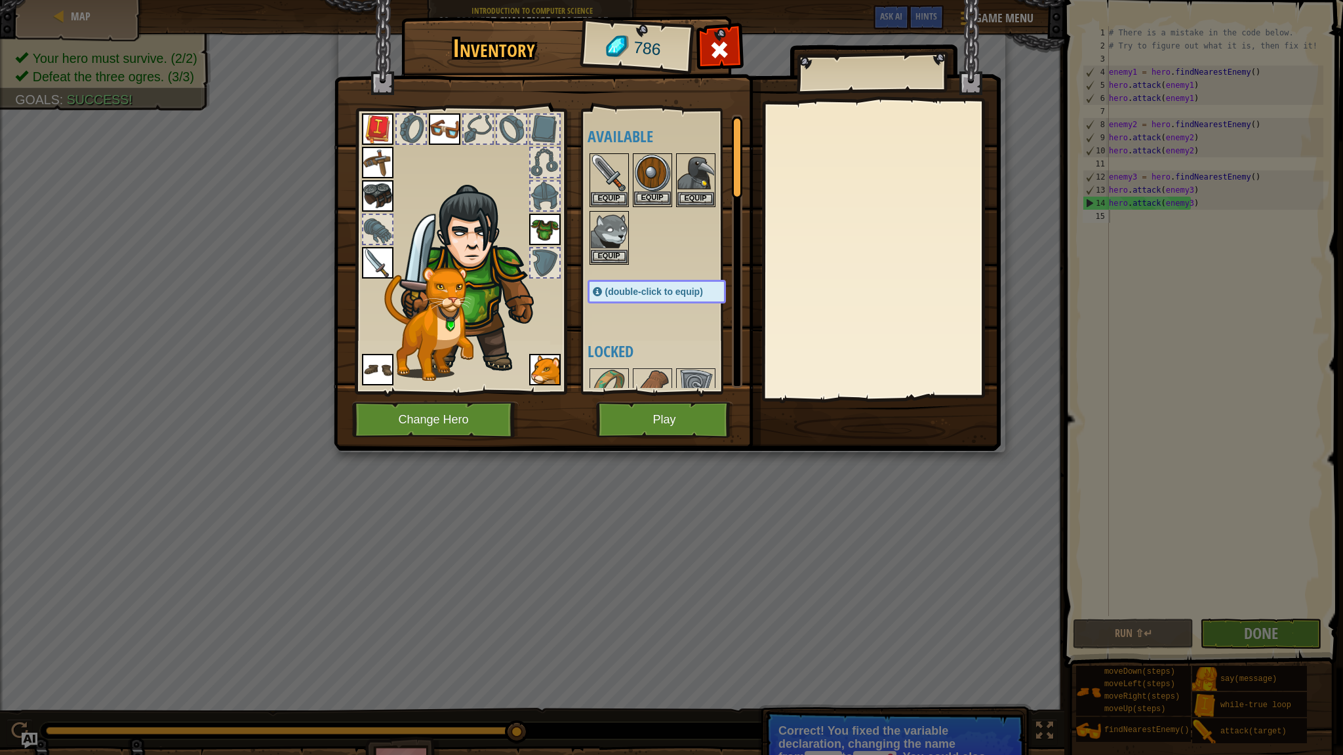
click at [656, 170] on img at bounding box center [652, 173] width 37 height 37
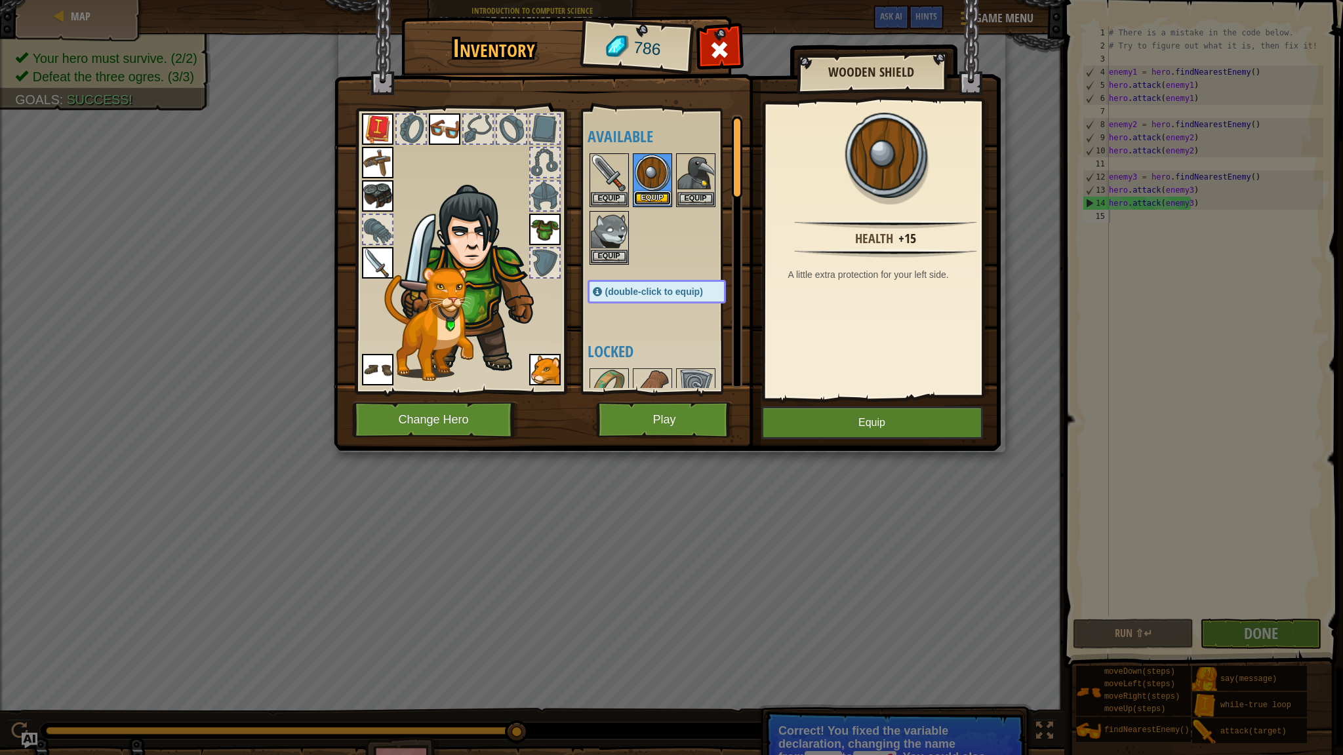
click at [656, 197] on button "Equip" at bounding box center [652, 198] width 37 height 14
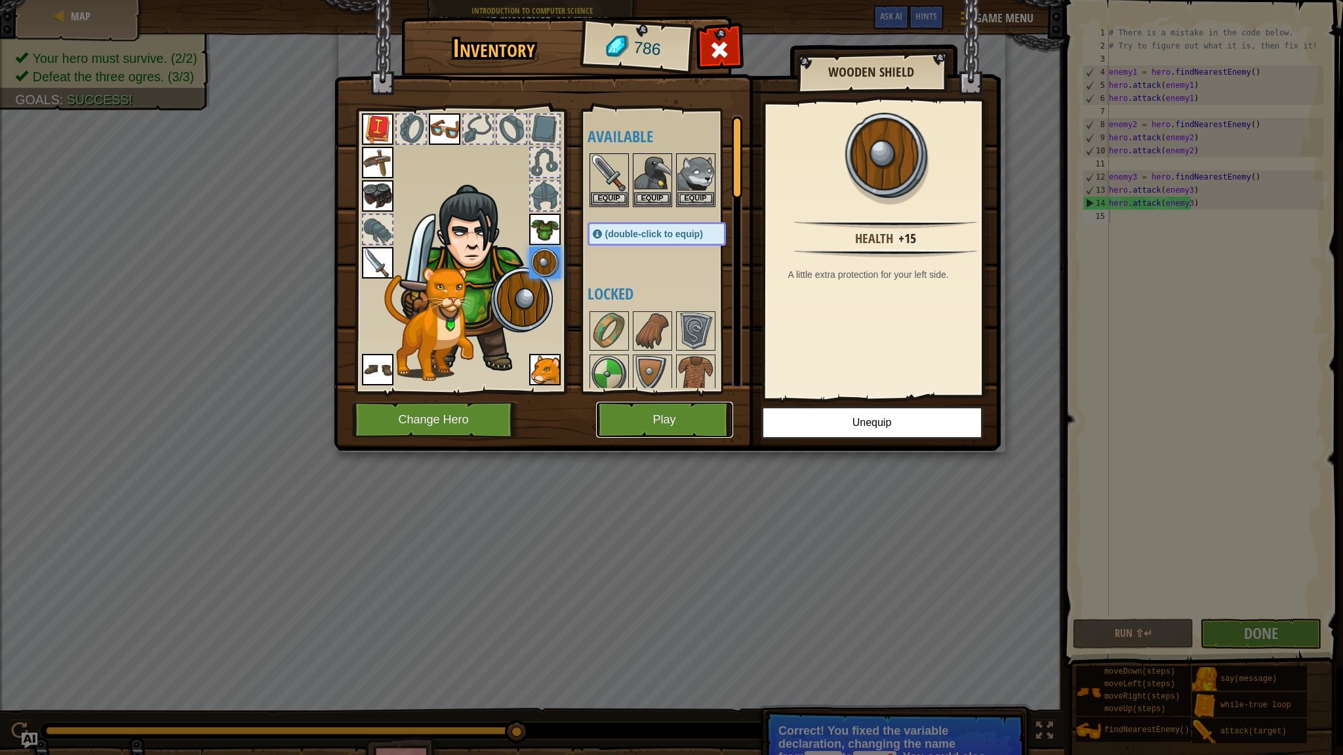
click at [697, 410] on button "Play" at bounding box center [664, 420] width 137 height 36
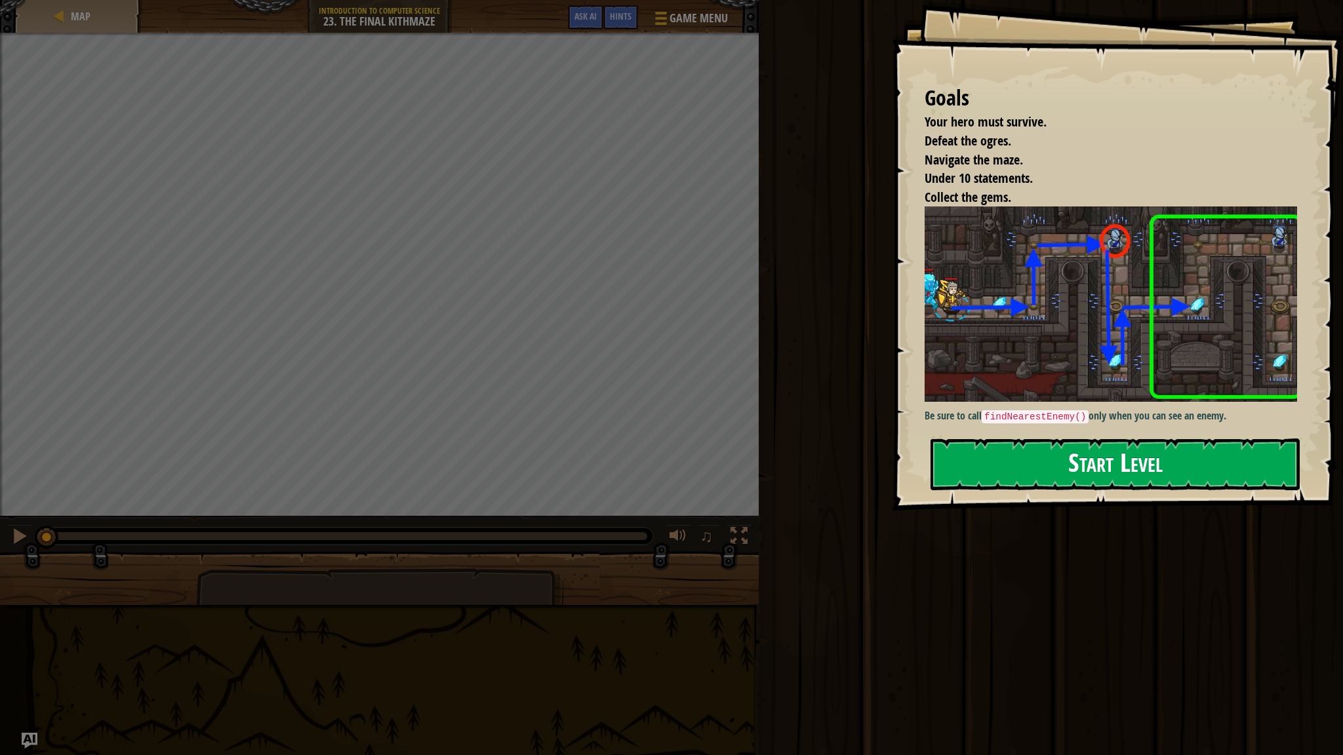
drag, startPoint x: 1116, startPoint y: 451, endPoint x: 1053, endPoint y: 417, distance: 71.0
click at [753, 452] on button "Start Level" at bounding box center [1114, 465] width 369 height 52
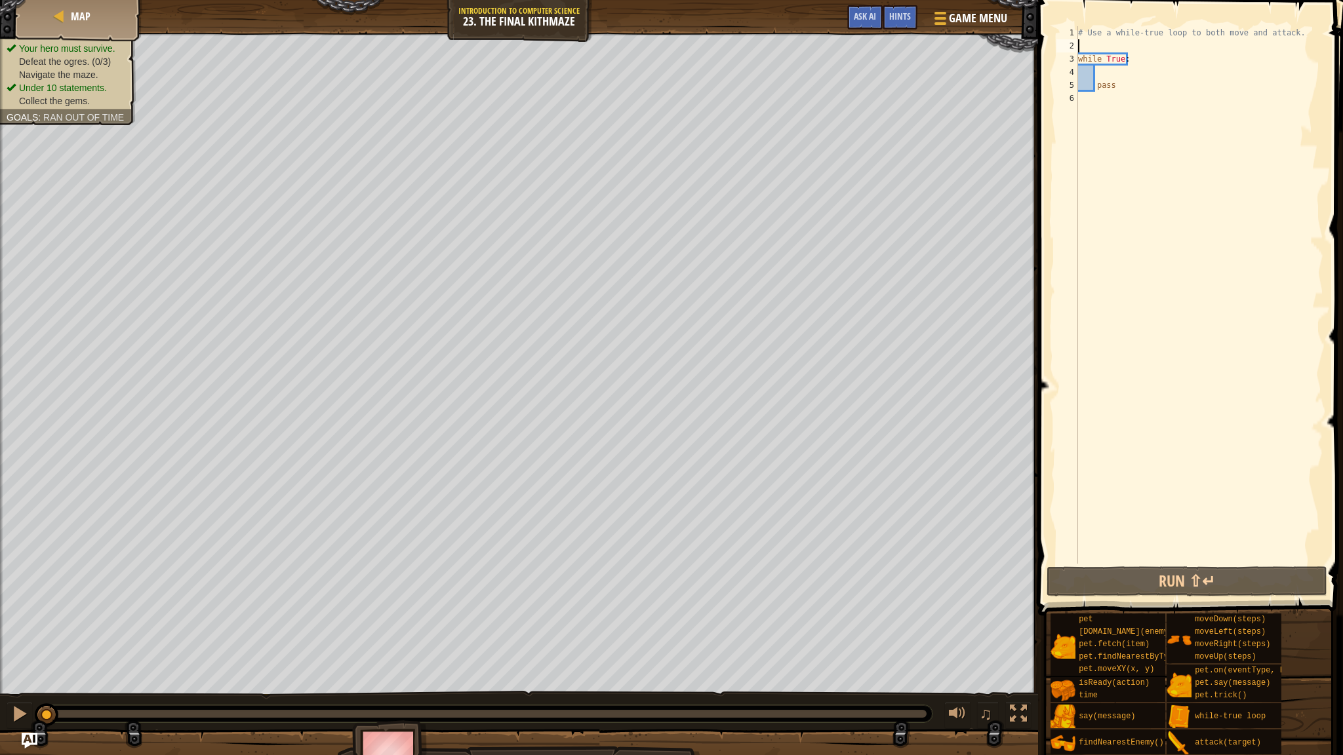
click at [753, 41] on div "# Use a while-true loop to both move and attack. while True : pass" at bounding box center [1199, 308] width 248 height 564
type textarea "r"
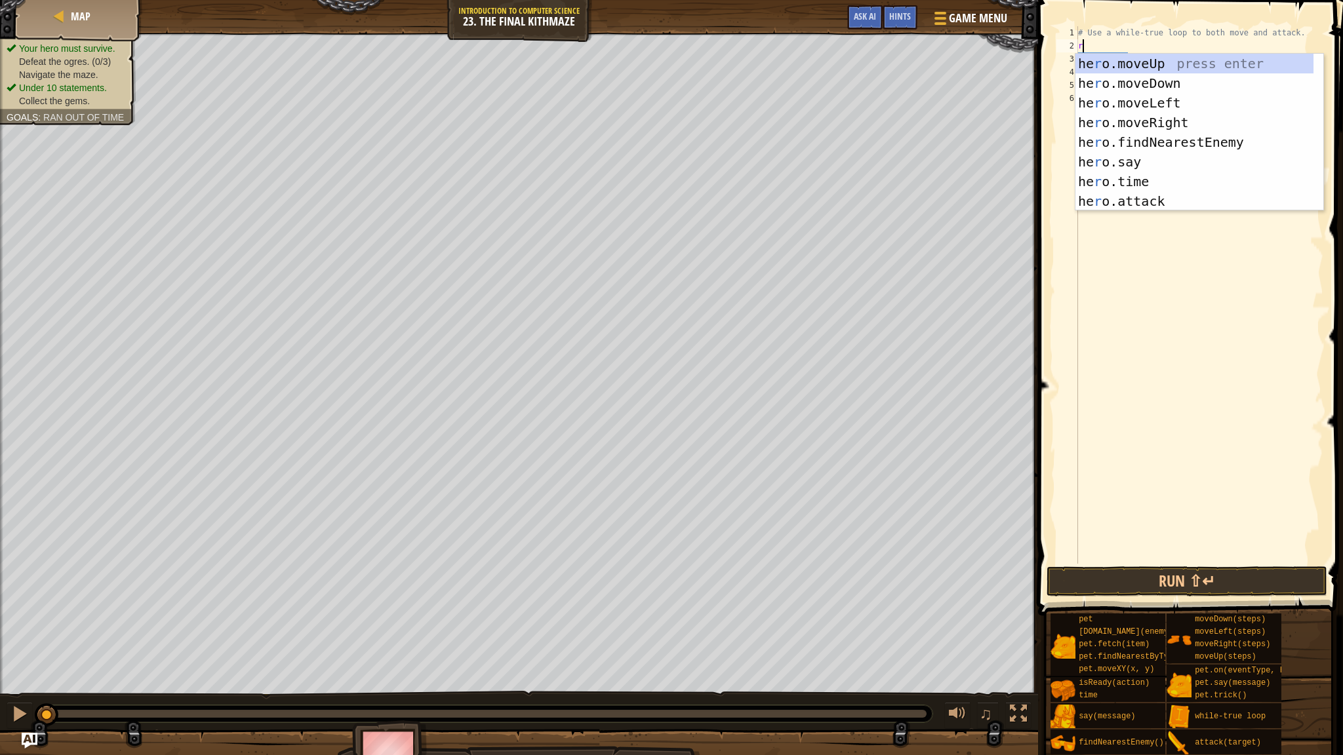
click at [753, 321] on div "# Use a while-true loop to both move and attack. r while True : pass" at bounding box center [1199, 308] width 248 height 564
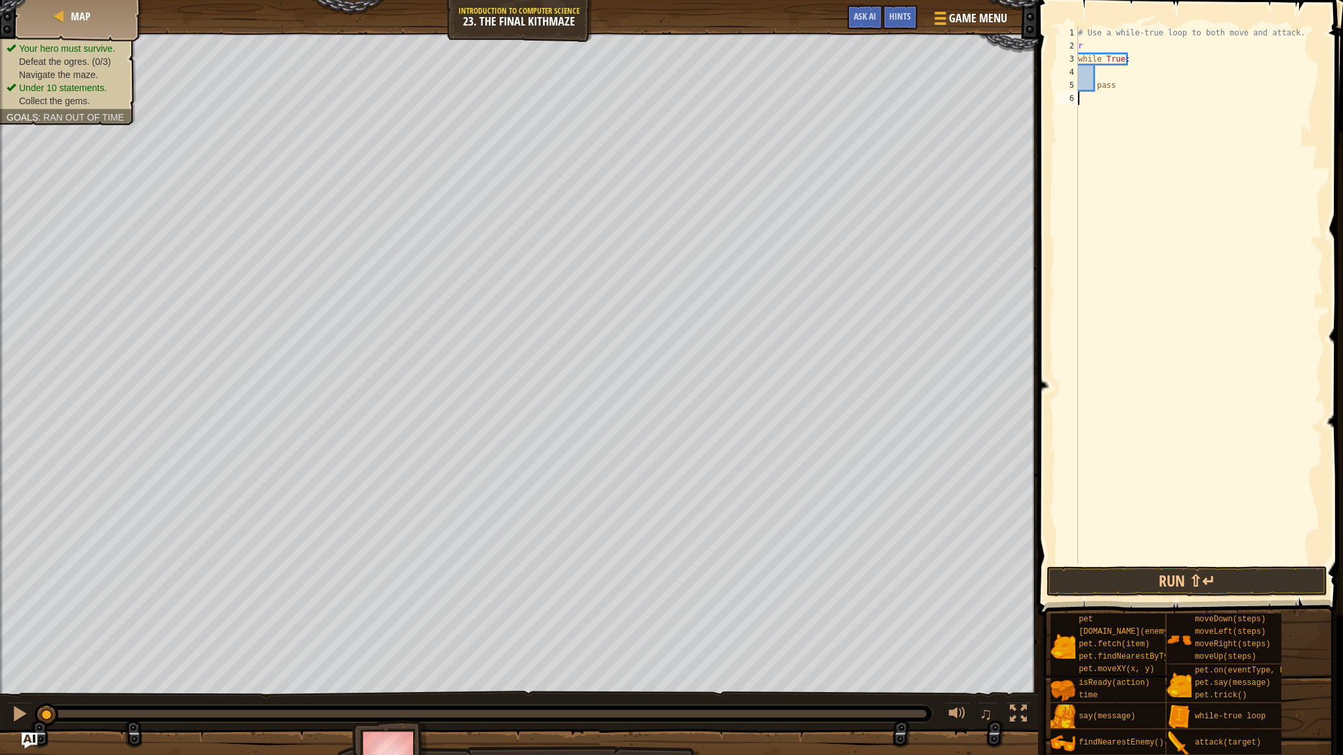
click at [753, 46] on div "# Use a while-true loop to both move and attack. r while True : pass" at bounding box center [1199, 308] width 248 height 564
type textarea "r"
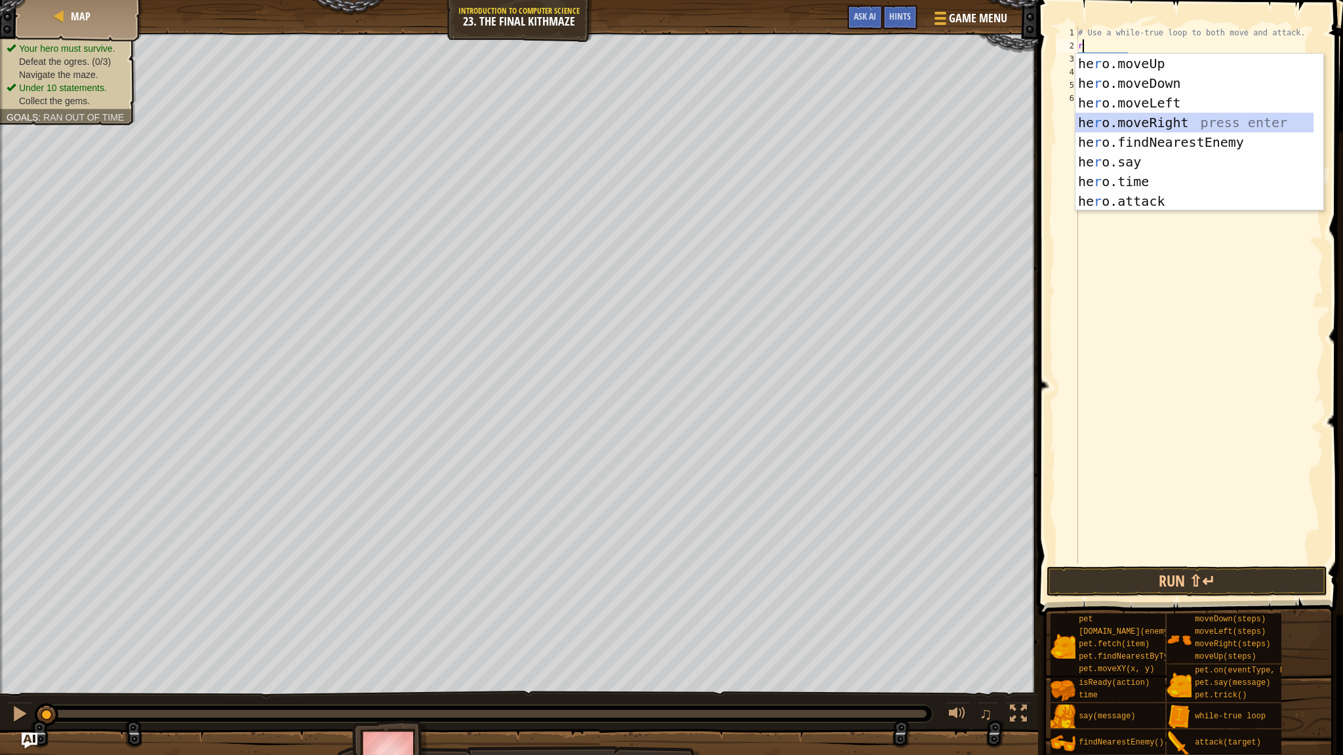
click at [753, 115] on div "he r o.moveUp press enter he r o.moveDown press enter he r o.moveLeft press ent…" at bounding box center [1194, 152] width 238 height 197
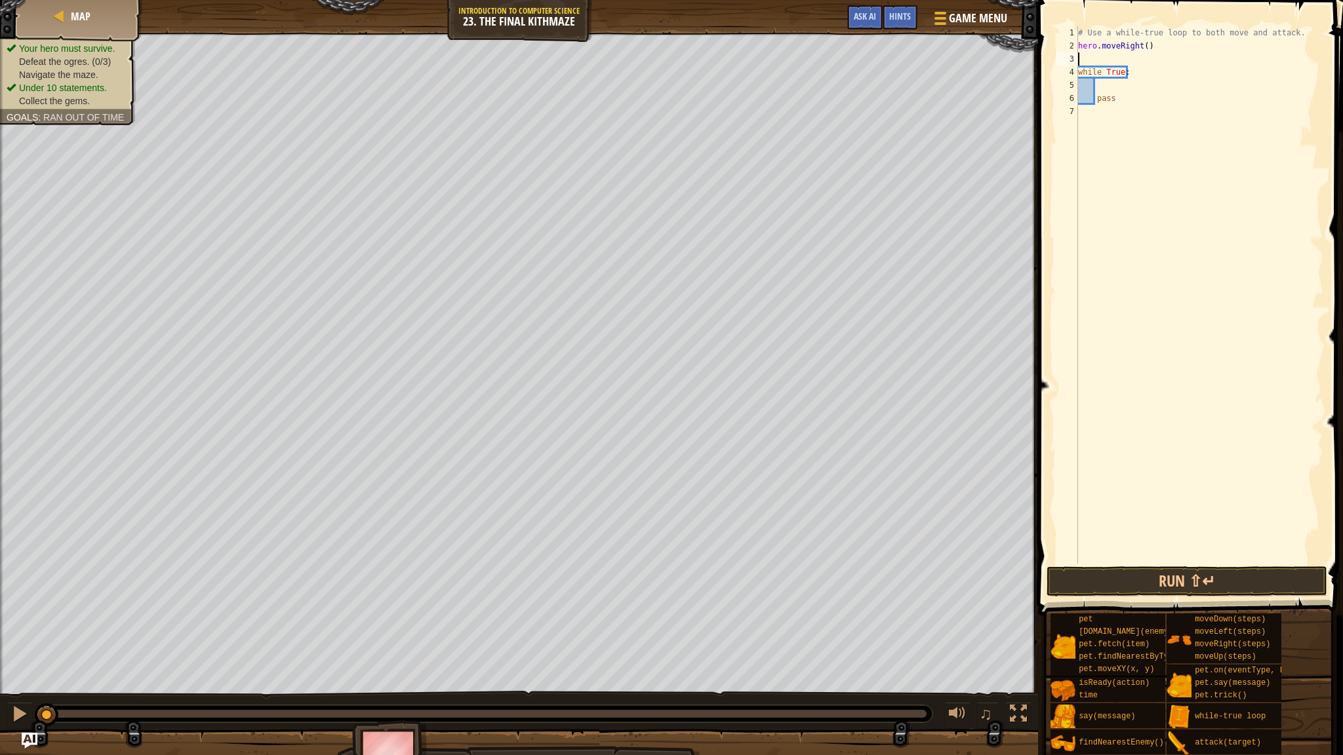
click at [753, 85] on div "# Use a while-true loop to both move and attack. hero . moveRight ( ) while Tru…" at bounding box center [1199, 308] width 248 height 564
type textarea "u"
click at [753, 105] on div "hero.move U p press enter while-tr u e loop press enter" at bounding box center [1216, 132] width 248 height 79
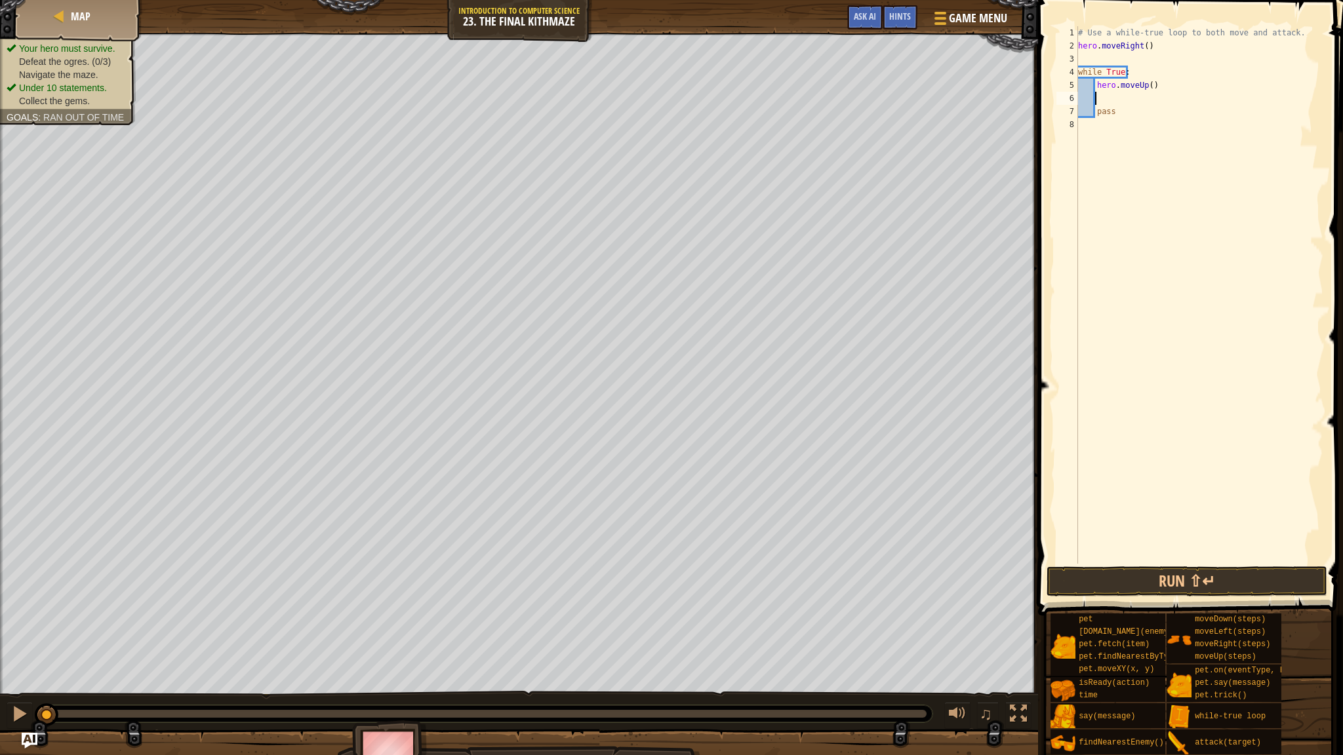
type textarea "f"
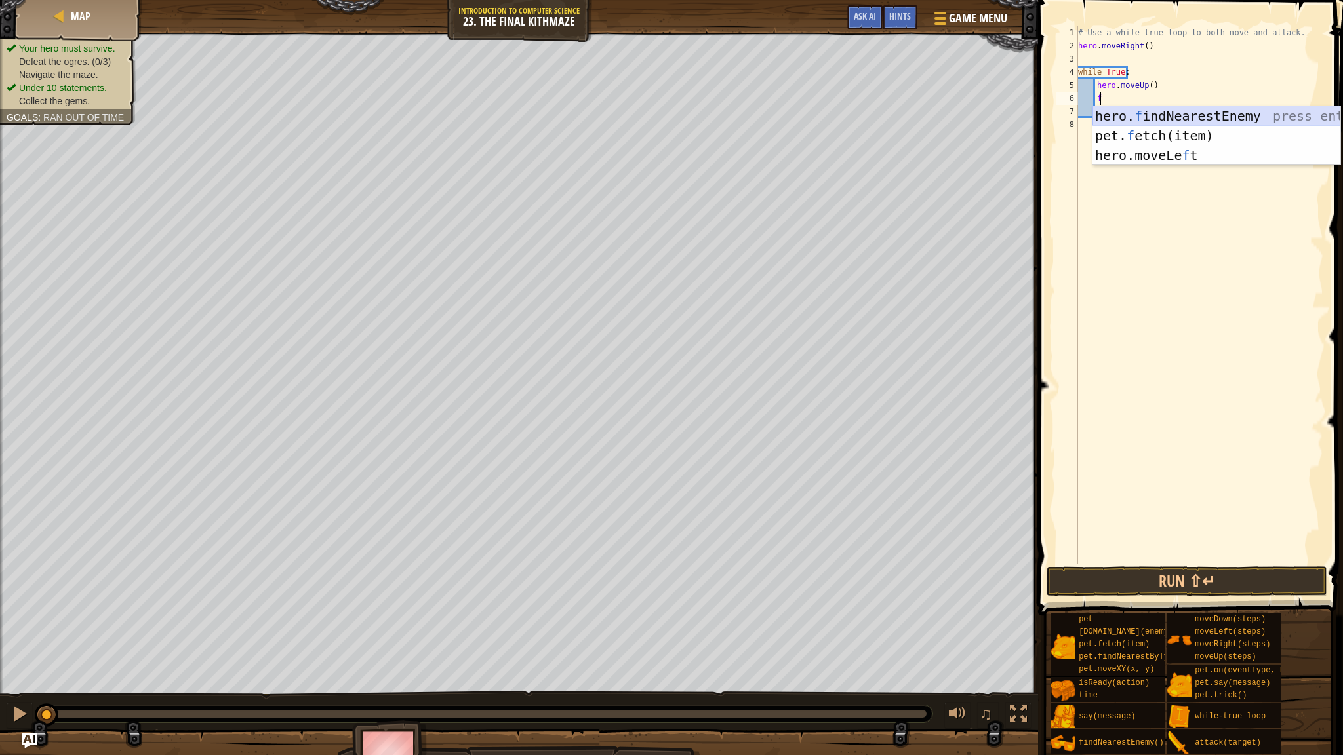
click at [753, 117] on div "hero. f indNearestEnemy press enter pet. f etch(item) press enter hero.moveLe f…" at bounding box center [1216, 155] width 248 height 98
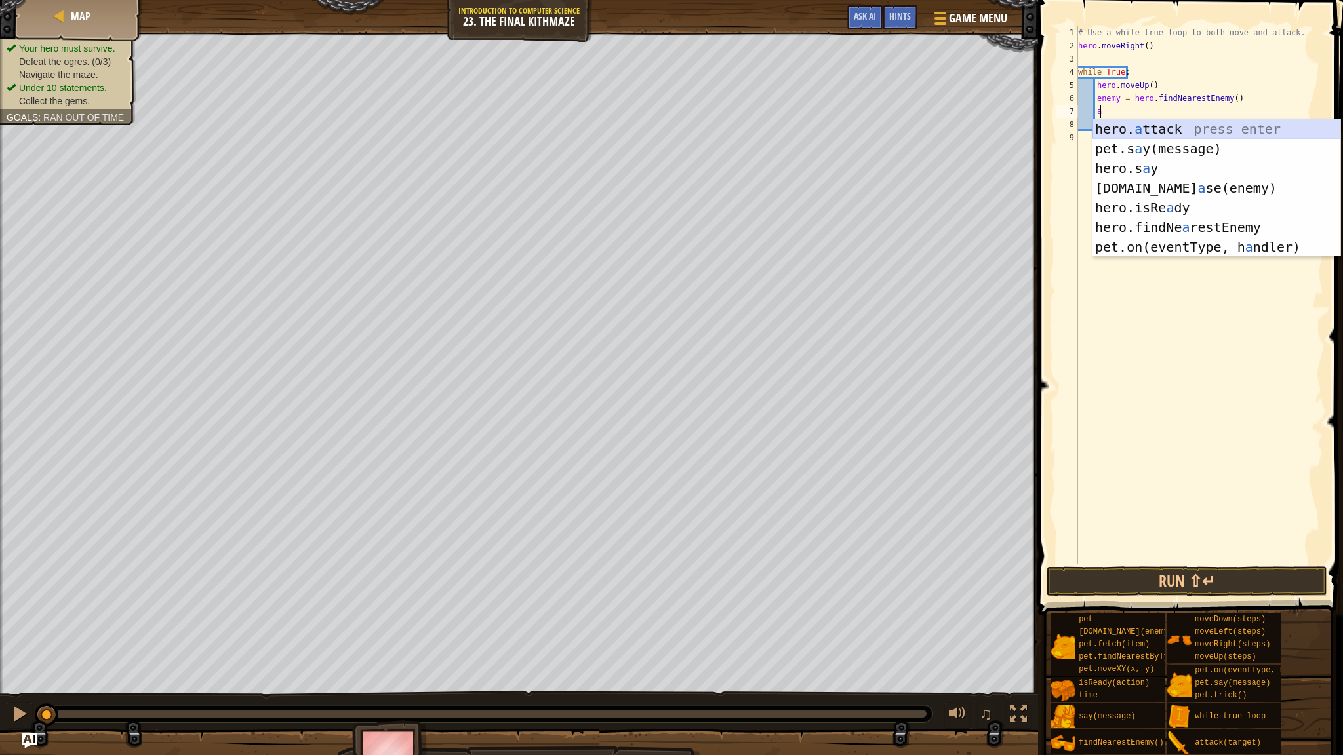
click at [753, 130] on div "hero. a ttack press enter pet.s a y(message) press enter hero.s a y press enter…" at bounding box center [1216, 207] width 248 height 177
type textarea "hero.attack(enemy)"
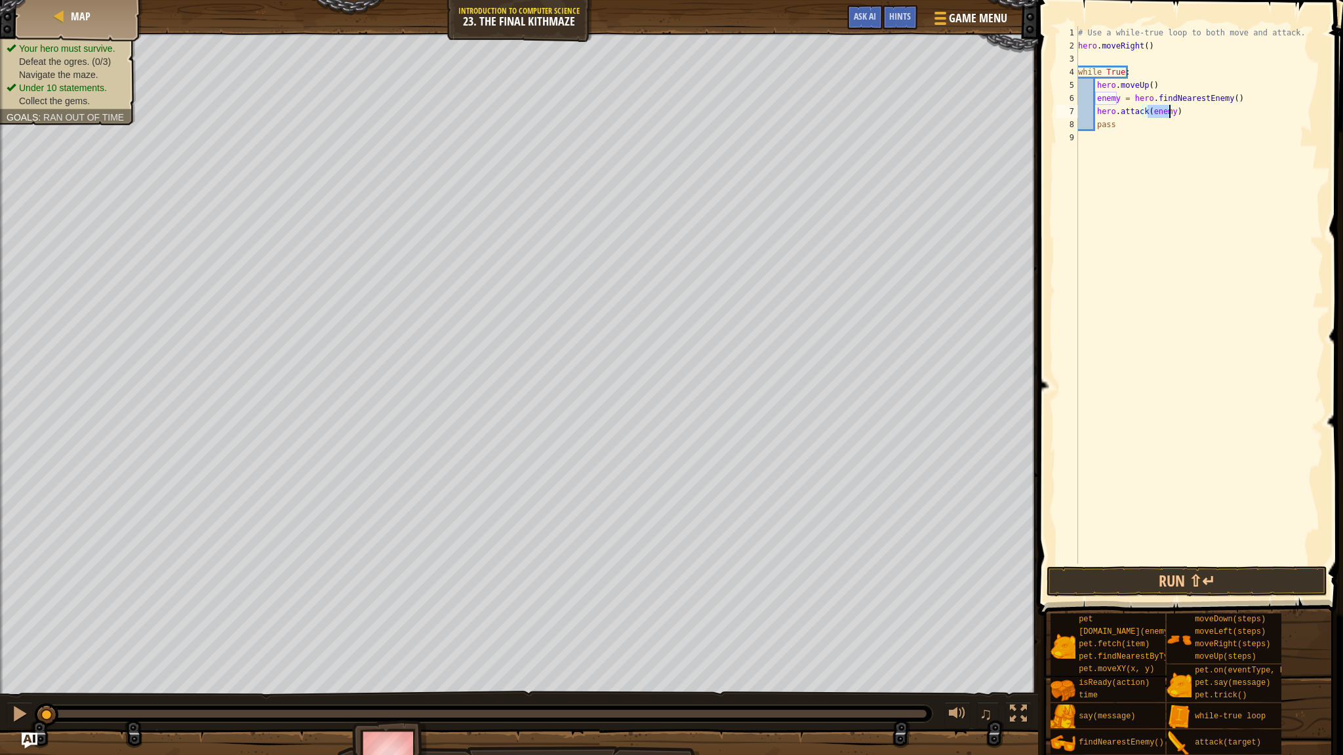
click at [753, 110] on div "# Use a while-true loop to both move and attack. hero . moveRight ( ) while Tru…" at bounding box center [1199, 308] width 248 height 564
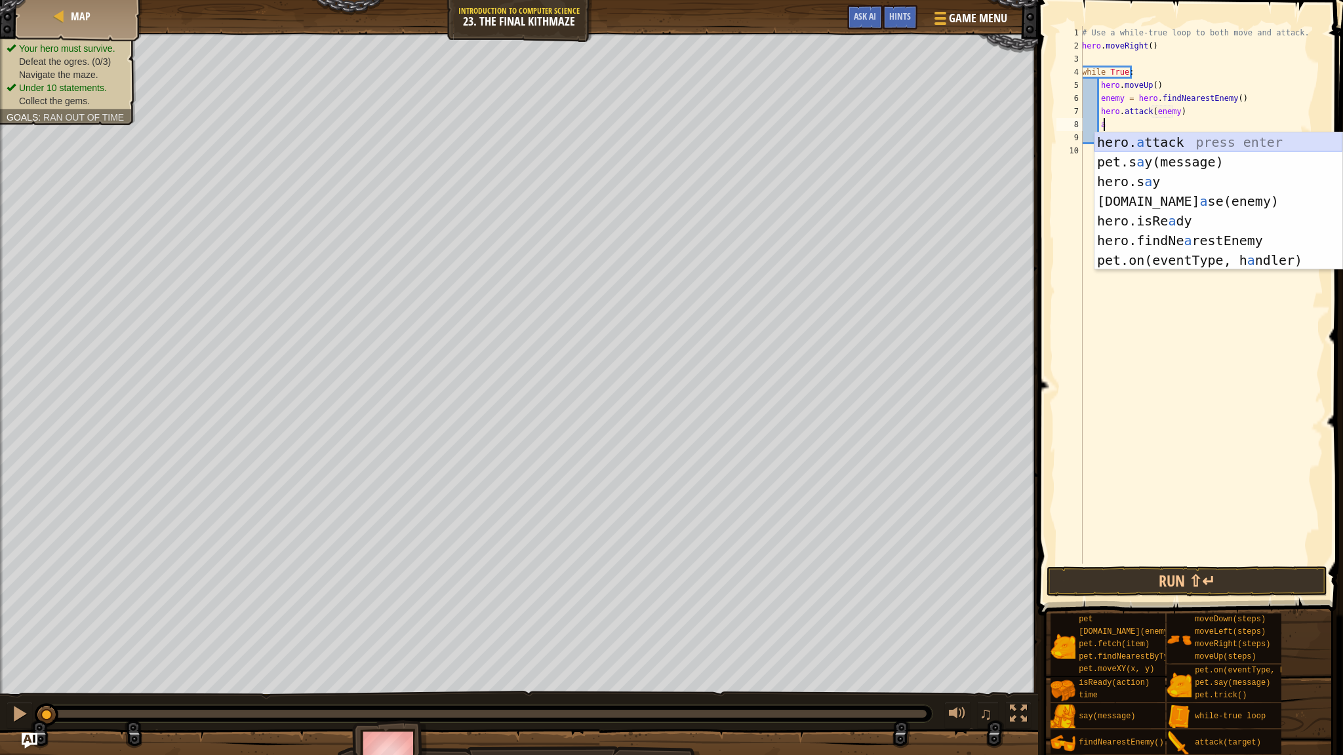
click at [753, 143] on div "hero. a ttack press enter pet.s a y(message) press enter hero.s a y press enter…" at bounding box center [1218, 220] width 248 height 177
type textarea "hero.attack(enemy)"
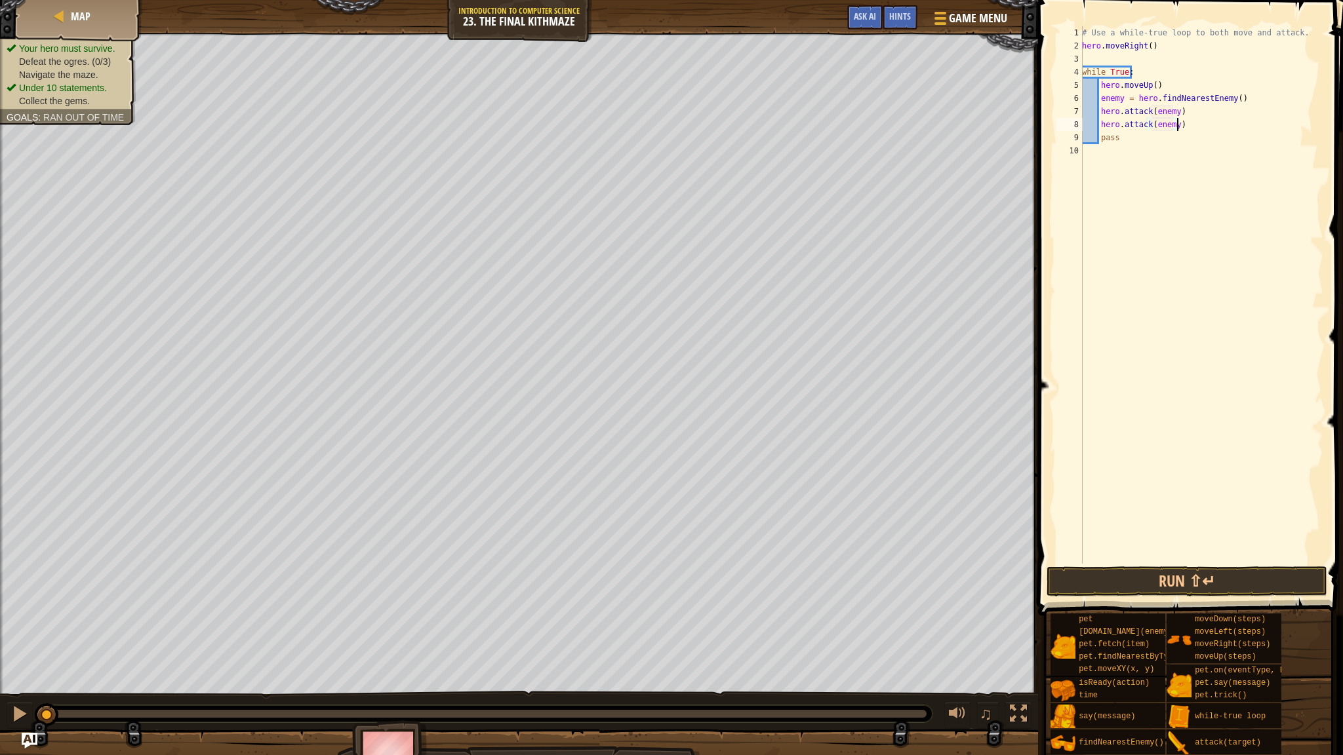
click at [753, 128] on div "# Use a while-true loop to both move and attack. hero . moveRight ( ) while Tru…" at bounding box center [1201, 308] width 244 height 564
type textarea "r"
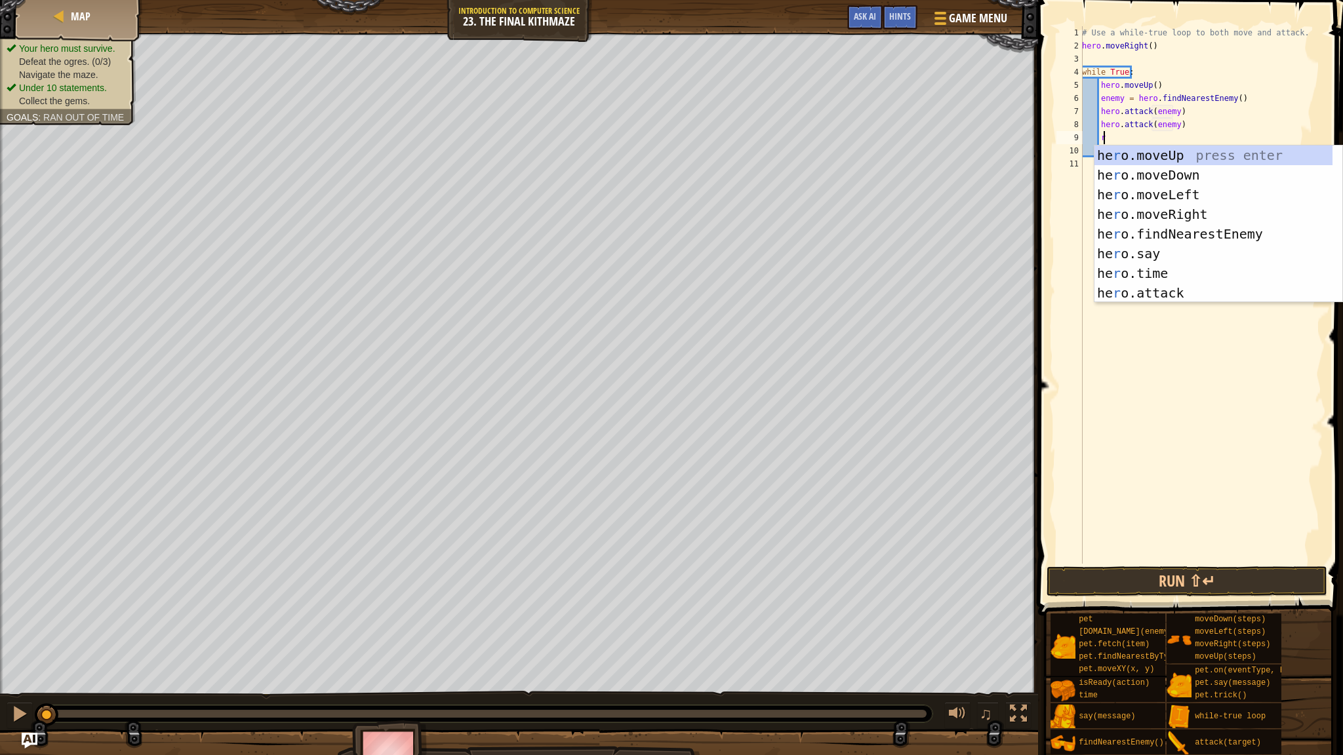
scroll to position [6, 1]
click at [753, 215] on div "he r o.moveUp press enter he r o.moveDown press enter he r o.moveLeft press ent…" at bounding box center [1213, 244] width 238 height 197
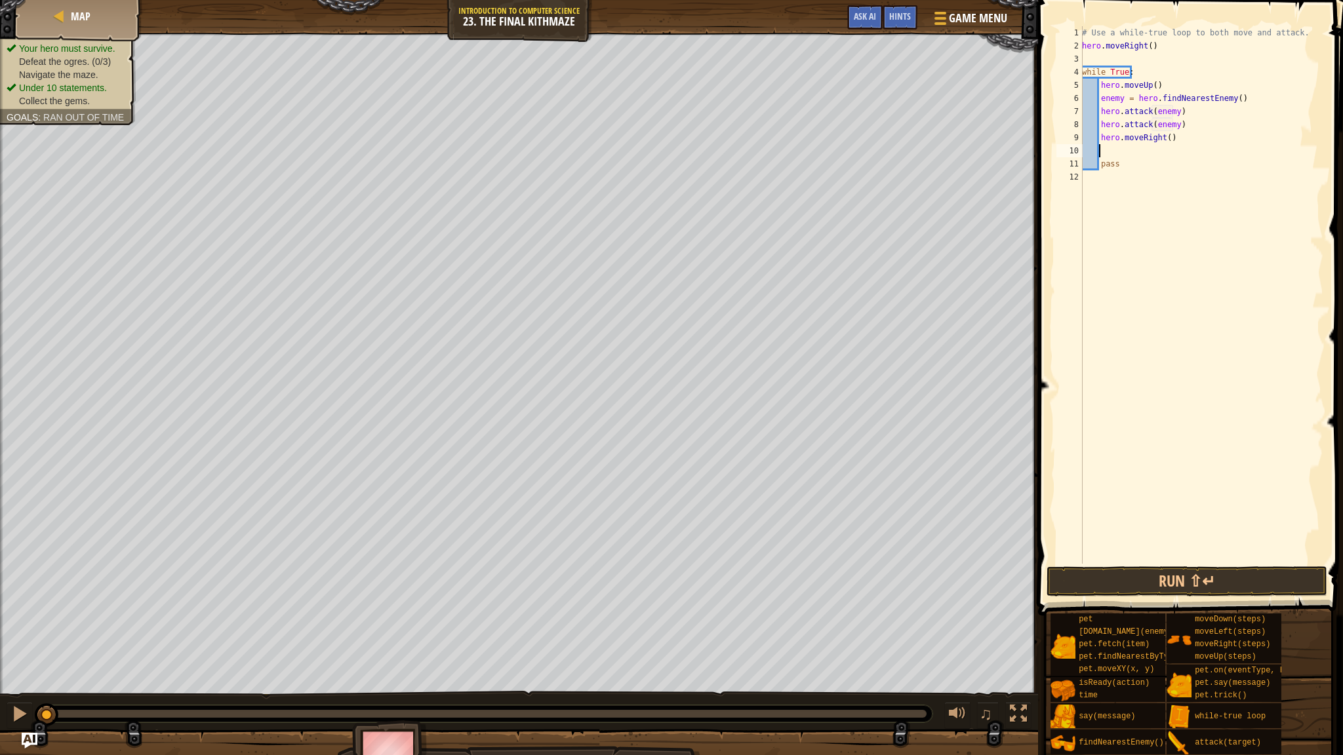
type textarea "d"
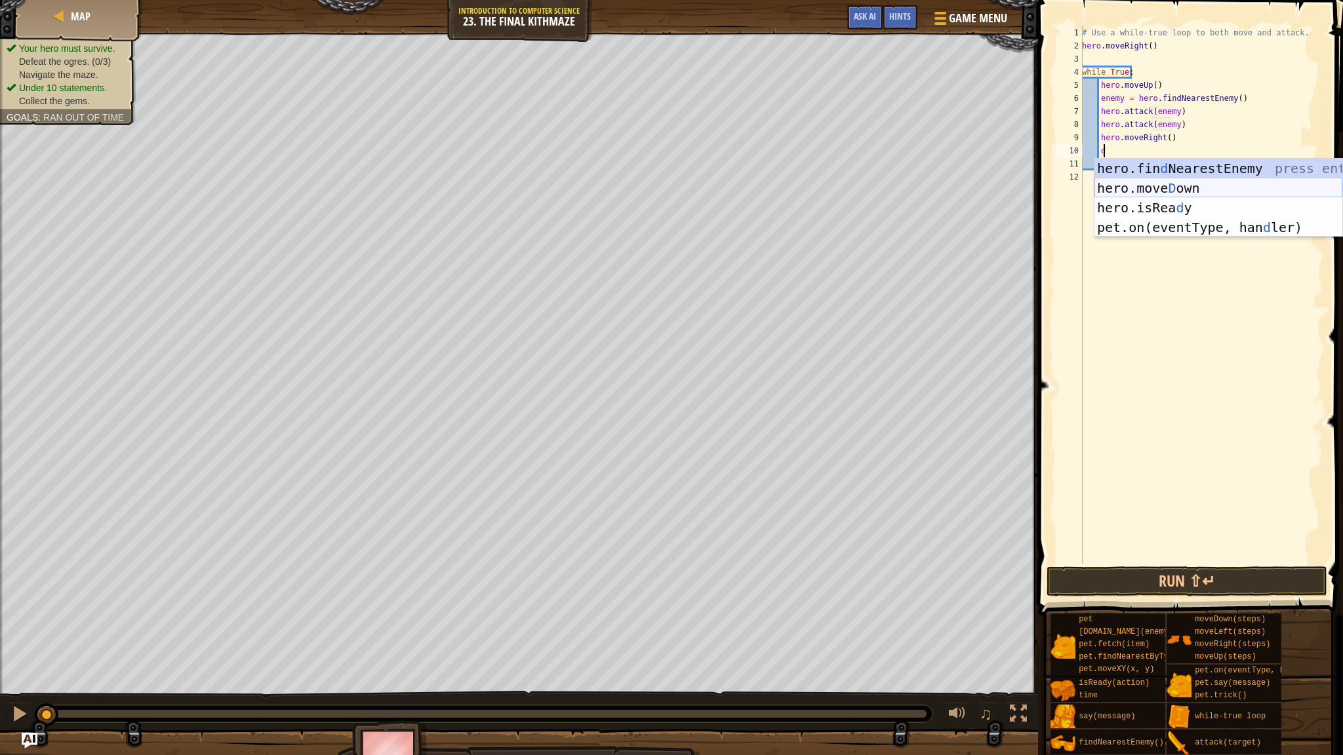
click at [753, 187] on div "hero.fin d NearestEnemy press enter hero.[PERSON_NAME] own press enter hero.isR…" at bounding box center [1218, 218] width 248 height 118
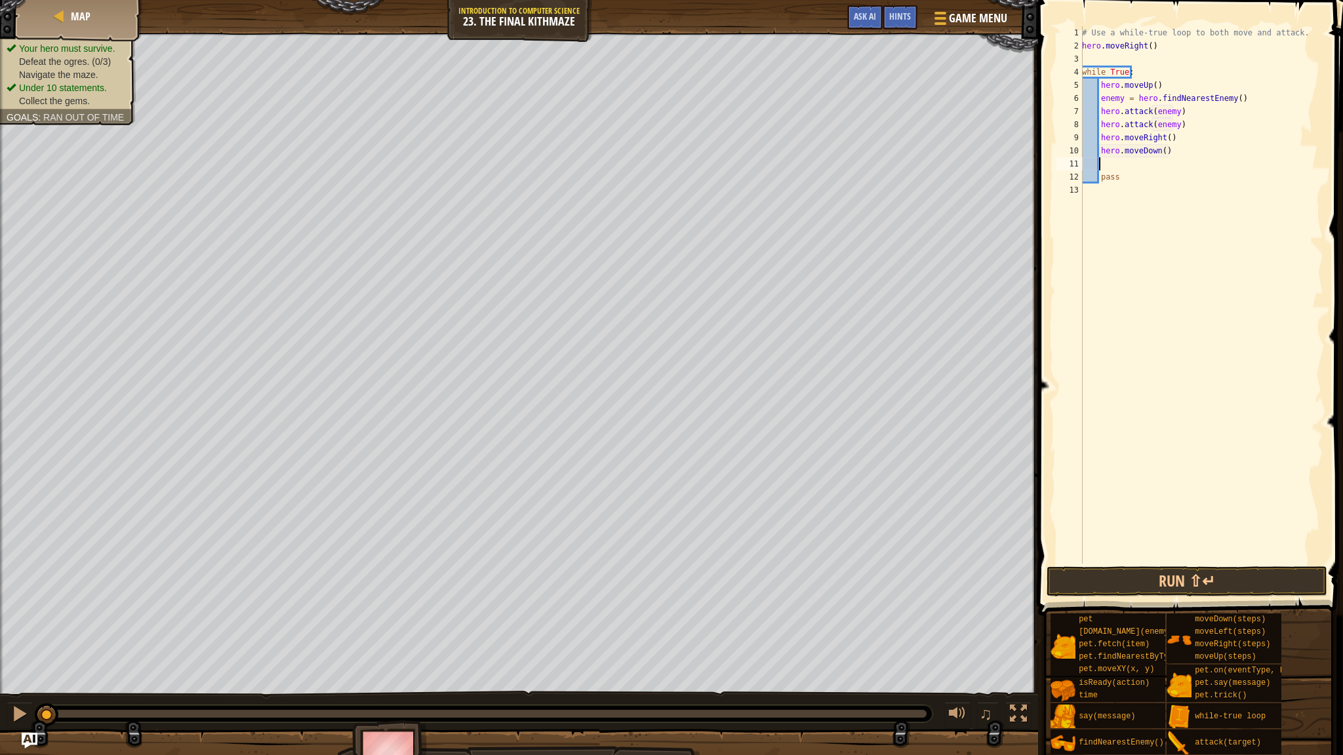
scroll to position [6, 0]
click at [753, 149] on div "# Use a while-true loop to both move and attack. hero . moveRight ( ) while Tru…" at bounding box center [1201, 308] width 244 height 564
click at [753, 148] on div "# Use a while-true loop to both move and attack. hero . moveRight ( ) while Tru…" at bounding box center [1201, 308] width 244 height 564
click at [753, 151] on div "# Use a while-true loop to both move and attack. hero . moveRight ( ) while Tru…" at bounding box center [1201, 308] width 244 height 564
type textarea "hero.moveDown(2)"
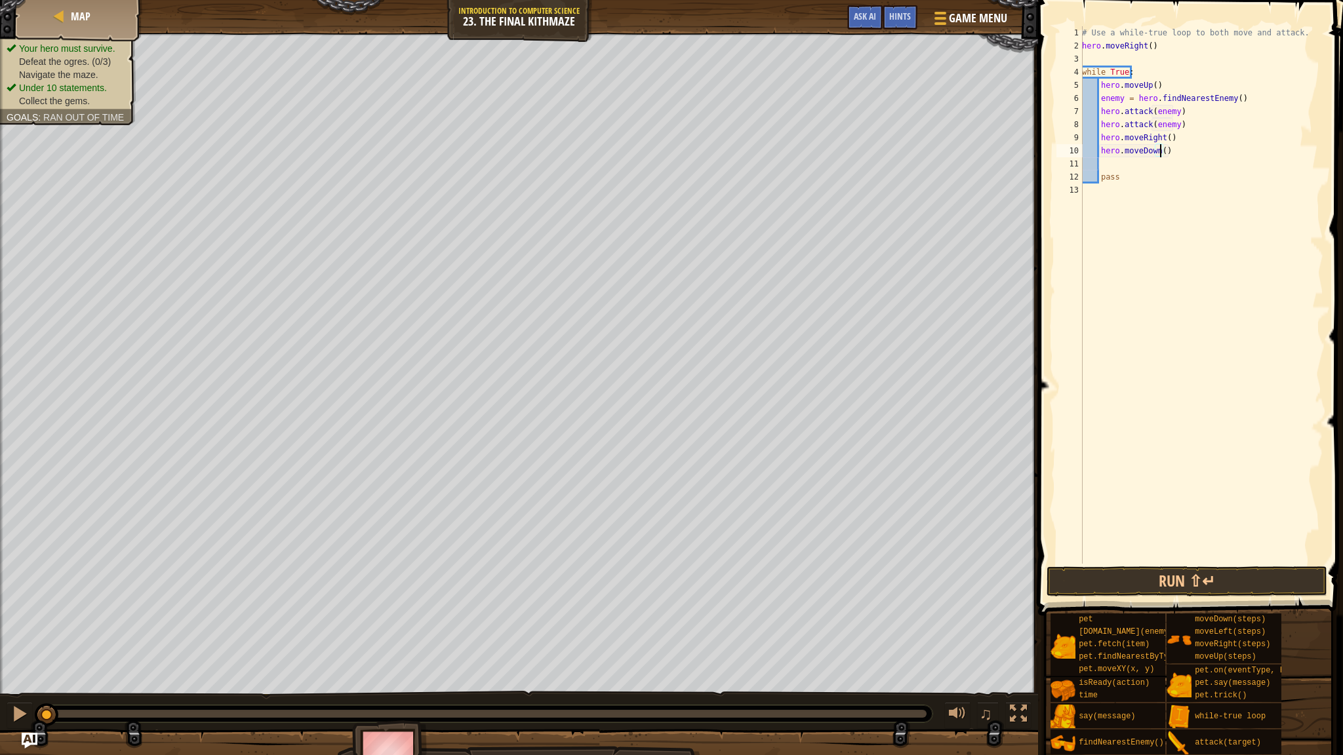
scroll to position [6, 6]
click at [753, 169] on div "# Use a while-true loop to both move and attack. hero . moveRight ( ) while Tru…" at bounding box center [1201, 308] width 244 height 564
type textarea "u"
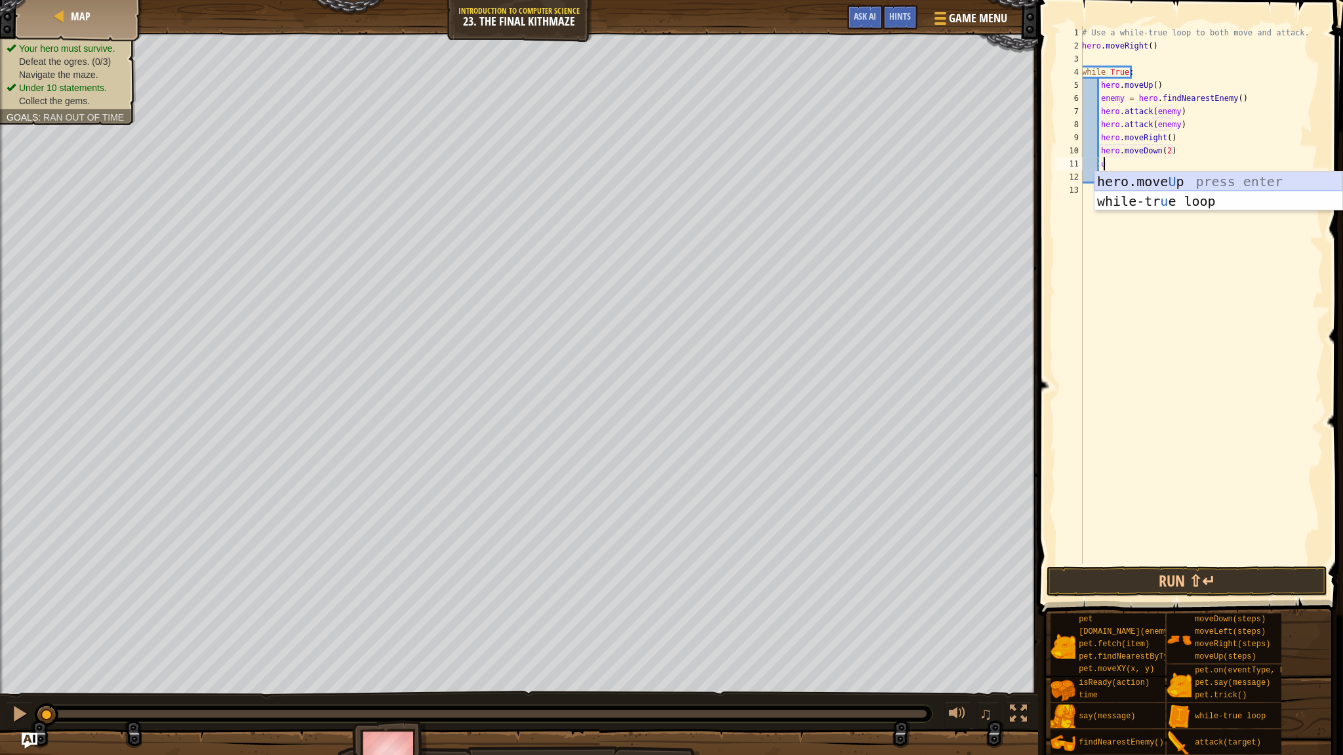
click at [753, 181] on div "hero.move U p press enter while-tr u e loop press enter" at bounding box center [1218, 211] width 248 height 79
click at [753, 162] on div "# Use a while-true loop to both move and attack. hero . moveRight ( ) while Tru…" at bounding box center [1201, 308] width 244 height 564
type textarea "hero.moveUp(1)"
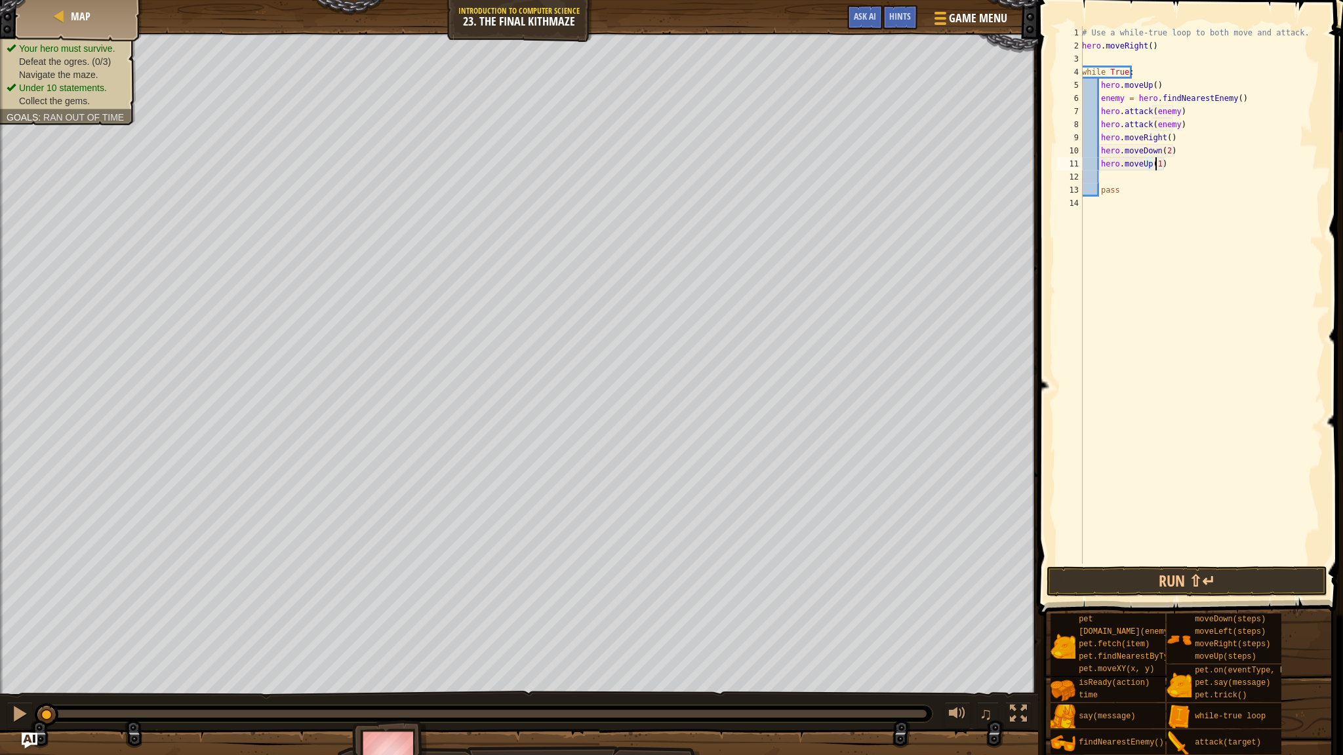
click at [753, 178] on div "# Use a while-true loop to both move and attack. hero . moveRight ( ) while Tru…" at bounding box center [1201, 308] width 244 height 564
type textarea "r"
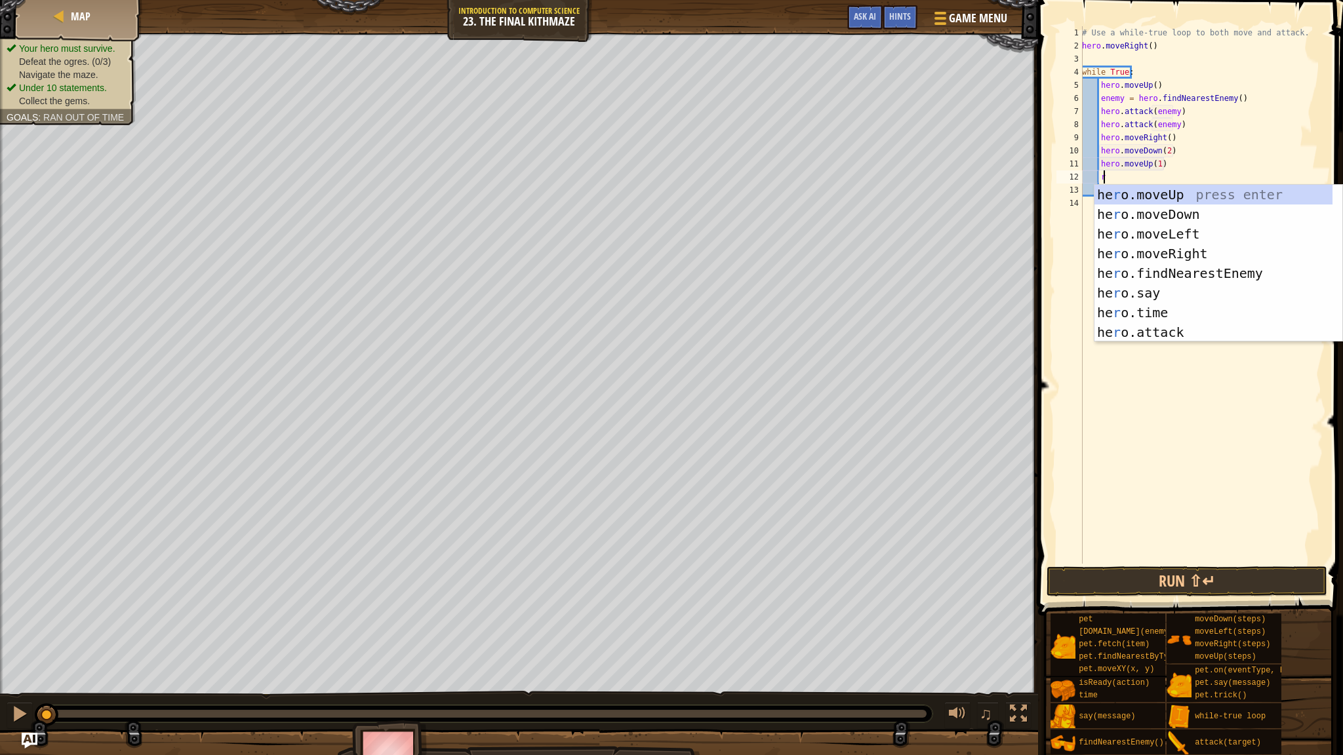
scroll to position [6, 1]
click at [753, 252] on div "he r o.moveUp press enter he r o.moveDown press enter he r o.moveLeft press ent…" at bounding box center [1218, 283] width 248 height 197
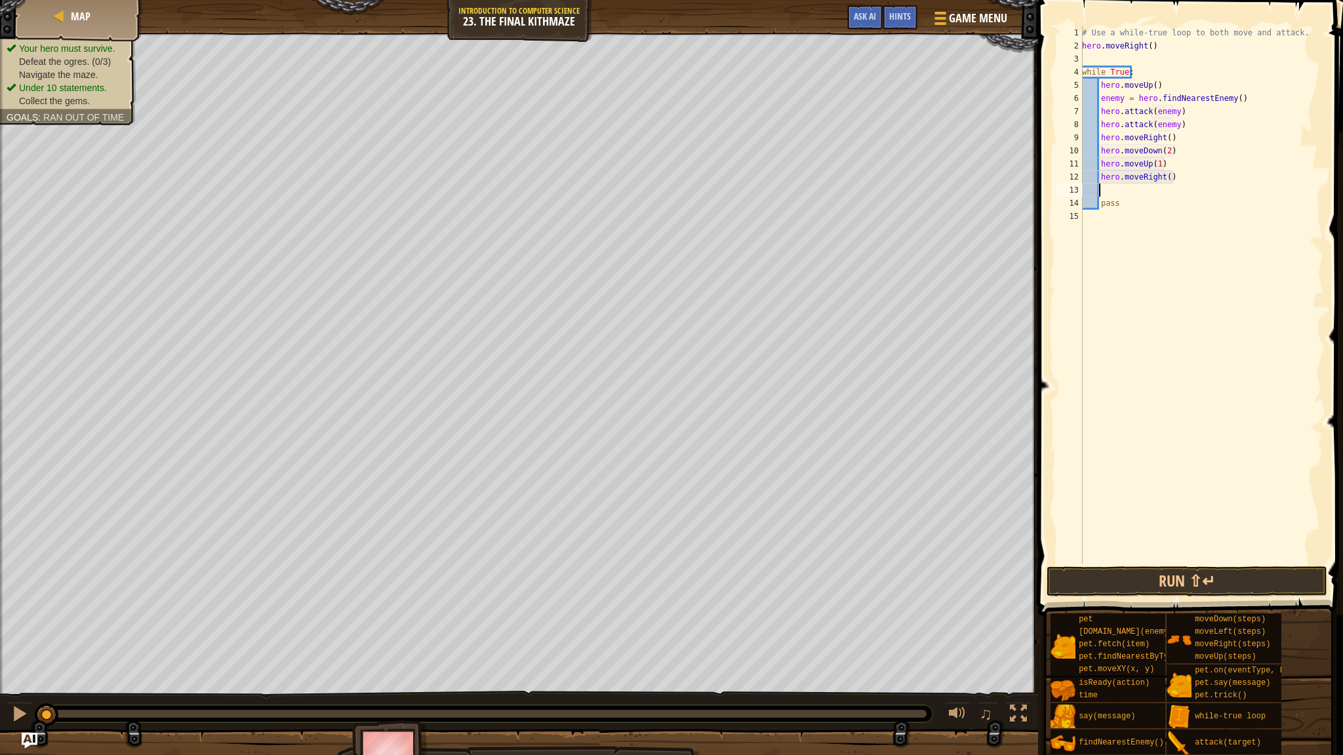
scroll to position [6, 0]
click at [753, 587] on button "Run ⇧↵" at bounding box center [1186, 581] width 281 height 30
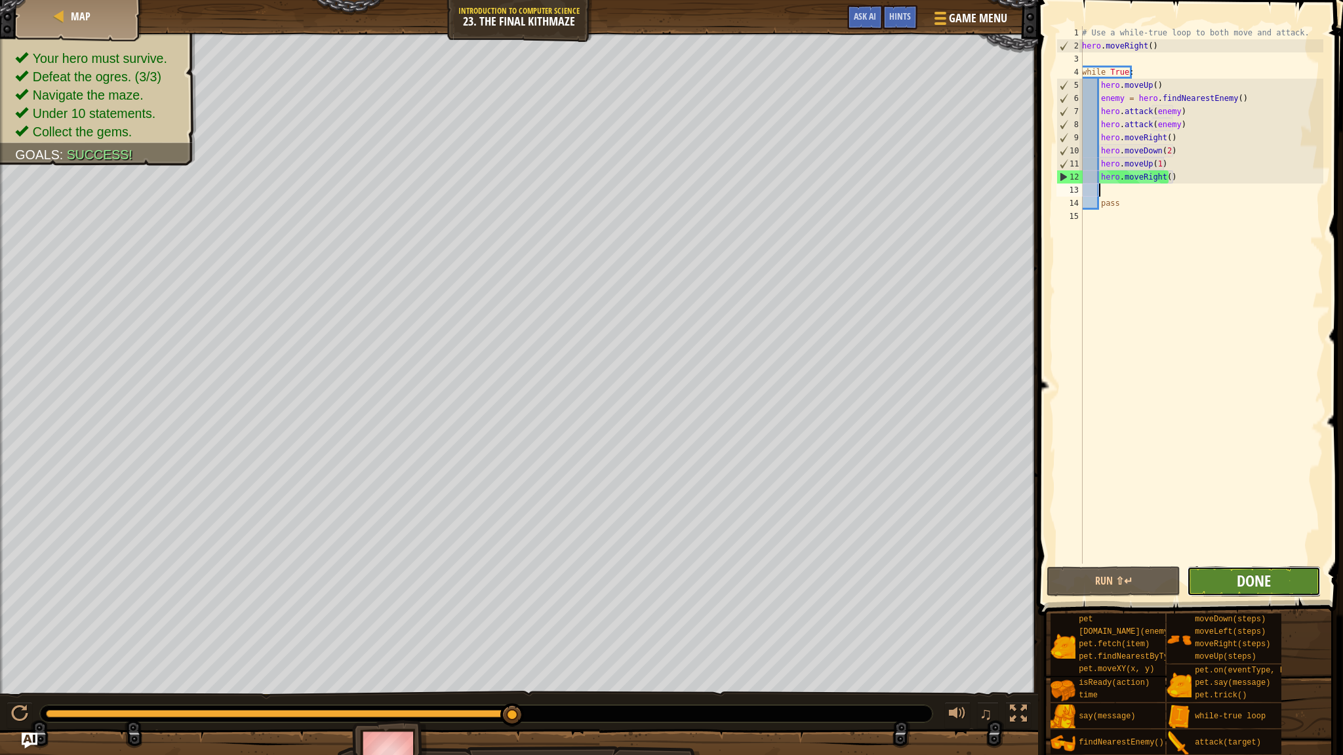
click at [753, 583] on span "Done" at bounding box center [1253, 580] width 34 height 21
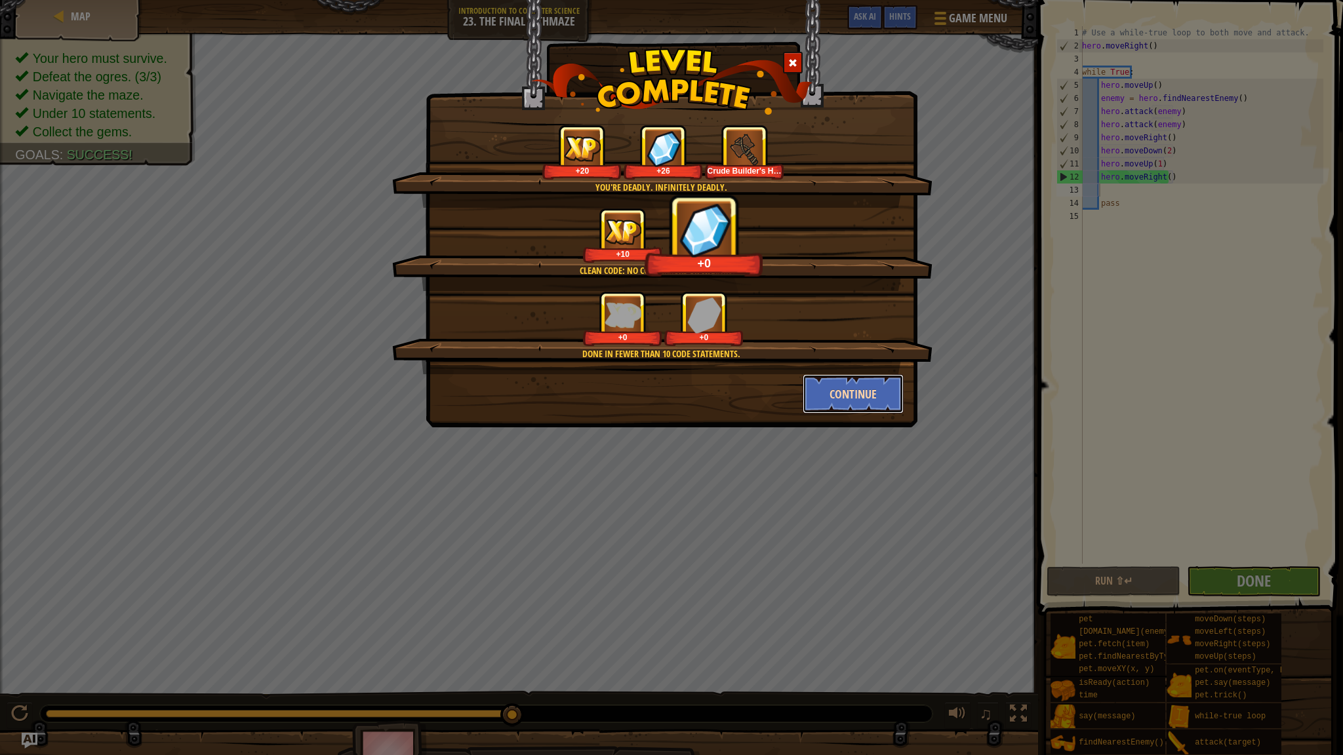
click at [753, 393] on button "Continue" at bounding box center [853, 393] width 102 height 39
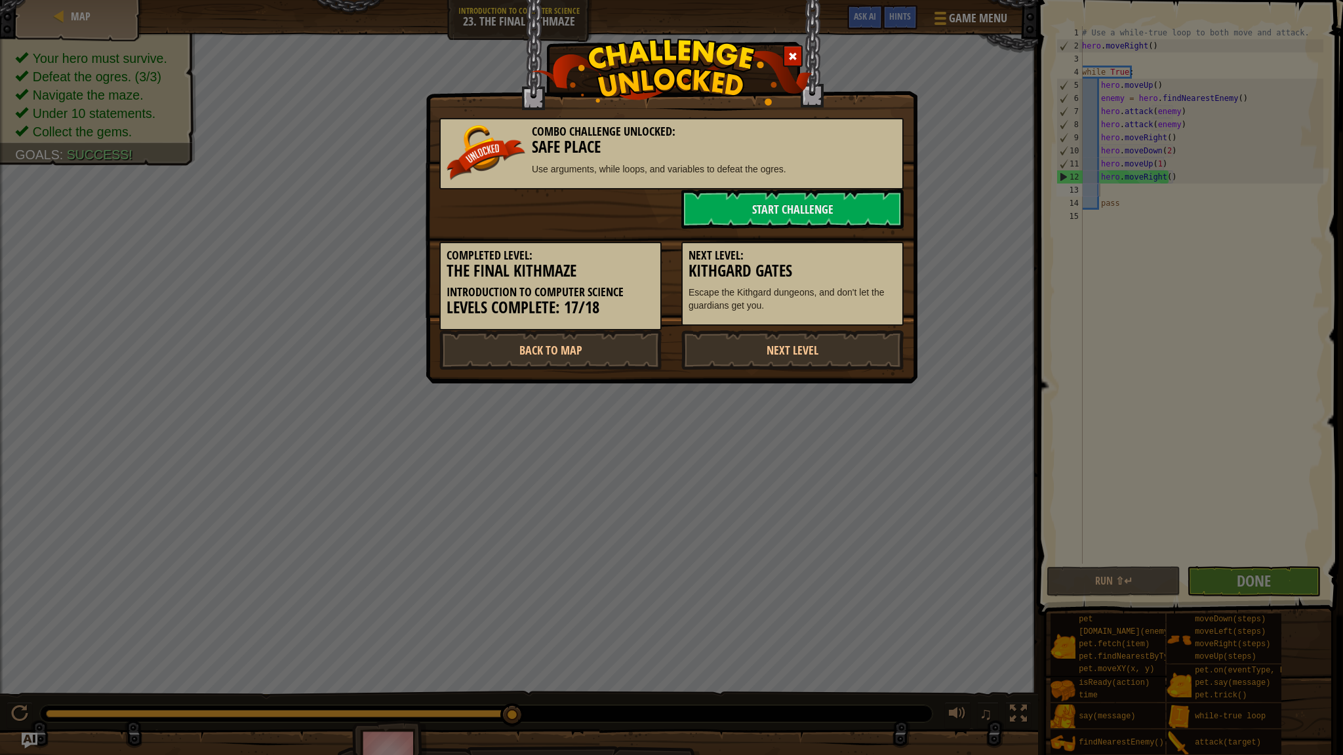
click at [753, 45] on div at bounding box center [793, 56] width 20 height 22
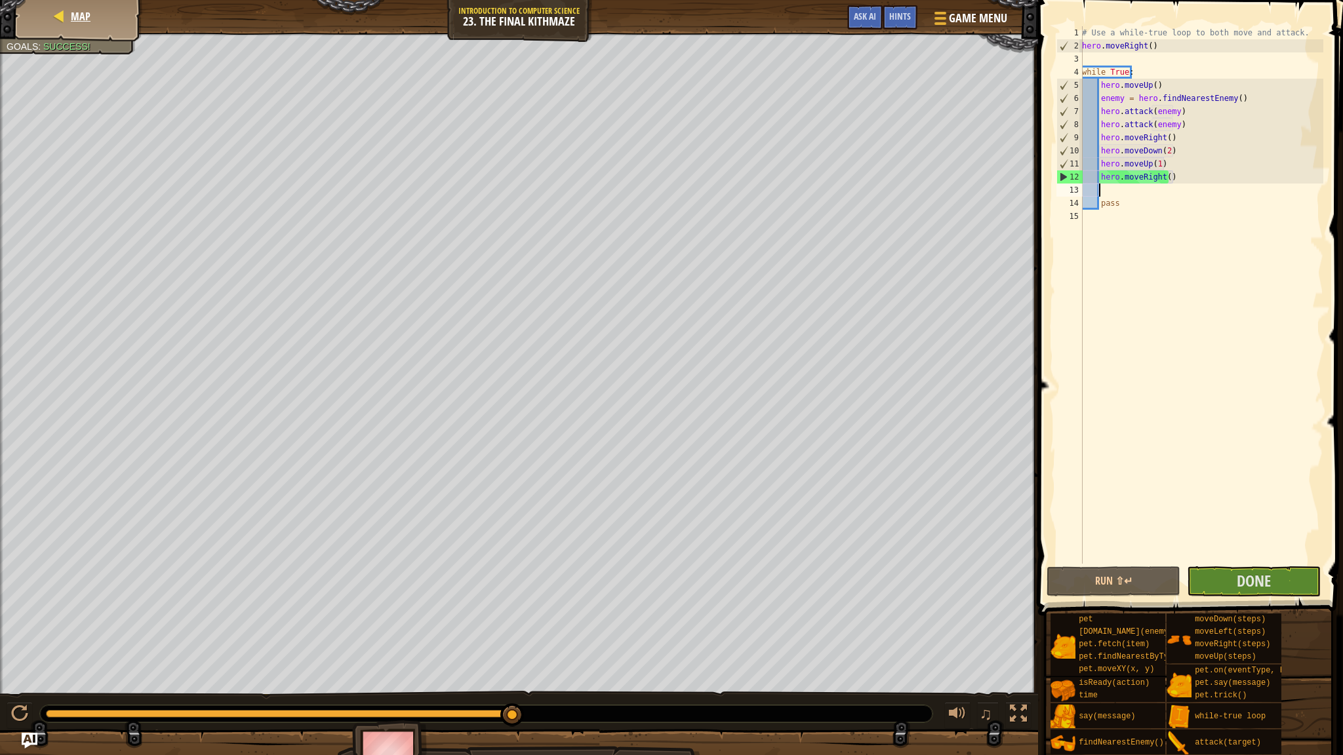
click at [39, 8] on div "Map" at bounding box center [78, 16] width 105 height 33
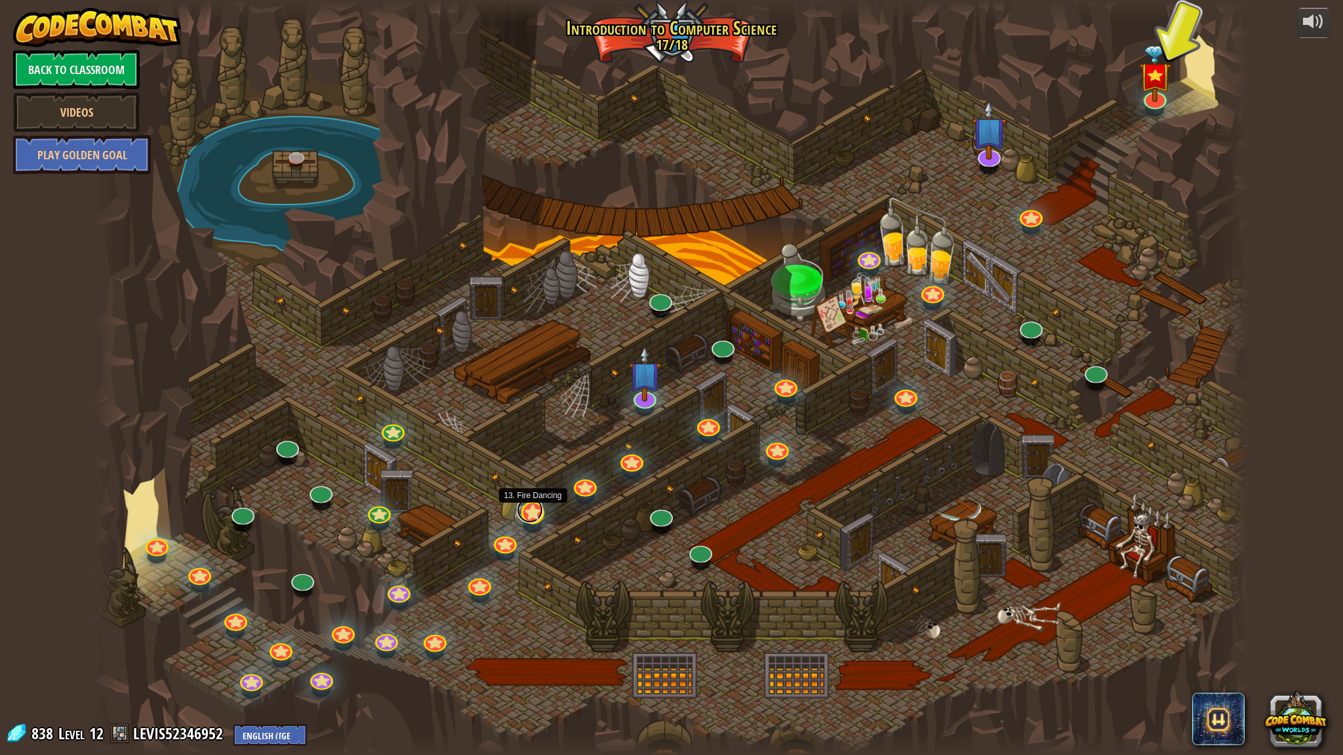
click at [532, 522] on div at bounding box center [532, 512] width 23 height 23
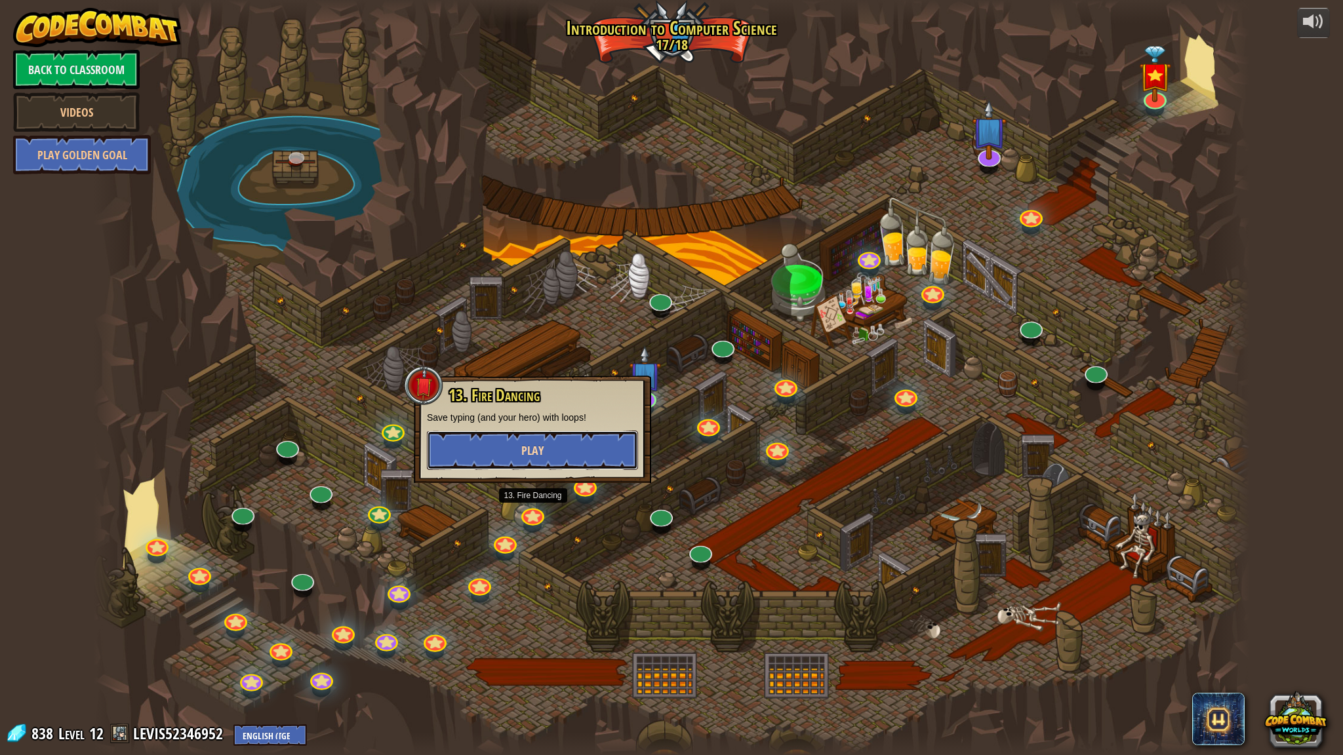
click at [566, 453] on button "Play" at bounding box center [532, 450] width 211 height 39
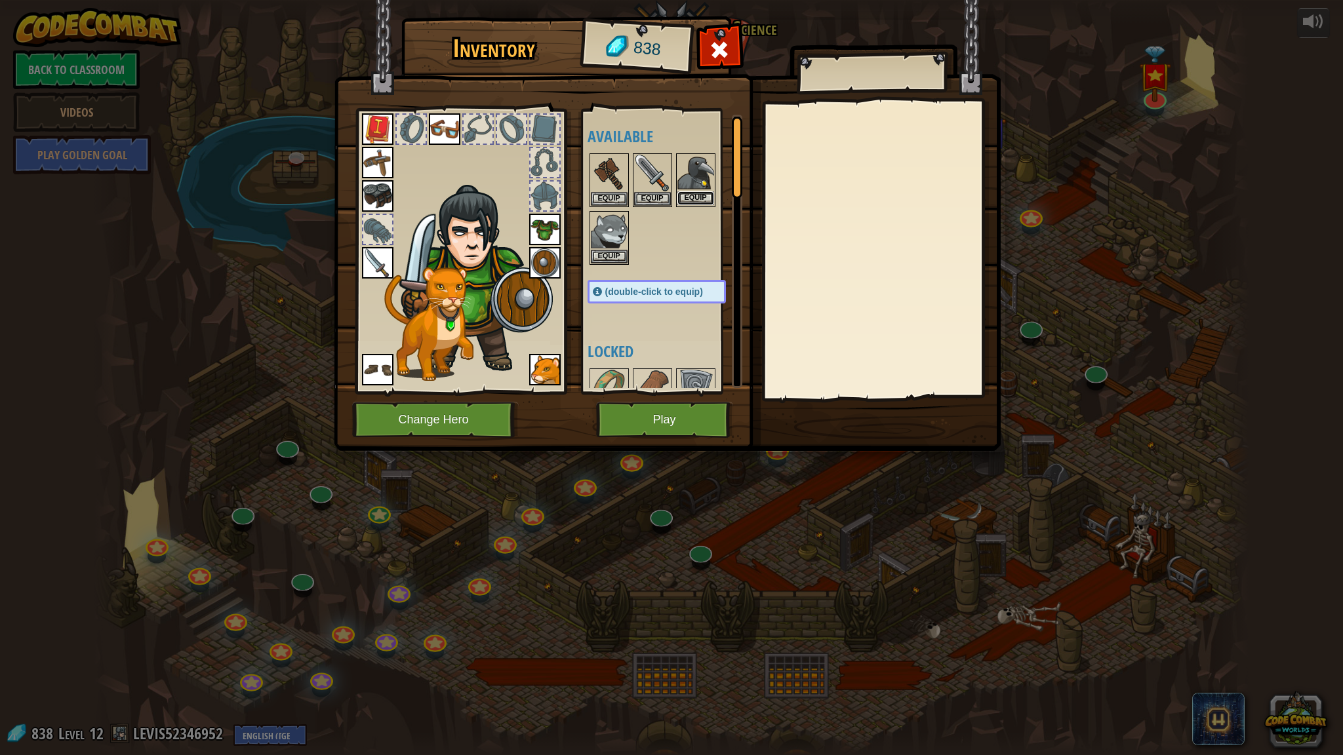
click at [690, 191] on button "Equip" at bounding box center [695, 198] width 37 height 14
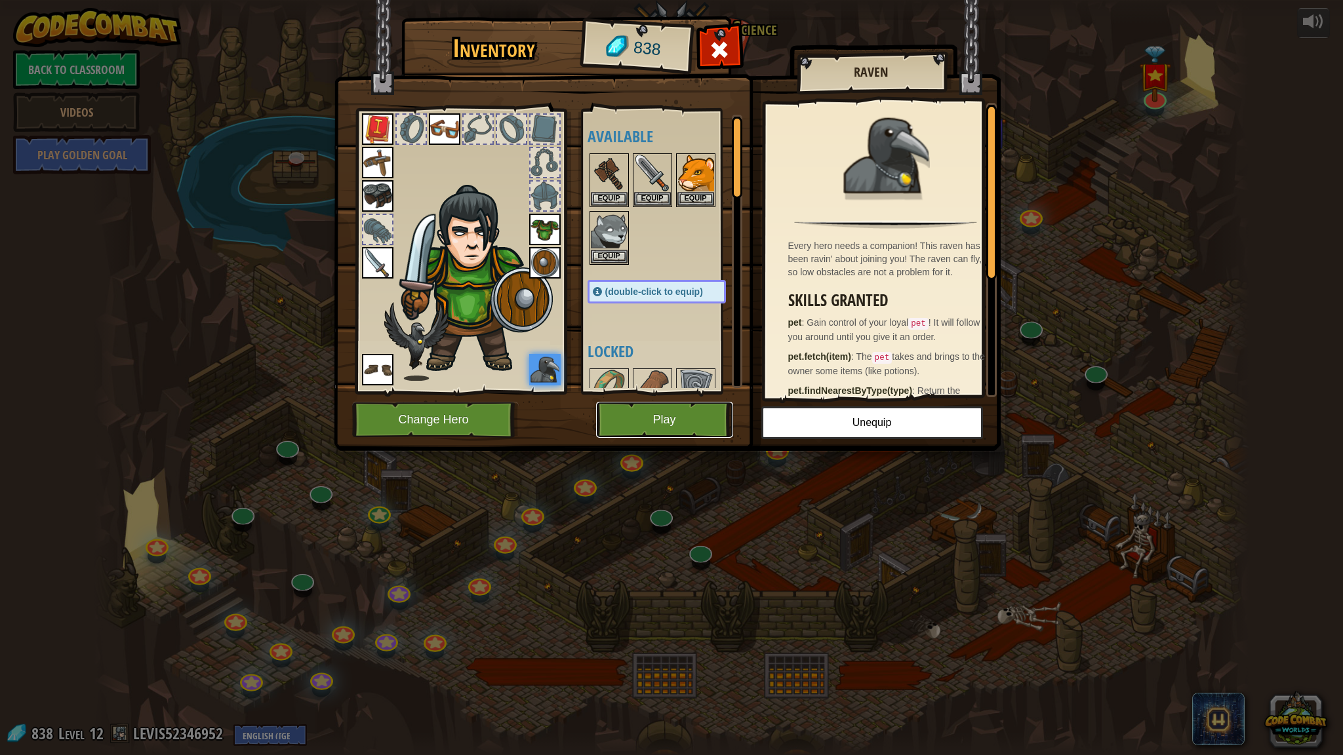
click at [659, 422] on button "Play" at bounding box center [664, 420] width 137 height 36
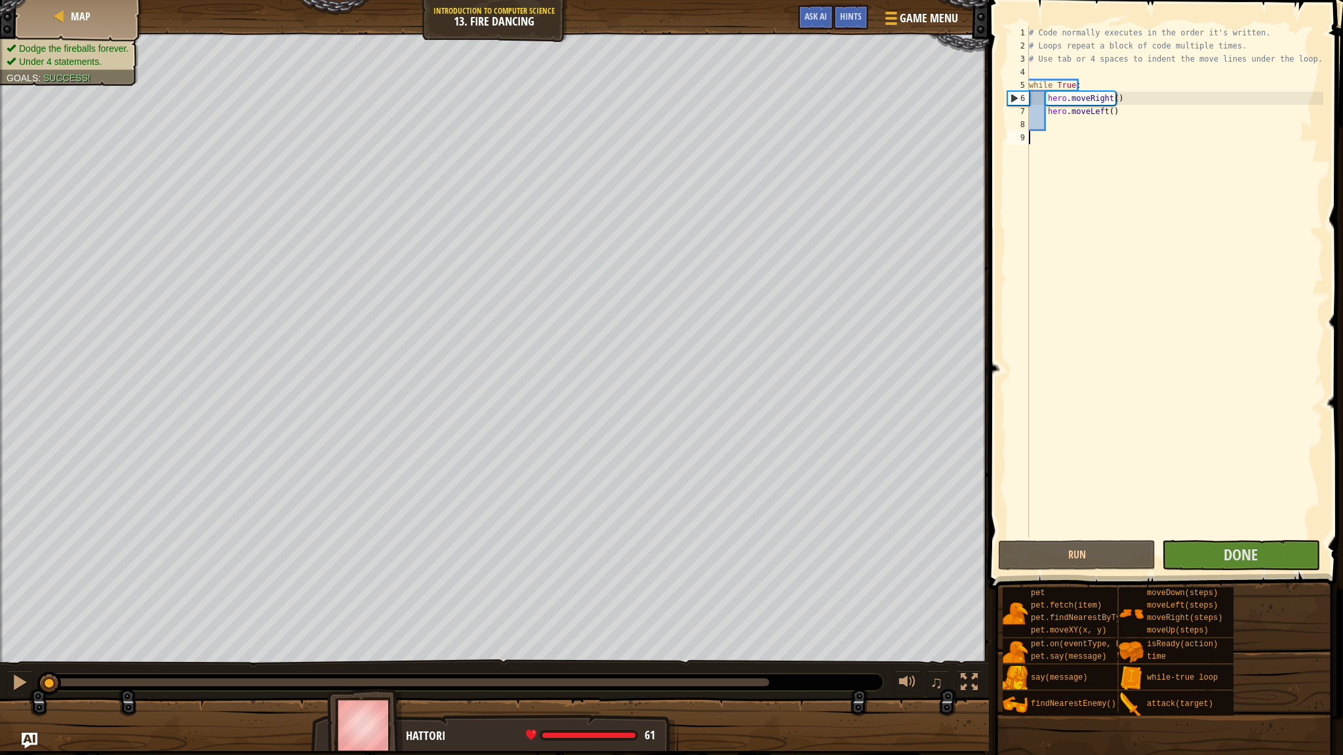
scroll to position [6, 0]
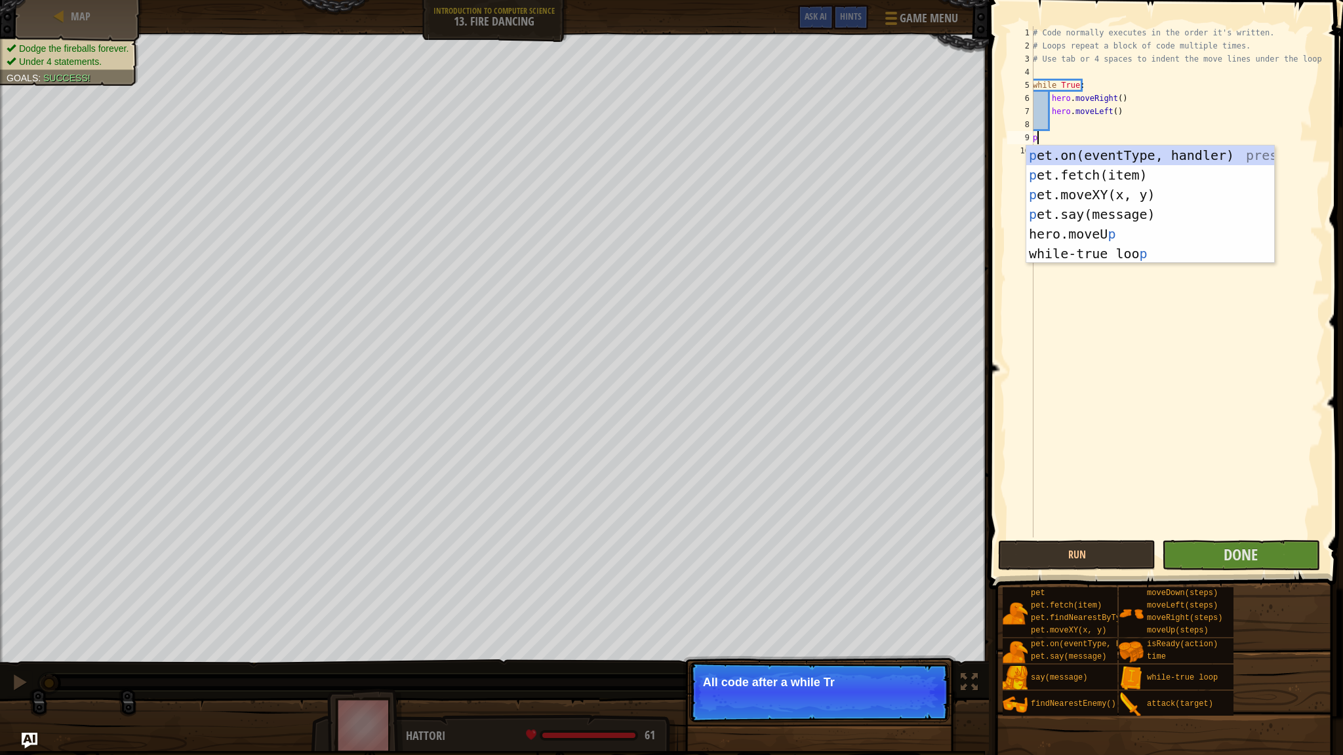
click at [753, 101] on div "# Code normally executes in the order it's written. # Loops repeat a block of c…" at bounding box center [1176, 295] width 293 height 538
type textarea "hero.moveRight()"
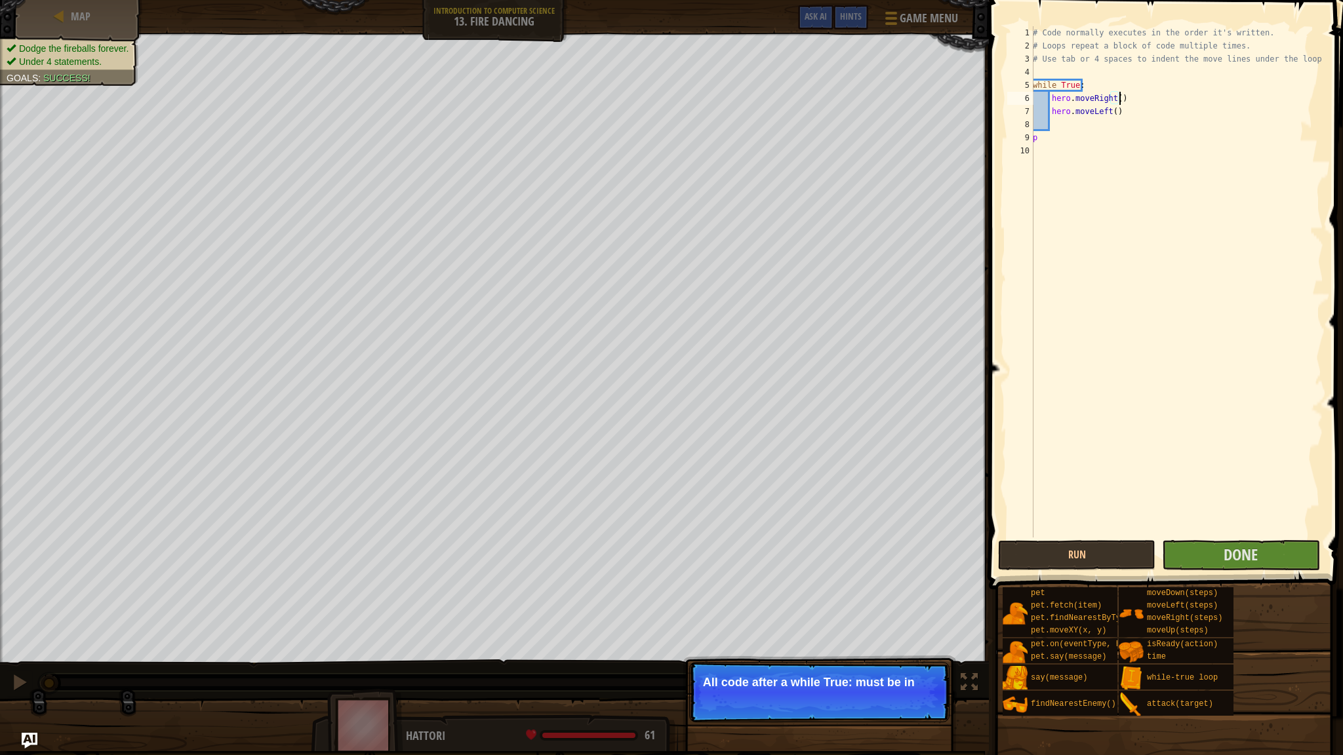
click at [753, 73] on div "# Code normally executes in the order it's written. # Loops repeat a block of c…" at bounding box center [1176, 295] width 293 height 538
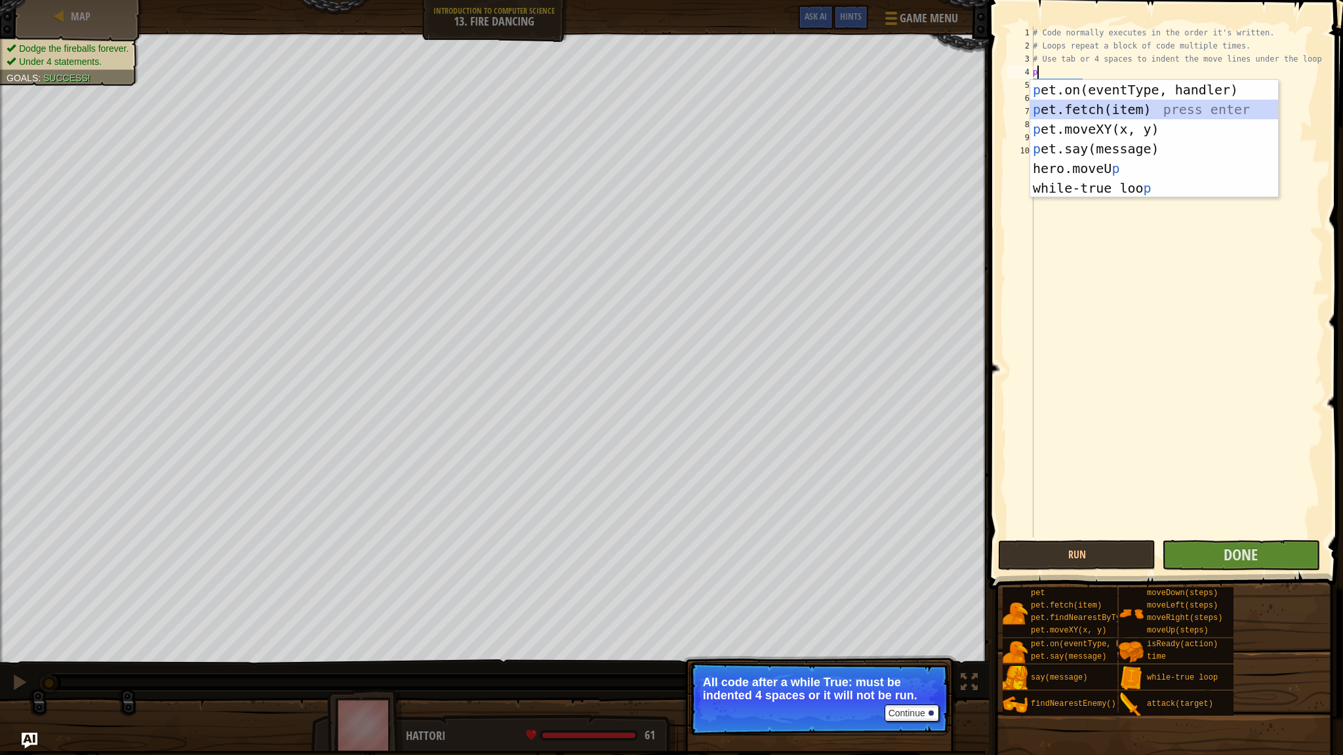
click at [753, 103] on div "p et.on(eventType, handler) press enter p et.fetch(item) press enter p et.moveX…" at bounding box center [1154, 158] width 248 height 157
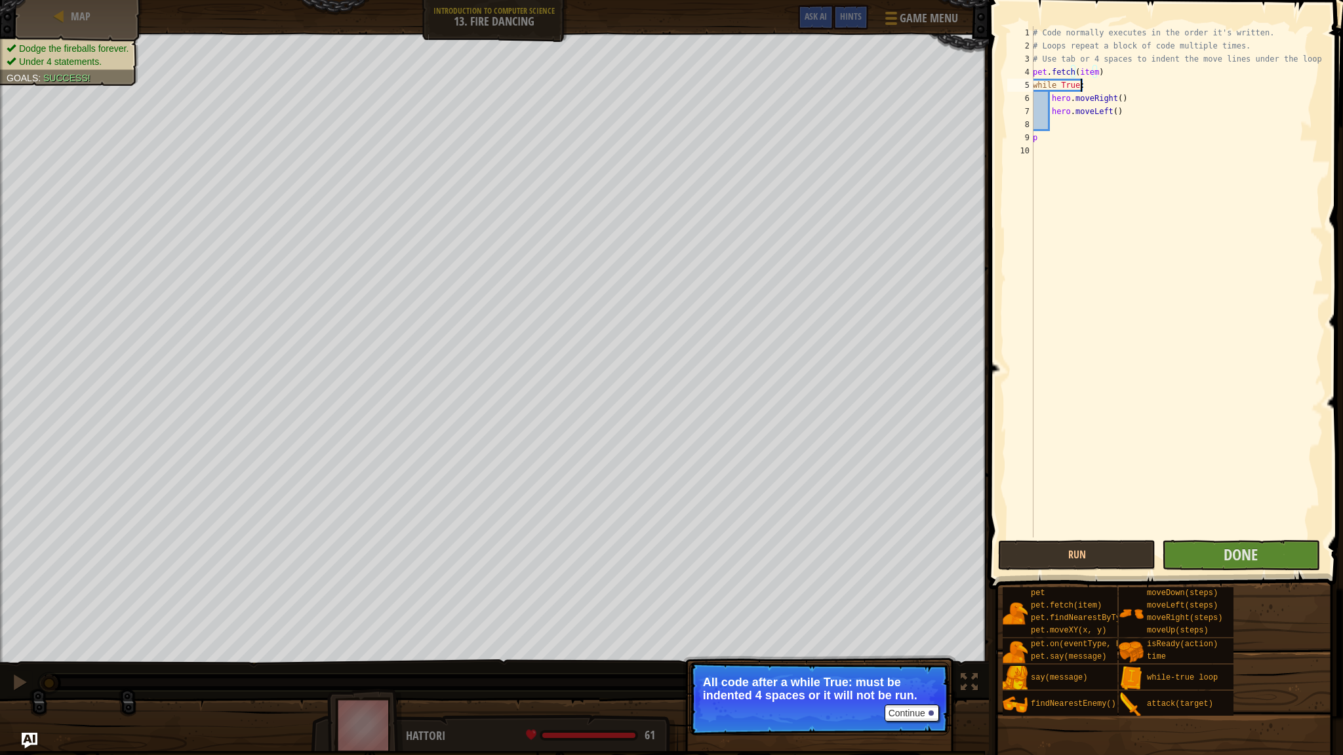
click at [753, 87] on div "# Code normally executes in the order it's written. # Loops repeat a block of c…" at bounding box center [1176, 295] width 293 height 538
click at [753, 68] on div "# Code normally executes in the order it's written. # Loops repeat a block of c…" at bounding box center [1176, 295] width 293 height 538
type textarea "pet.fetch(item)"
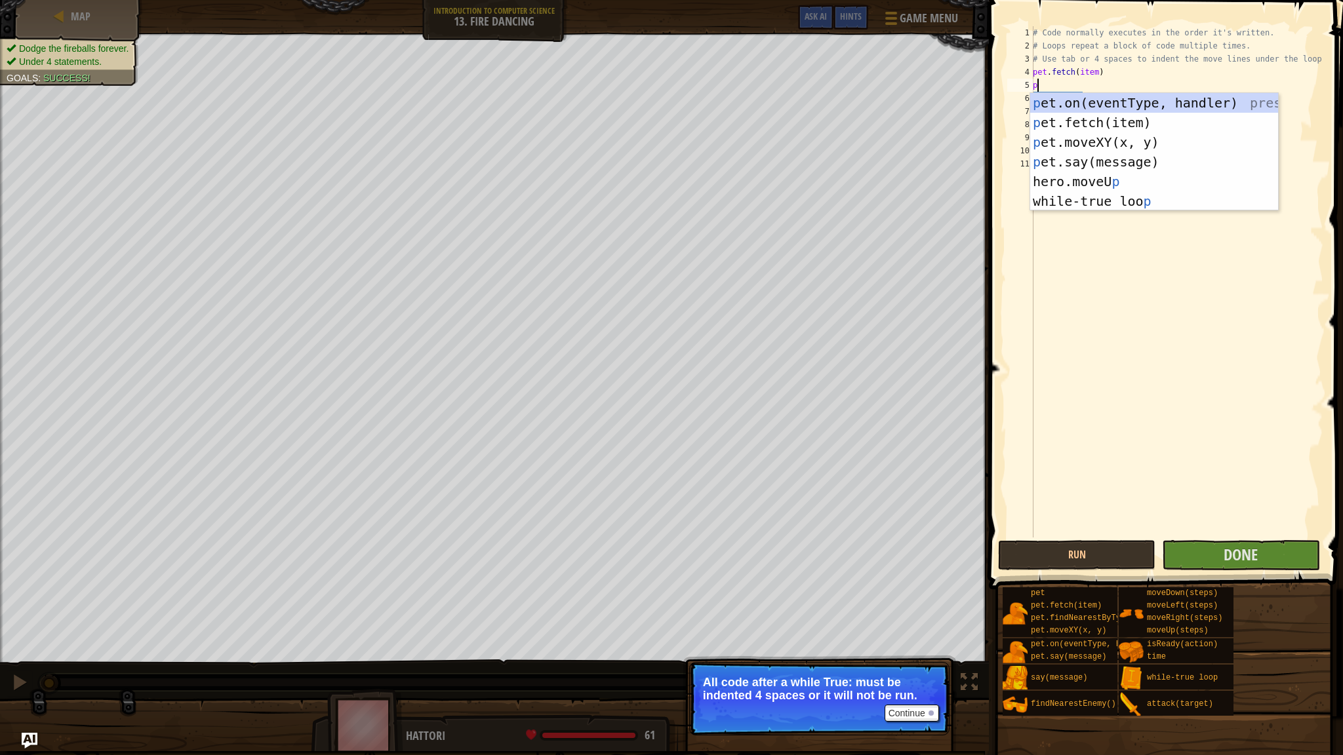
click at [753, 80] on div "# Code normally executes in the order it's written. # Loops repeat a block of c…" at bounding box center [1176, 295] width 293 height 538
click at [753, 121] on div "p et.on(eventType, handler) press enter p et.fetch(item) press enter p et.moveX…" at bounding box center [1154, 171] width 248 height 157
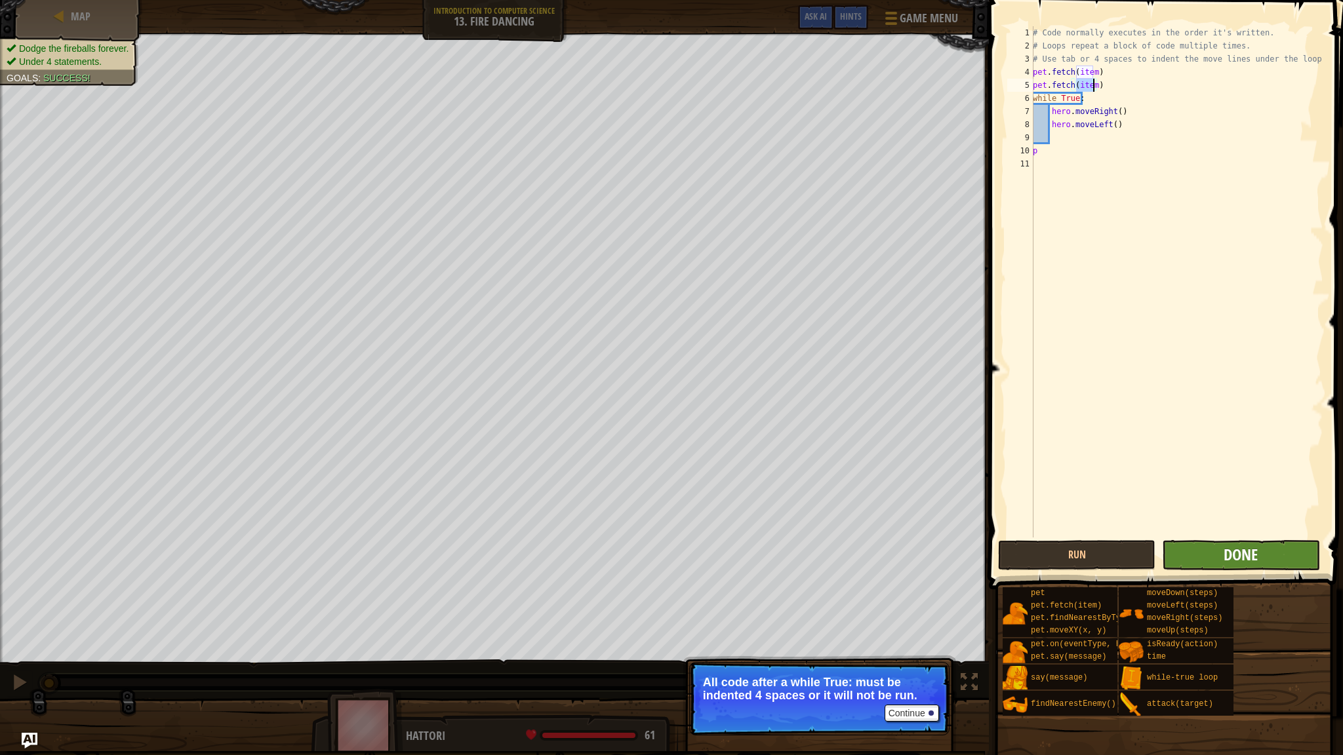
type textarea "pet.fetch(item)"
click at [753, 555] on span "Done" at bounding box center [1240, 554] width 34 height 21
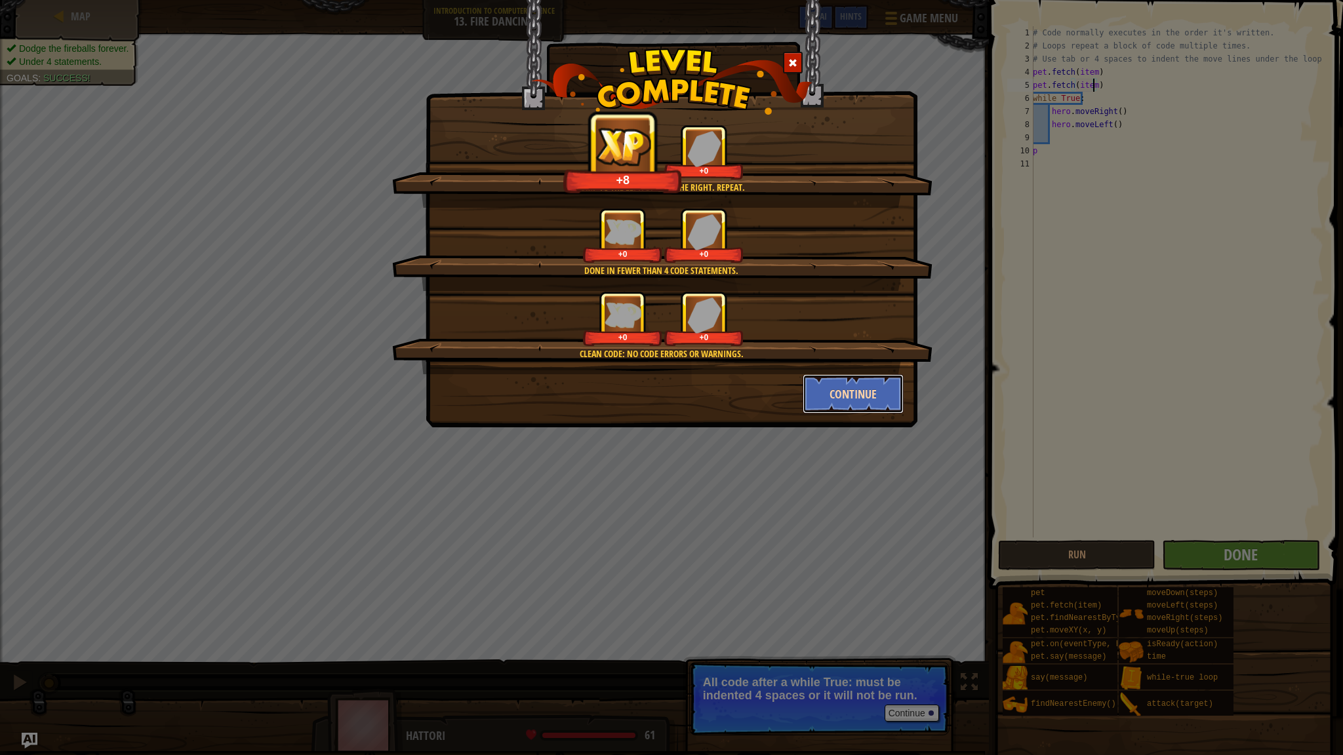
click at [753, 401] on button "Continue" at bounding box center [853, 393] width 102 height 39
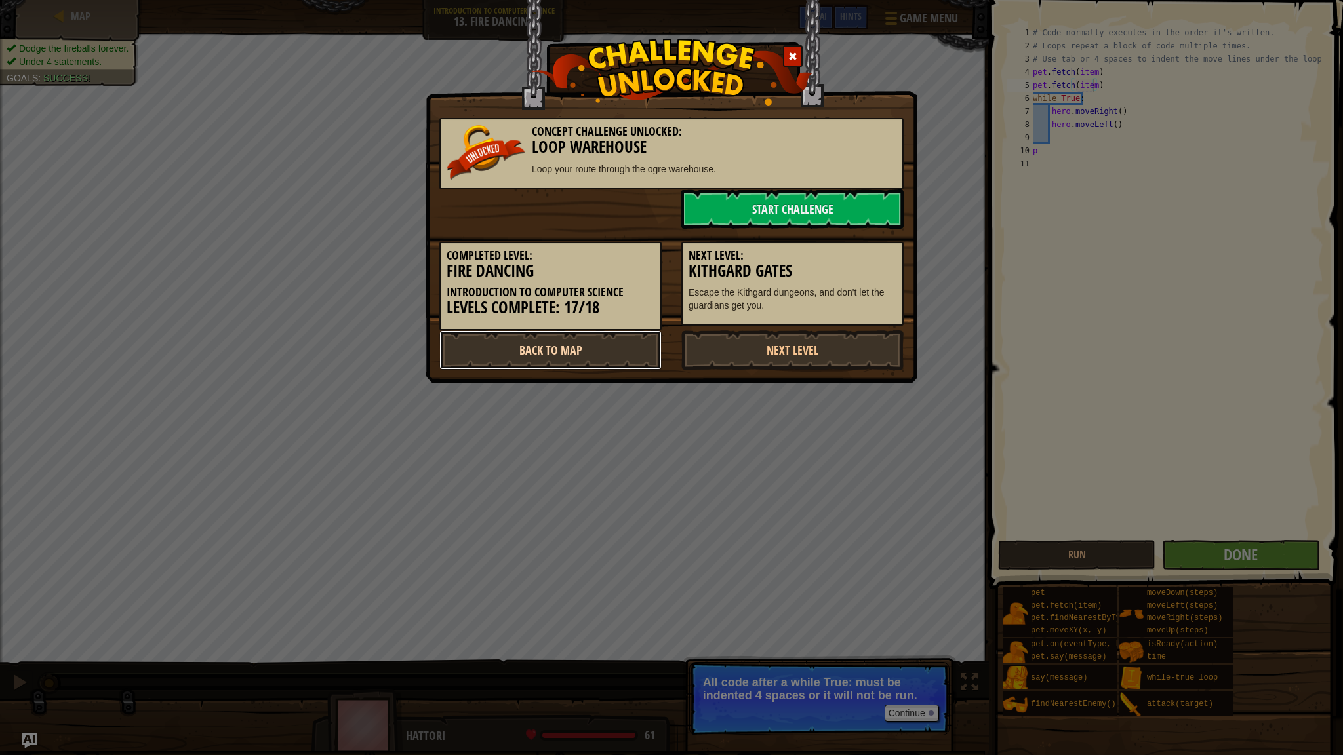
click at [624, 357] on link "Back to Map" at bounding box center [550, 349] width 222 height 39
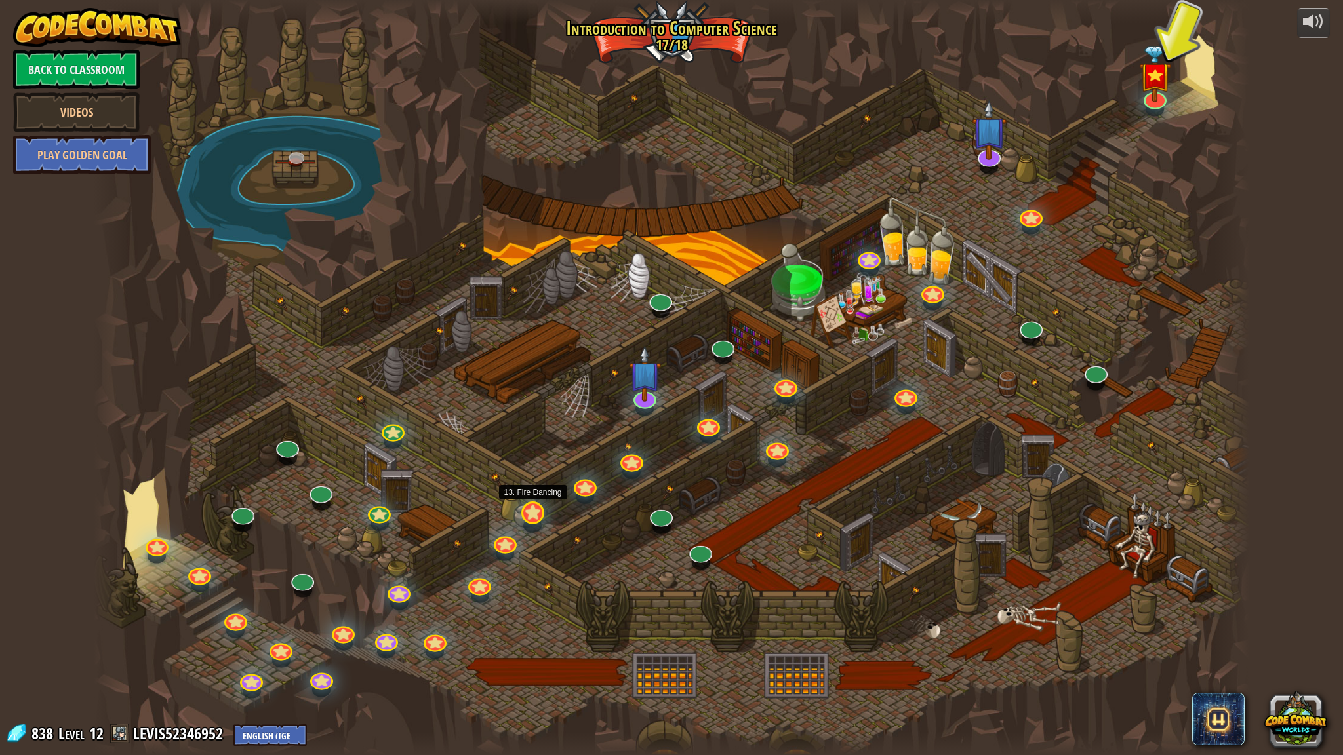
click at [530, 522] on div at bounding box center [532, 512] width 23 height 23
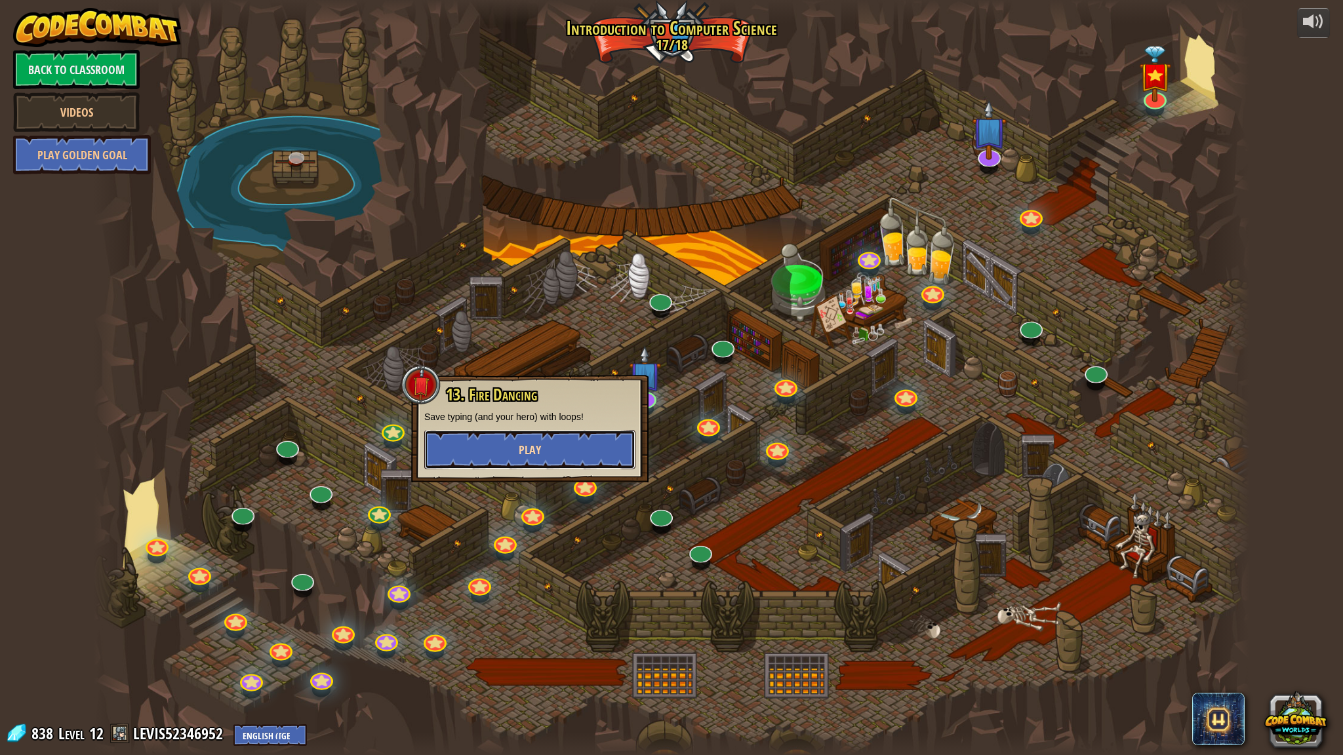
click at [569, 435] on button "Play" at bounding box center [529, 449] width 211 height 39
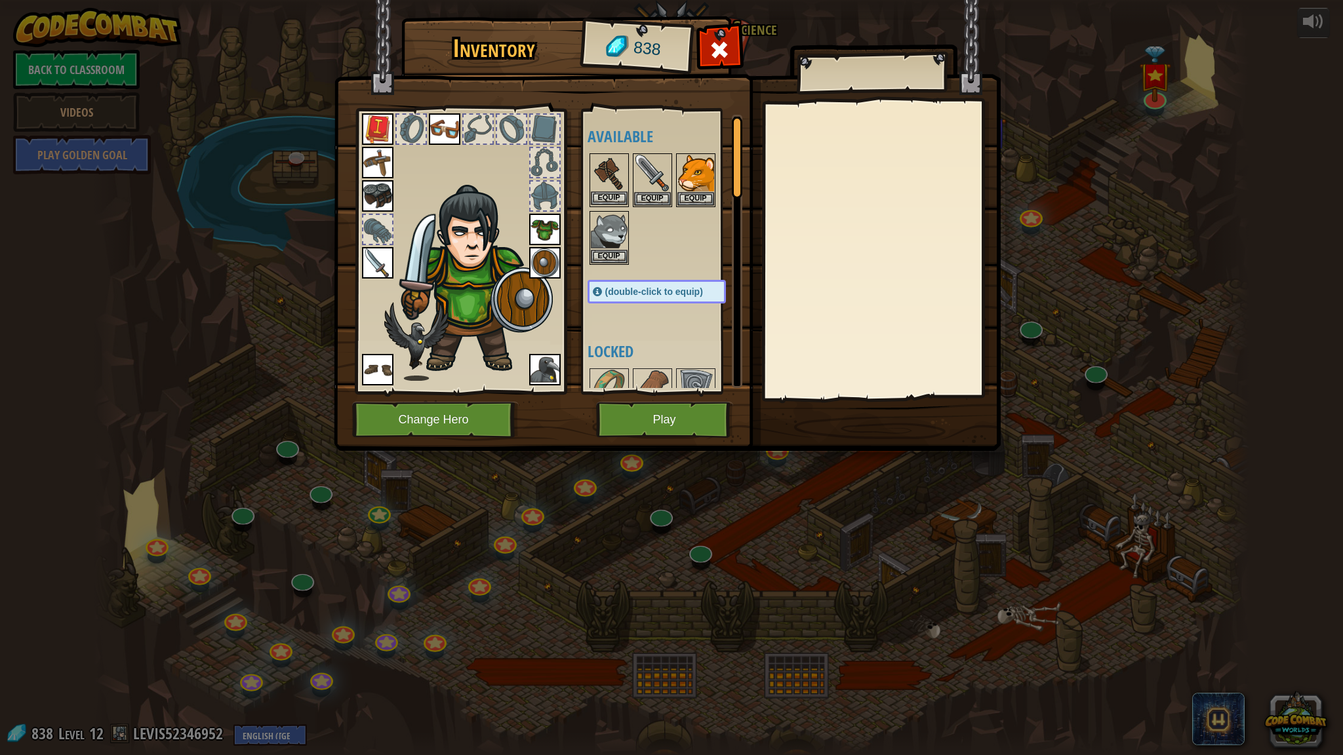
click at [609, 169] on img at bounding box center [609, 173] width 37 height 37
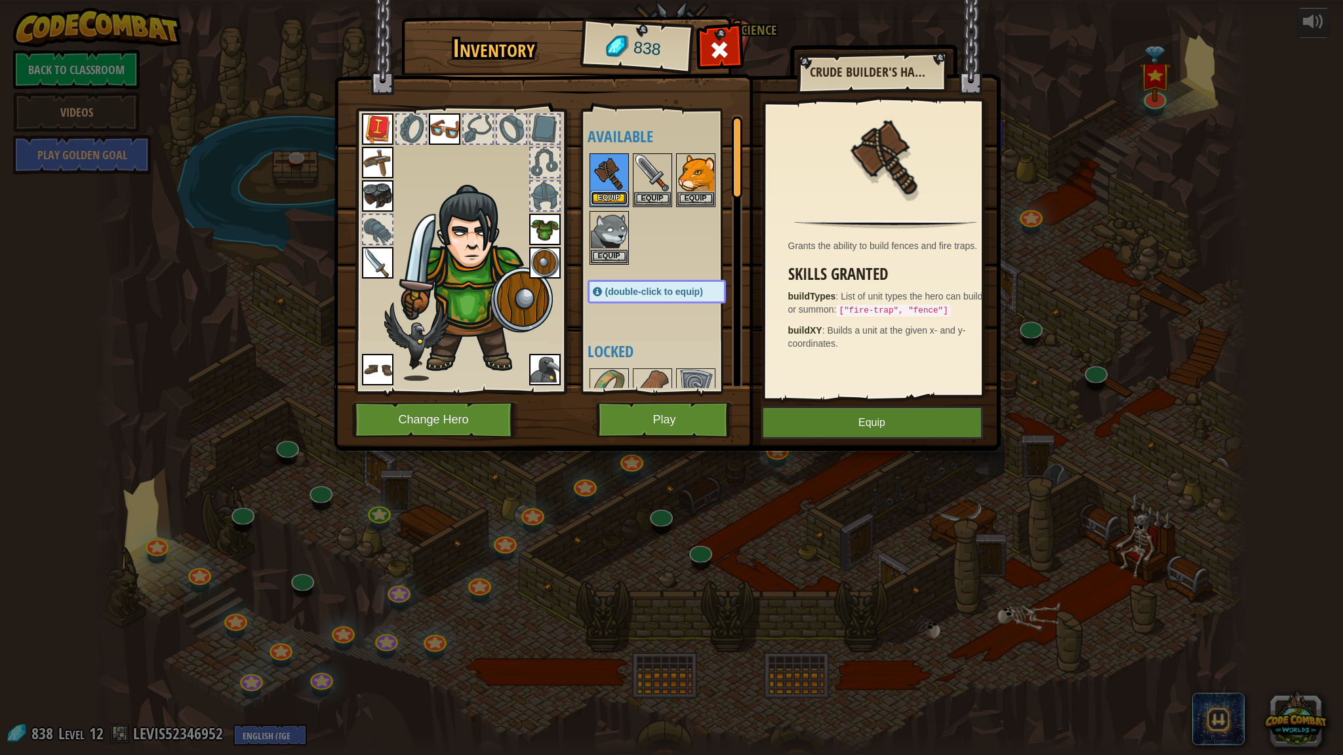
click at [613, 197] on button "Equip" at bounding box center [609, 198] width 37 height 14
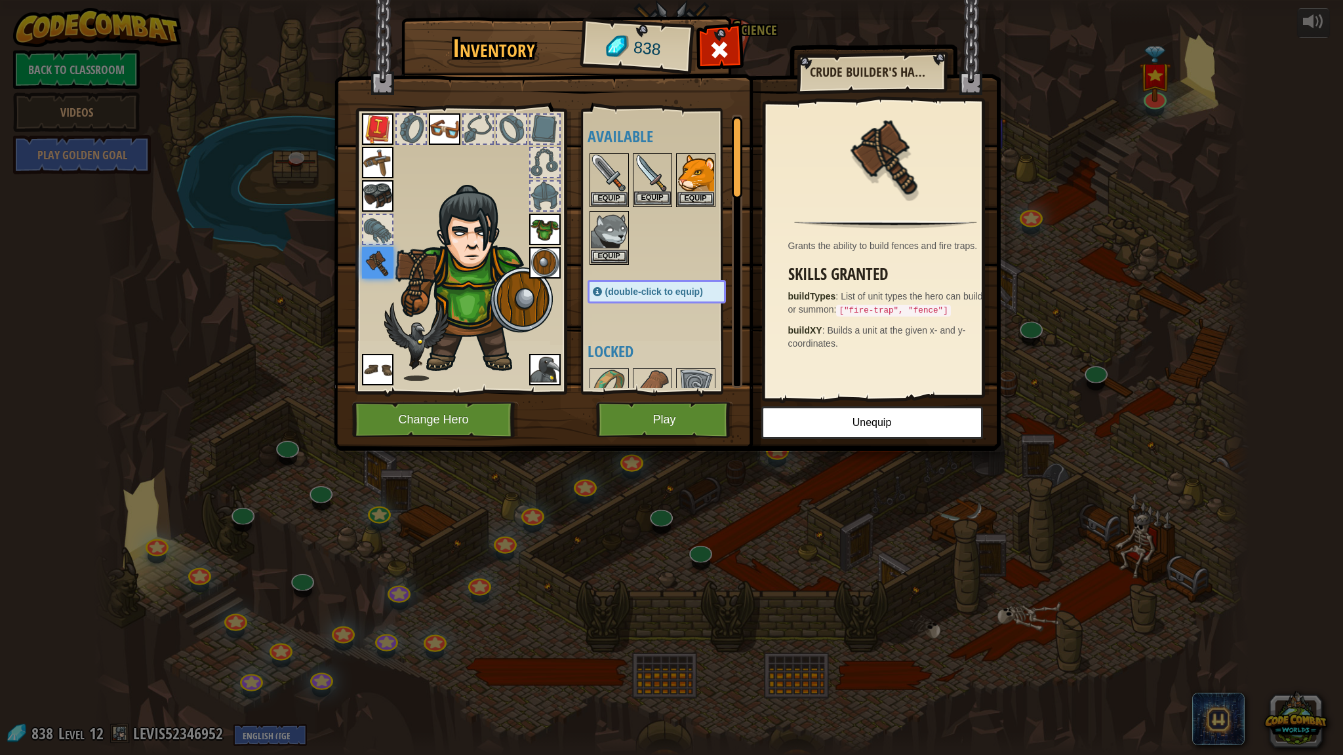
click at [647, 168] on img at bounding box center [652, 173] width 37 height 37
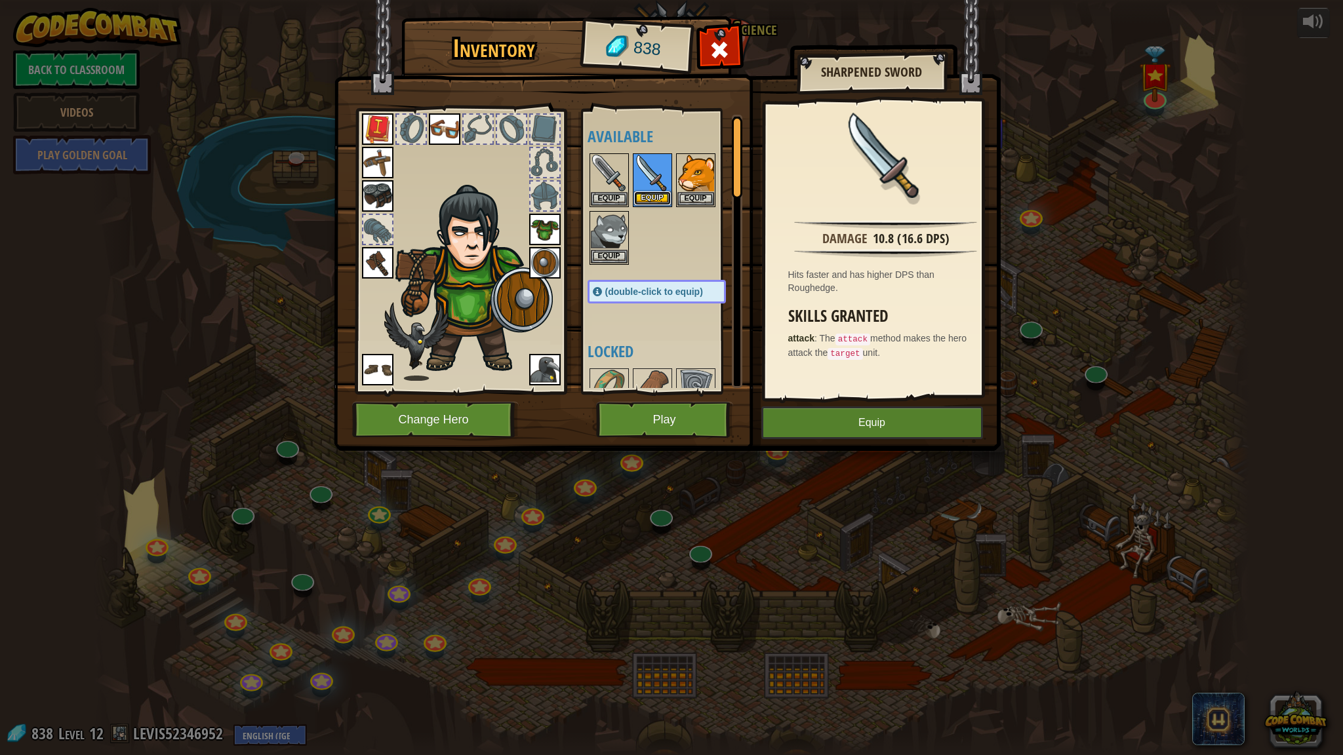
click at [650, 197] on button "Equip" at bounding box center [652, 198] width 37 height 14
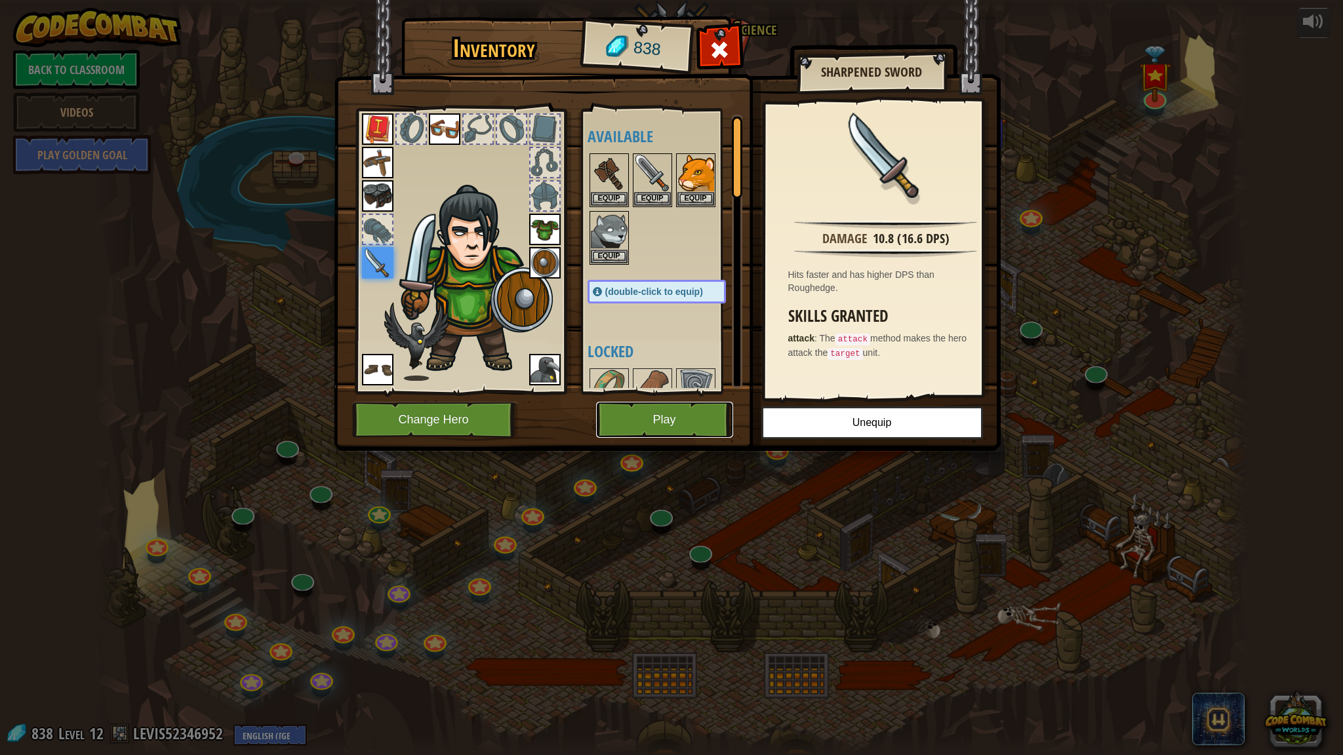
click at [667, 437] on button "Play" at bounding box center [664, 420] width 137 height 36
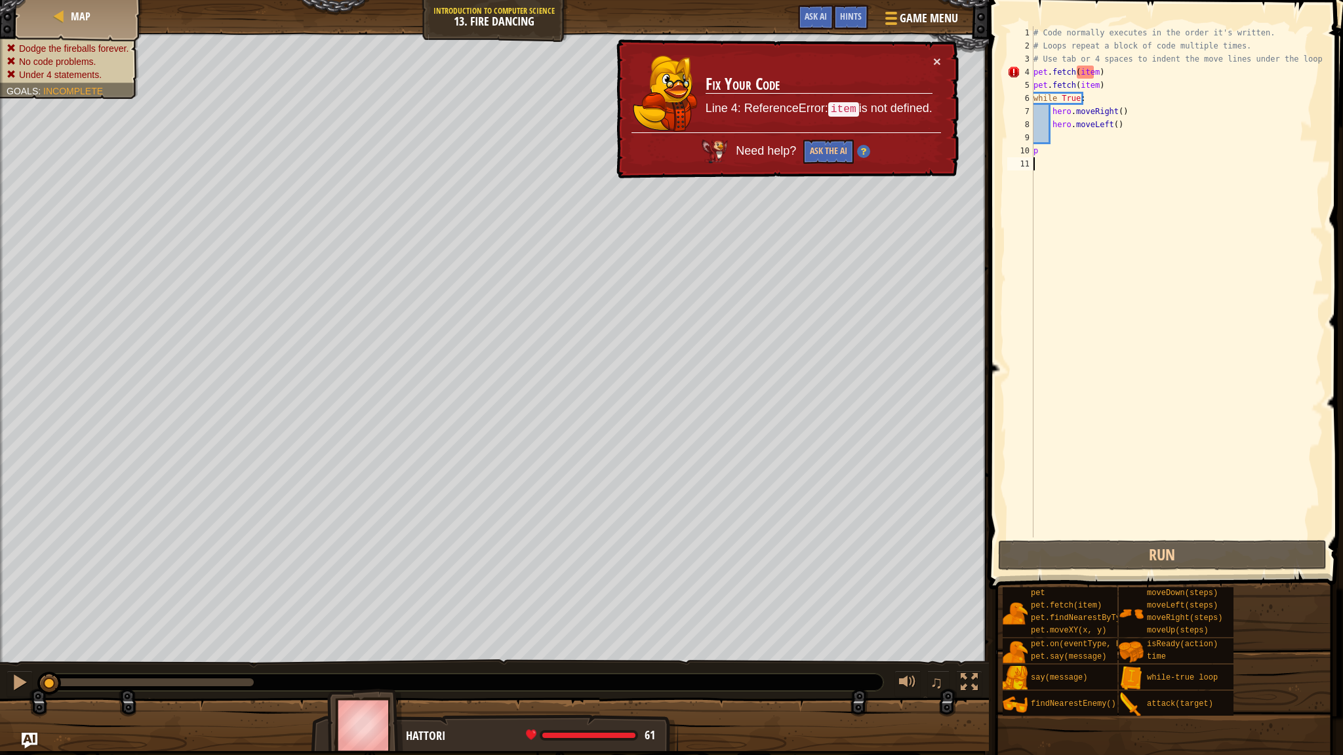
click at [753, 87] on div "# Code normally executes in the order it's written. # Loops repeat a block of c…" at bounding box center [1176, 295] width 292 height 538
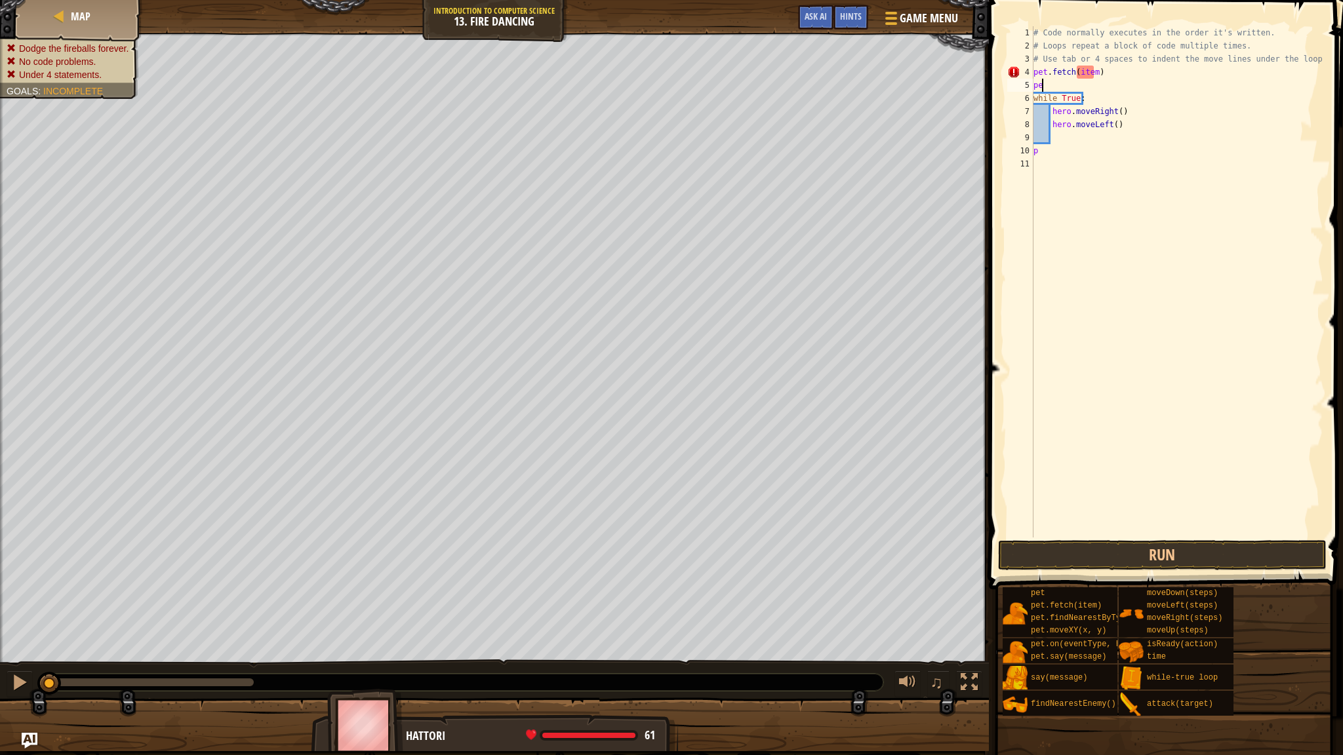
type textarea "p"
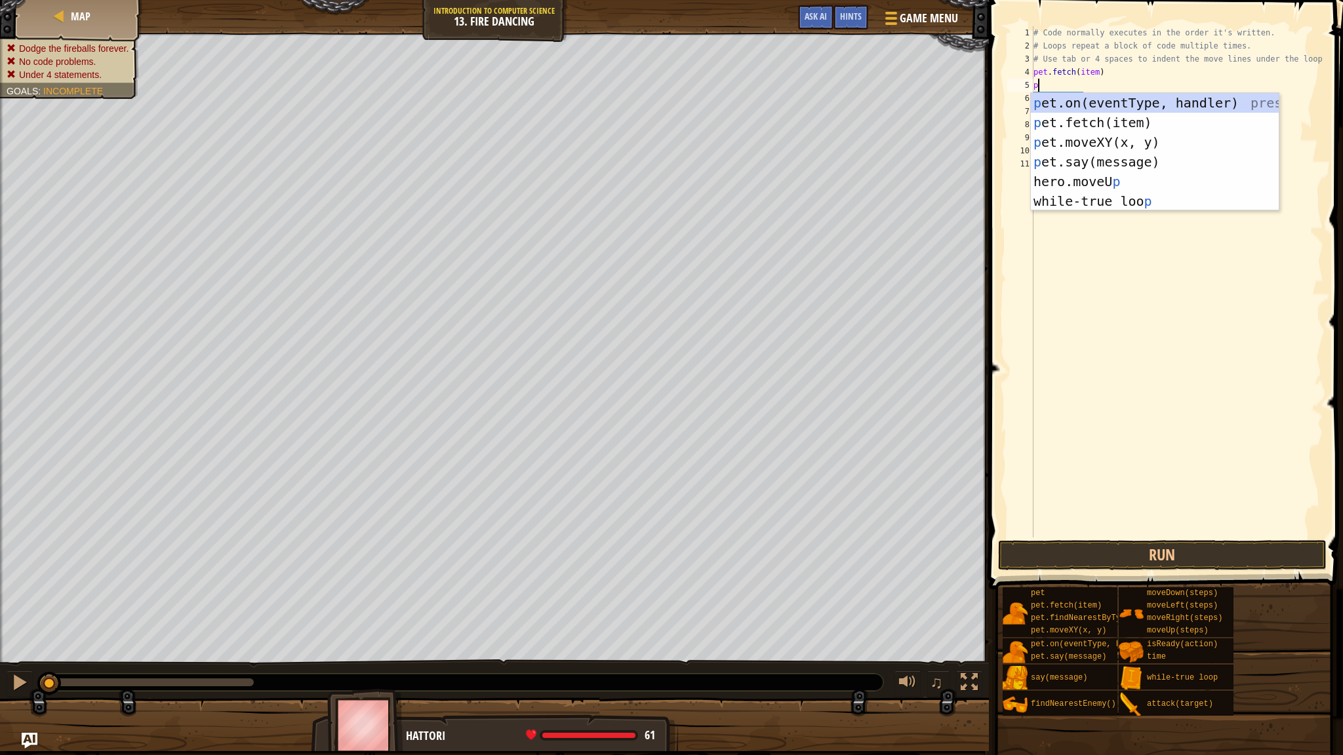
scroll to position [6, 0]
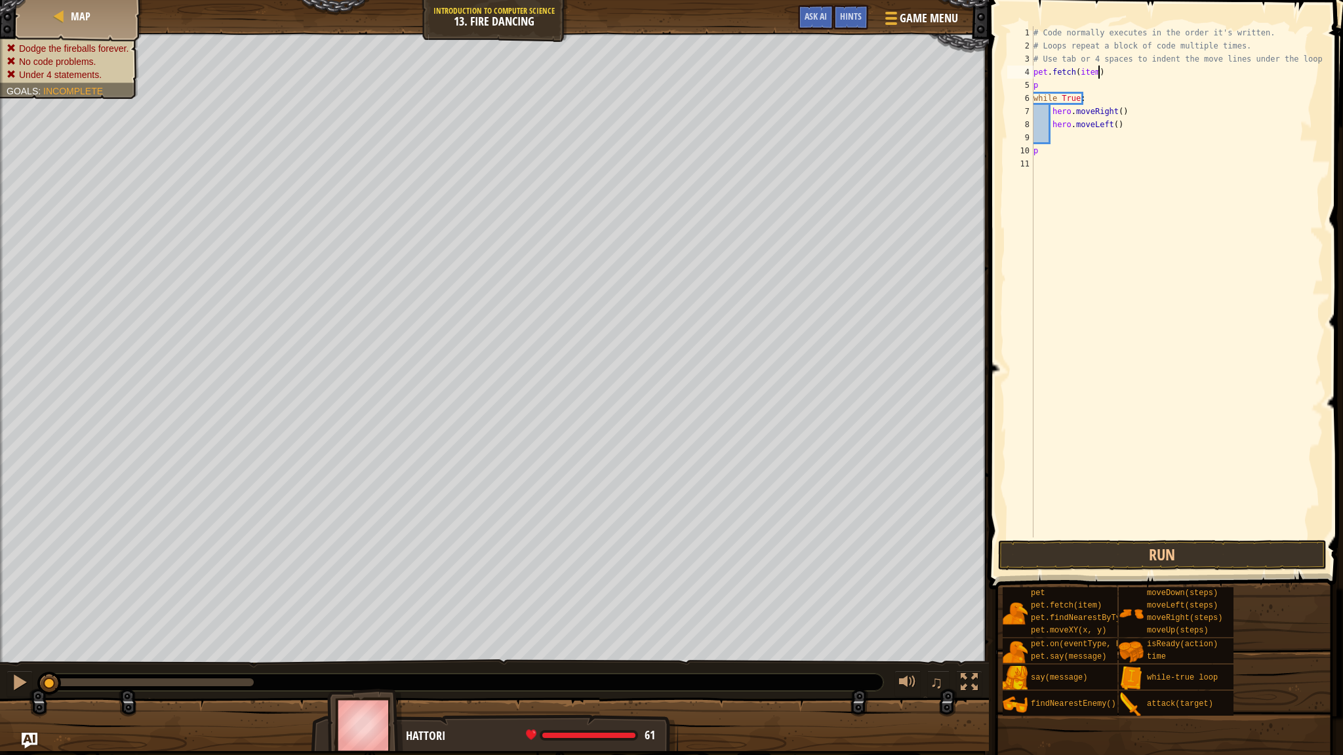
click at [753, 77] on div "# Code normally executes in the order it's written. # Loops repeat a block of c…" at bounding box center [1176, 295] width 292 height 538
type textarea "p"
click at [753, 86] on div "# Code normally executes in the order it's written. # Loops repeat a block of c…" at bounding box center [1176, 295] width 292 height 538
type textarea "p"
click at [753, 560] on button "Run" at bounding box center [1162, 555] width 328 height 30
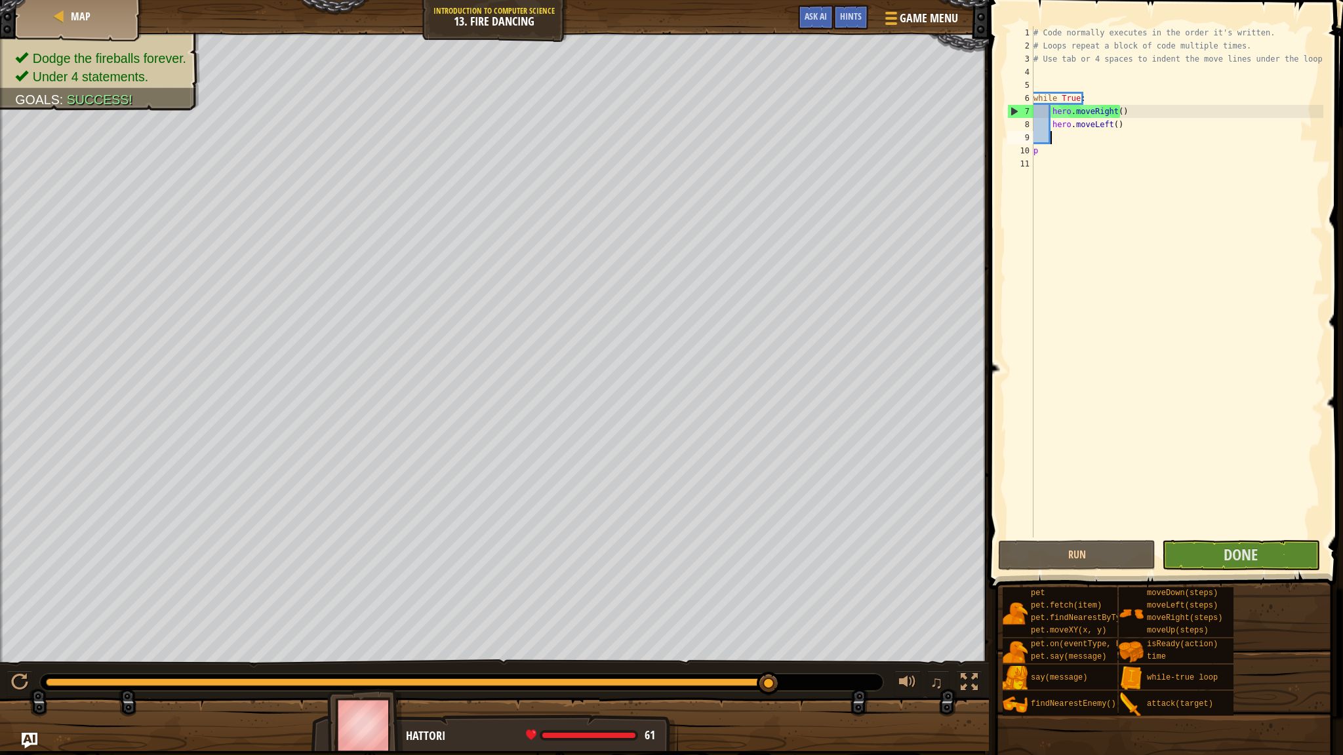
click at [753, 142] on div "# Code normally executes in the order it's written. # Loops repeat a block of c…" at bounding box center [1176, 295] width 292 height 538
